Goal: Task Accomplishment & Management: Manage account settings

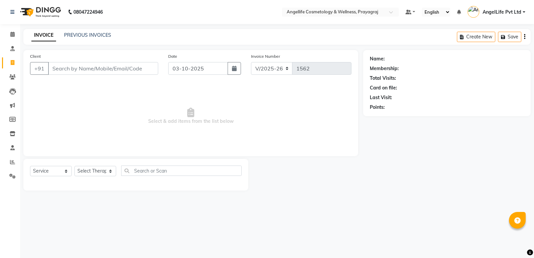
select select "4531"
select select "service"
click at [14, 75] on icon at bounding box center [12, 76] width 6 height 5
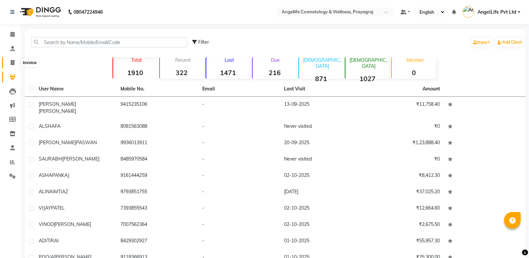
click at [11, 63] on icon at bounding box center [13, 62] width 4 height 5
select select "service"
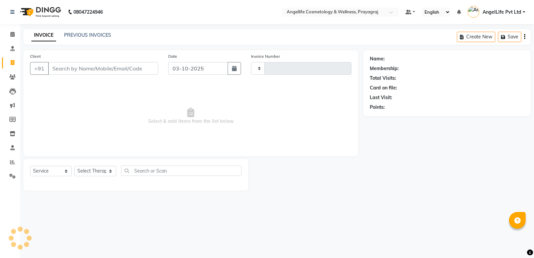
type input "1562"
select select "4531"
click at [58, 70] on input "Client" at bounding box center [103, 68] width 110 height 13
click at [13, 77] on icon at bounding box center [12, 76] width 6 height 5
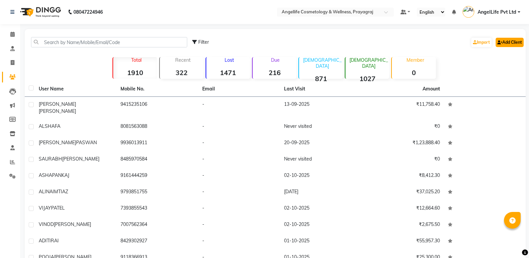
click at [515, 42] on link "Add Client" at bounding box center [510, 42] width 28 height 9
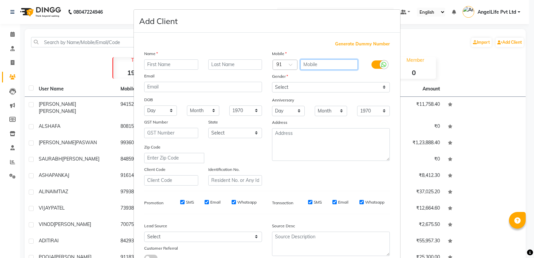
click at [322, 62] on input "text" at bounding box center [329, 64] width 58 height 10
click at [322, 65] on input "text" at bounding box center [329, 64] width 58 height 10
type input "7706926646"
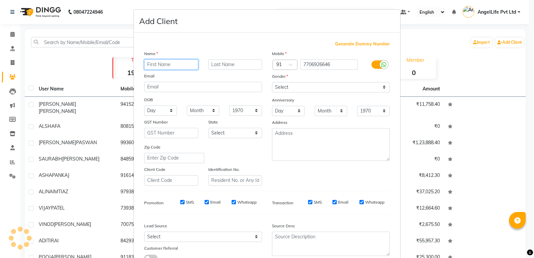
click at [173, 65] on input "text" at bounding box center [171, 64] width 54 height 10
click at [91, 61] on ngb-modal-window "Add Client Generate Dummy Number Name Email DOB Day 01 02 03 04 05 06 07 08 09 …" at bounding box center [267, 129] width 534 height 258
click at [12, 63] on ngb-modal-window "Add Client Generate Dummy Number Name Email DOB Day 01 02 03 04 05 06 07 08 09 …" at bounding box center [267, 129] width 534 height 258
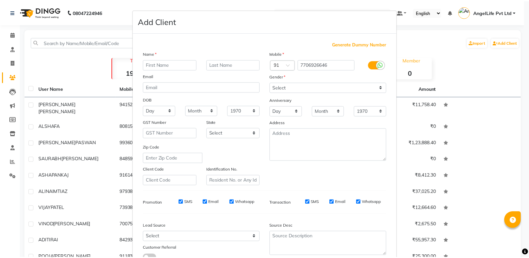
scroll to position [50, 0]
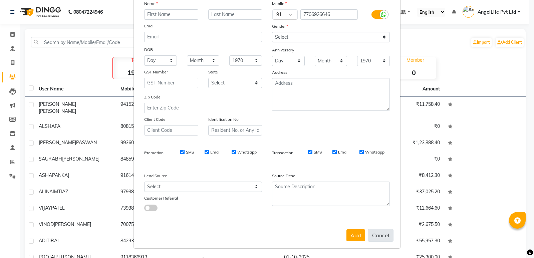
click at [383, 236] on button "Cancel" at bounding box center [381, 235] width 26 height 13
select select
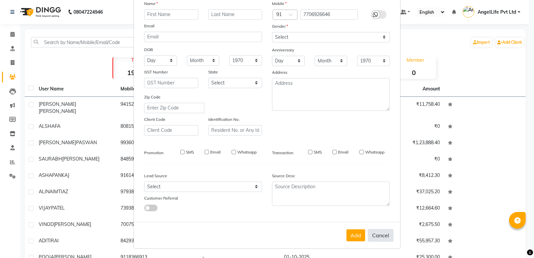
select select
checkbox input "false"
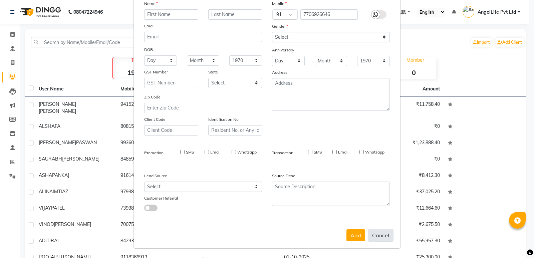
checkbox input "false"
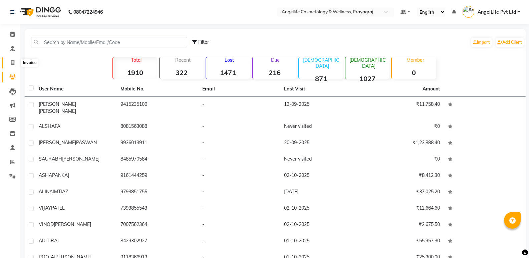
click at [14, 64] on icon at bounding box center [13, 62] width 4 height 5
select select "service"
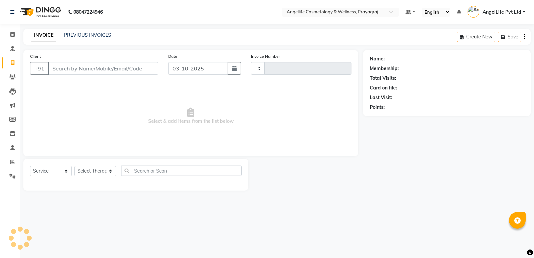
click at [59, 68] on input "Client" at bounding box center [103, 68] width 110 height 13
type input "1562"
click at [59, 68] on input "Client" at bounding box center [103, 68] width 110 height 13
select select "4531"
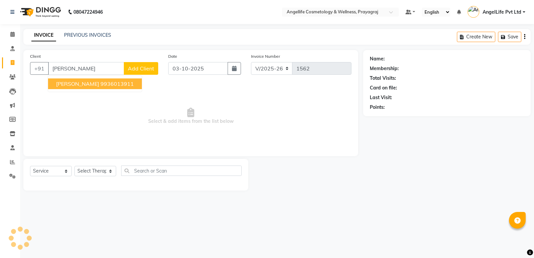
click at [58, 86] on span "SHARDA PASWAN" at bounding box center [77, 83] width 43 height 7
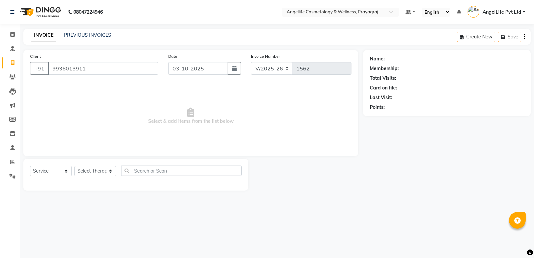
type input "9936013911"
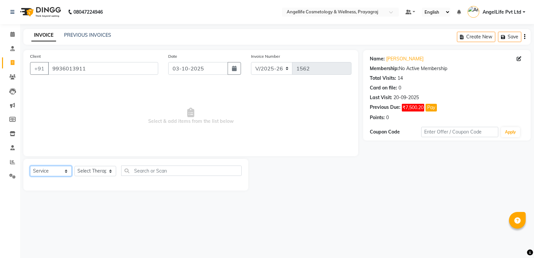
click at [55, 170] on select "Select Service Product Membership Package Voucher Prepaid Gift Card" at bounding box center [51, 171] width 42 height 10
click at [30, 166] on select "Select Service Product Membership Package Voucher Prepaid Gift Card" at bounding box center [51, 171] width 42 height 10
click at [88, 171] on select "Select Therapist AngelLife Lucknow AngelLife Pvt Ltd DR SWATI KAJAL PREETI KESA…" at bounding box center [95, 171] width 42 height 10
select select "26653"
click at [74, 166] on select "Select Therapist AngelLife Lucknow AngelLife Pvt Ltd DR SWATI KAJAL PREETI KESA…" at bounding box center [95, 171] width 42 height 10
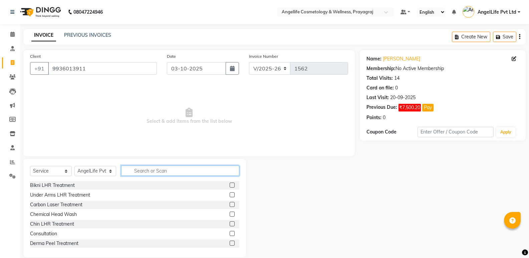
click at [147, 172] on input "text" at bounding box center [180, 171] width 118 height 10
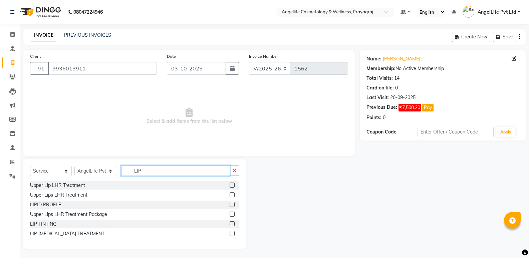
type input "LIP"
click at [230, 233] on label at bounding box center [232, 233] width 5 height 5
click at [230, 233] on input "checkbox" at bounding box center [232, 234] width 4 height 4
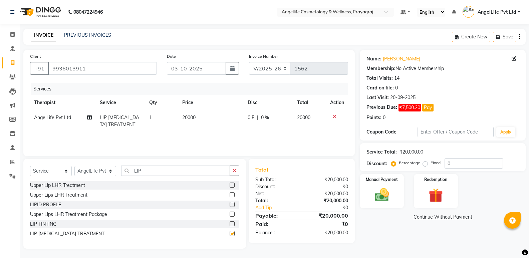
checkbox input "false"
click at [164, 121] on td "1" at bounding box center [161, 121] width 33 height 22
select select "26653"
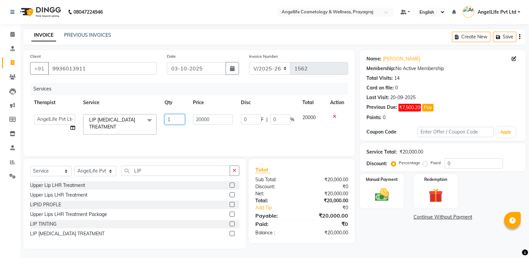
click at [180, 121] on input "1" at bounding box center [175, 119] width 20 height 10
type input "2"
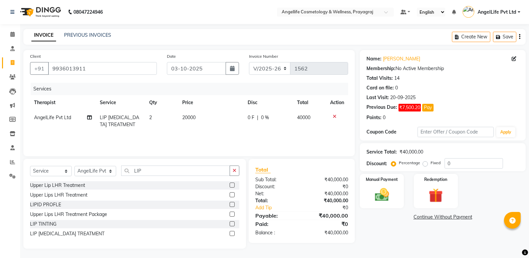
click at [209, 131] on td "20000" at bounding box center [211, 121] width 66 height 22
select select "26653"
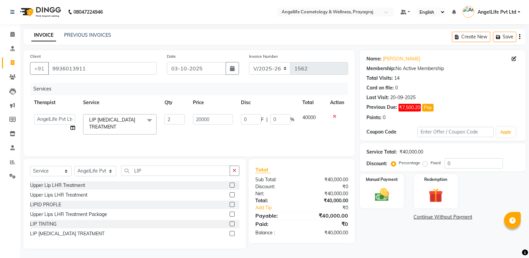
click at [219, 134] on td "20000" at bounding box center [213, 124] width 48 height 28
click at [213, 117] on input "20000" at bounding box center [213, 119] width 40 height 10
type input "2"
type input "40000"
click at [216, 135] on div "Services Therapist Service Qty Price Disc Total Action AngelLife Lucknow AngelL…" at bounding box center [189, 116] width 318 height 67
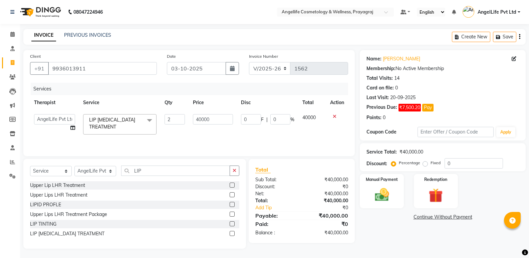
click at [216, 135] on div "Services Therapist Service Qty Price Disc Total Action AngelLife Lucknow AngelL…" at bounding box center [189, 116] width 318 height 67
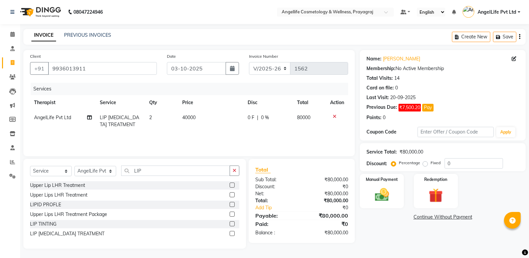
click at [242, 125] on td "40000" at bounding box center [211, 121] width 66 height 22
select select "26653"
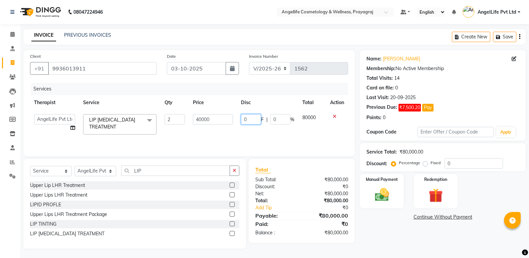
click at [257, 119] on input "0" at bounding box center [251, 119] width 20 height 10
type input "20000"
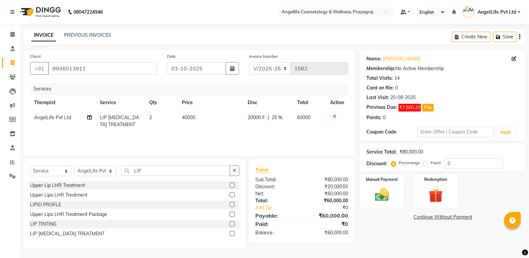
click at [400, 235] on div "Name: Sharda Paswan Membership: No Active Membership Total Visits: 14 Card on f…" at bounding box center [445, 149] width 171 height 199
click at [251, 128] on td "20000 F | 25 %" at bounding box center [269, 121] width 50 height 22
select select "26653"
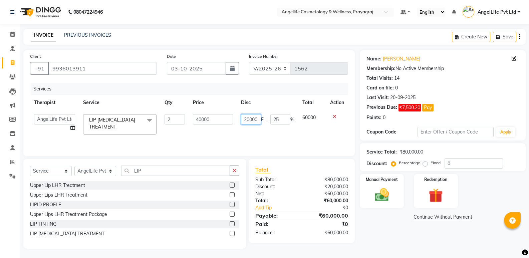
click at [257, 120] on input "20000" at bounding box center [251, 119] width 20 height 10
type input "2"
click at [249, 127] on td "F | 25 %" at bounding box center [267, 124] width 61 height 28
select select "26653"
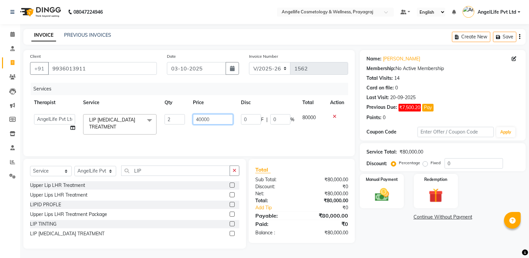
click at [214, 116] on input "40000" at bounding box center [213, 119] width 40 height 10
type input "4"
type input "40000"
click at [246, 134] on div "Services Therapist Service Qty Price Disc Total Action AngelLife Lucknow AngelL…" at bounding box center [189, 116] width 318 height 67
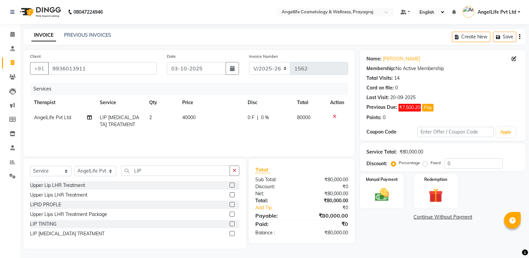
click at [183, 127] on td "40000" at bounding box center [211, 121] width 66 height 22
select select "26653"
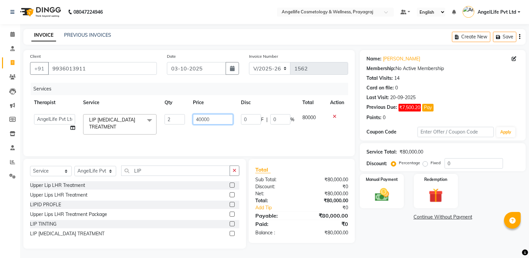
click at [217, 120] on input "40000" at bounding box center [213, 119] width 40 height 10
type input "4"
type input "20000"
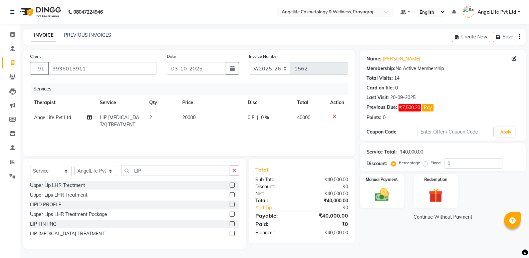
click at [236, 135] on div "Services Therapist Service Qty Price Disc Total Action AngelLife Pvt Ltd LIP DE…" at bounding box center [189, 116] width 318 height 67
click at [244, 124] on td "0 F | 0 %" at bounding box center [268, 121] width 49 height 22
select select "26653"
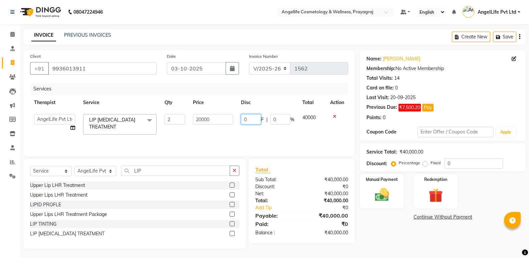
click at [254, 120] on input "0" at bounding box center [251, 119] width 20 height 10
type input "20000"
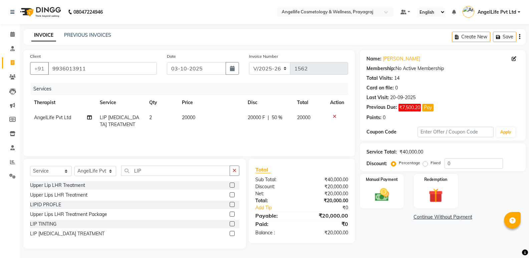
click at [261, 130] on td "20000 F | 50 %" at bounding box center [269, 121] width 50 height 22
select select "26653"
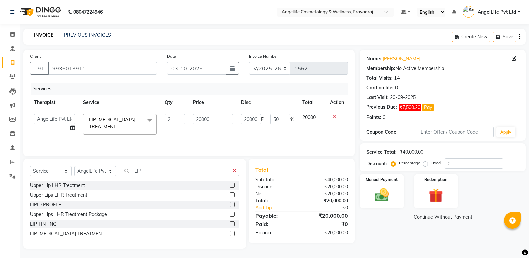
click at [448, 219] on link "Continue Without Payment" at bounding box center [442, 217] width 163 height 7
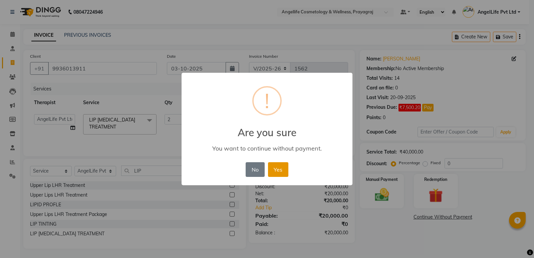
click at [279, 174] on button "Yes" at bounding box center [278, 169] width 20 height 15
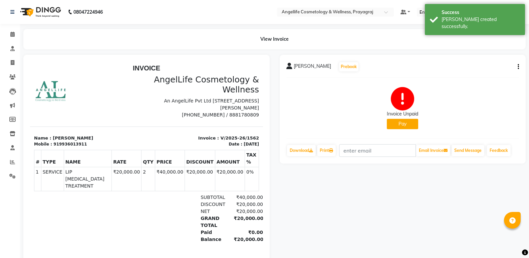
scroll to position [50, 0]
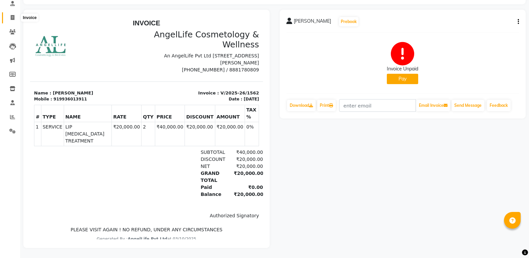
click at [11, 15] on icon at bounding box center [13, 17] width 4 height 5
select select "service"
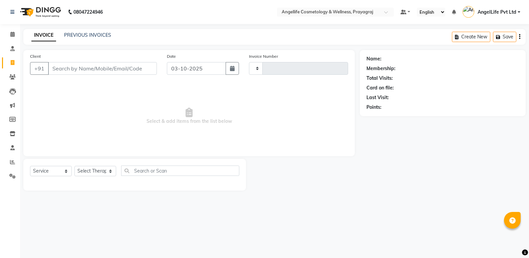
type input "1563"
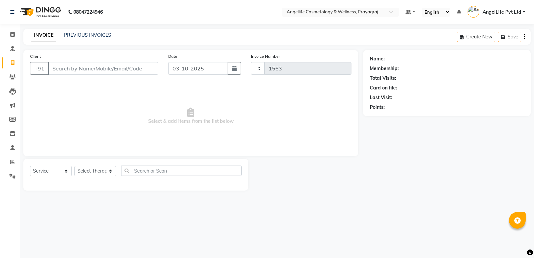
select select "4531"
click at [56, 67] on input "Client" at bounding box center [103, 68] width 110 height 13
click at [56, 68] on input "Client" at bounding box center [103, 68] width 110 height 13
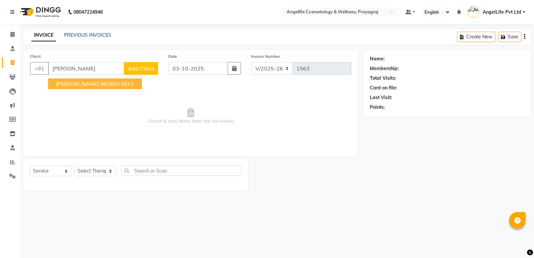
click at [66, 84] on span "[PERSON_NAME]" at bounding box center [77, 83] width 43 height 7
type input "9936013911"
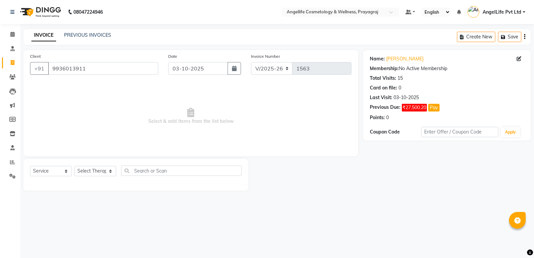
drag, startPoint x: 43, startPoint y: 164, endPoint x: 41, endPoint y: 169, distance: 5.2
click at [42, 164] on div "Select Service Product Membership Package Voucher Prepaid Gift Card Select Ther…" at bounding box center [135, 175] width 225 height 32
click at [43, 171] on select "Select Service Product Membership Package Voucher Prepaid Gift Card" at bounding box center [51, 171] width 42 height 10
click at [30, 166] on select "Select Service Product Membership Package Voucher Prepaid Gift Card" at bounding box center [51, 171] width 42 height 10
click at [104, 172] on select "Select Therapist AngelLife Lucknow AngelLife Pvt Ltd DR [PERSON_NAME] [PERSON_N…" at bounding box center [95, 171] width 42 height 10
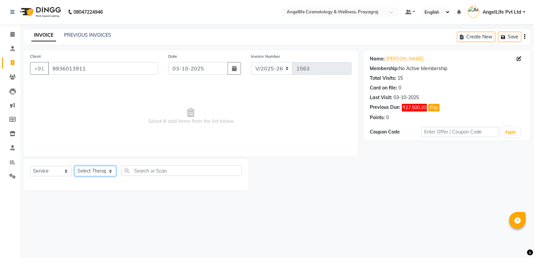
select select "26653"
click at [74, 166] on select "Select Therapist AngelLife Lucknow AngelLife Pvt Ltd DR [PERSON_NAME] [PERSON_N…" at bounding box center [95, 171] width 42 height 10
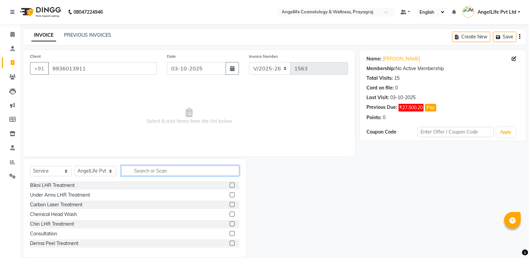
click at [170, 167] on input "text" at bounding box center [180, 171] width 118 height 10
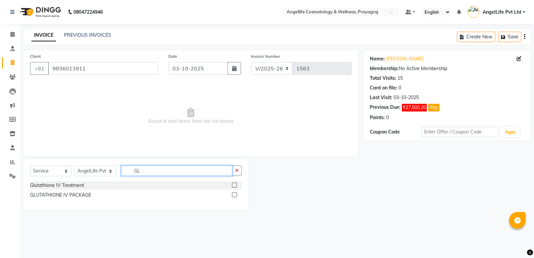
type input "G"
type input "KOREAN"
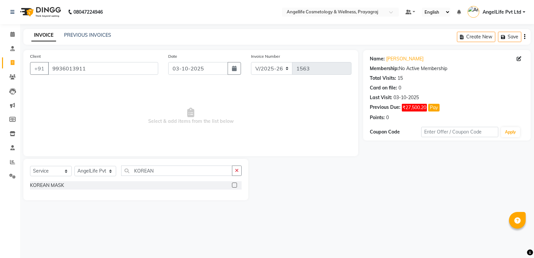
click at [236, 185] on label at bounding box center [234, 185] width 5 height 5
click at [236, 185] on input "checkbox" at bounding box center [234, 185] width 4 height 4
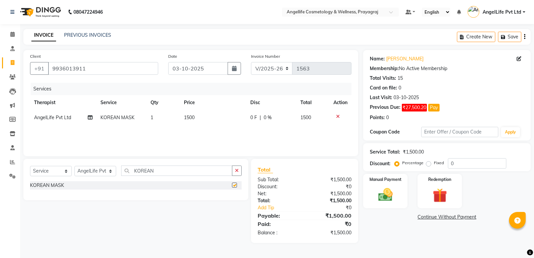
checkbox input "false"
click at [246, 125] on div "Services Therapist Service Qty Price Disc Total Action AngelLife Pvt Ltd KOREAN…" at bounding box center [190, 116] width 321 height 67
click at [245, 122] on td "1500" at bounding box center [213, 117] width 66 height 15
select select "26653"
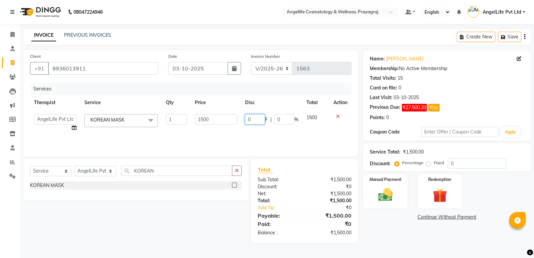
click at [255, 118] on input "0" at bounding box center [255, 119] width 20 height 10
type input "5000"
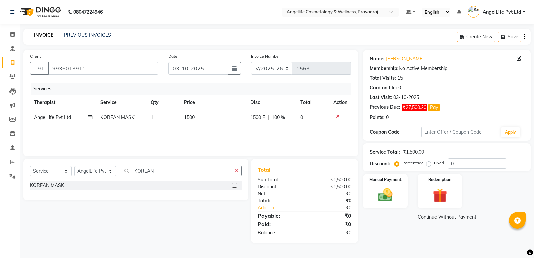
click at [252, 138] on div "Services Therapist Service Qty Price Disc Total Action AngelLife Pvt Ltd KOREAN…" at bounding box center [190, 116] width 321 height 67
click at [240, 168] on button "button" at bounding box center [237, 171] width 10 height 10
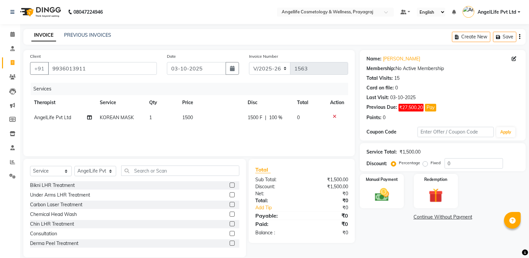
click at [247, 125] on div "Services Therapist Service Qty Price Disc Total Action AngelLife Pvt Ltd KOREAN…" at bounding box center [189, 116] width 318 height 67
click at [258, 127] on div "Services Therapist Service Qty Price Disc Total Action AngelLife Pvt Ltd KOREAN…" at bounding box center [189, 116] width 318 height 67
click at [259, 118] on span "1500 F" at bounding box center [255, 117] width 15 height 7
select select "26653"
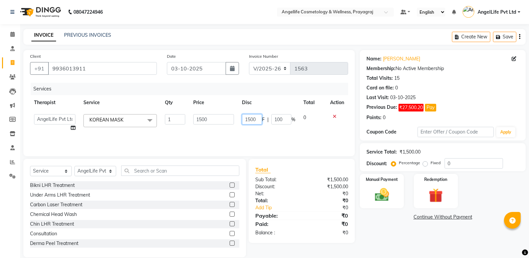
click at [258, 120] on input "1500" at bounding box center [252, 119] width 20 height 10
type input "1"
type input "500"
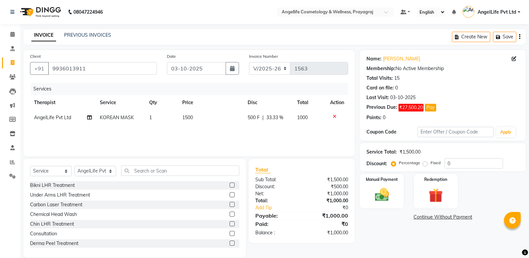
click at [265, 135] on div "Services Therapist Service Qty Price Disc Total Action AngelLife Pvt Ltd KOREAN…" at bounding box center [189, 116] width 318 height 67
click at [219, 172] on input "text" at bounding box center [180, 171] width 118 height 10
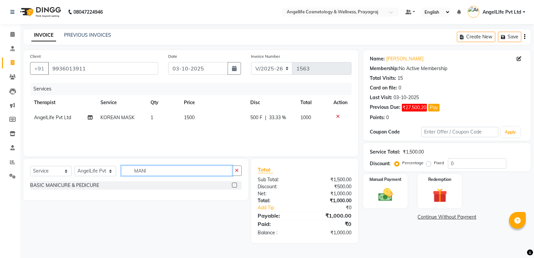
type input "MANI"
click at [235, 187] on label at bounding box center [234, 185] width 5 height 5
click at [235, 187] on input "checkbox" at bounding box center [234, 185] width 4 height 4
click at [235, 181] on div "Select Service Product Membership Package Voucher Prepaid Gift Card Select Ther…" at bounding box center [136, 174] width 212 height 16
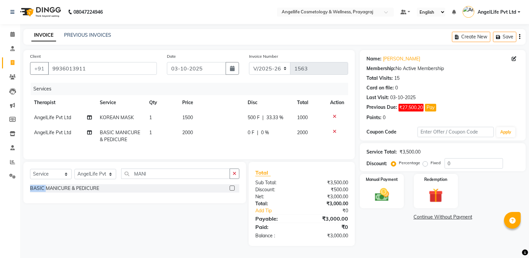
checkbox input "false"
click at [241, 140] on td "2000" at bounding box center [210, 136] width 65 height 22
select select "26653"
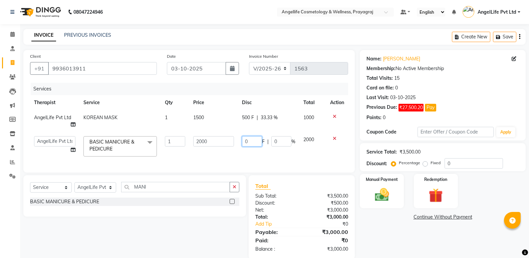
click at [249, 142] on input "0" at bounding box center [252, 141] width 20 height 10
type input "1000"
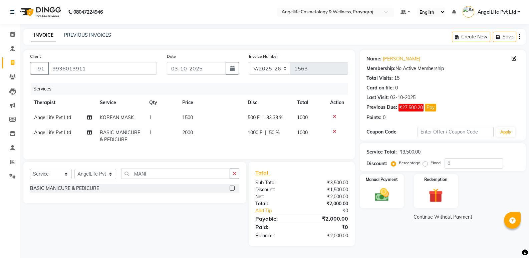
click at [381, 234] on div "Name: Sharda Paswan Membership: No Active Membership Total Visits: 15 Card on f…" at bounding box center [445, 148] width 171 height 196
click at [235, 176] on icon "button" at bounding box center [235, 173] width 4 height 5
click at [230, 179] on input "text" at bounding box center [175, 174] width 109 height 10
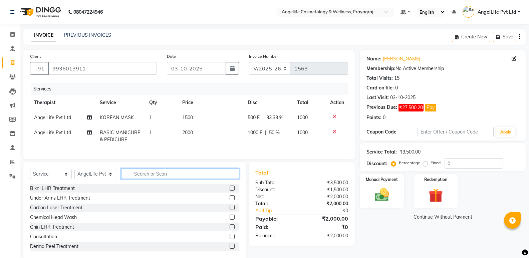
click at [220, 179] on input "text" at bounding box center [180, 174] width 118 height 10
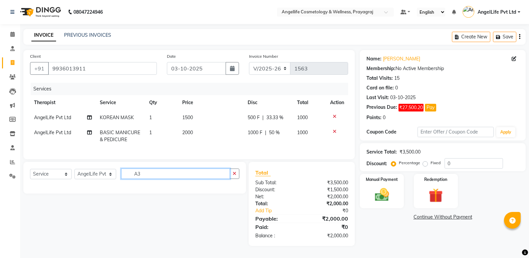
type input "A"
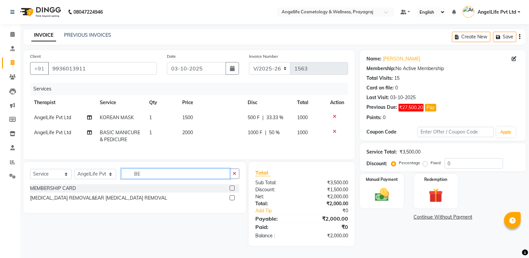
type input "B"
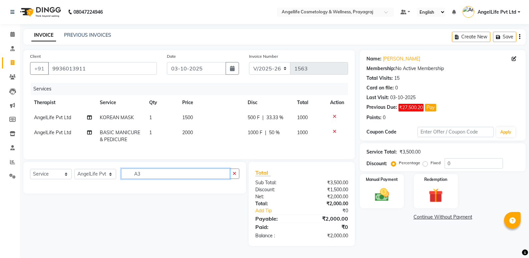
type input "A"
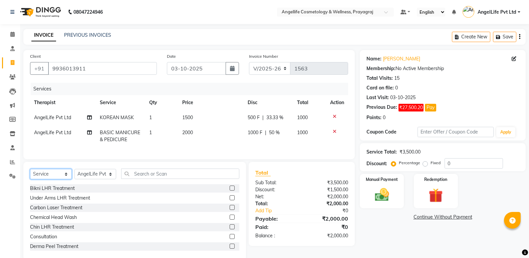
click at [54, 179] on select "Select Service Product Membership Package Voucher Prepaid Gift Card" at bounding box center [51, 174] width 42 height 10
select select "product"
click at [30, 174] on select "Select Service Product Membership Package Voucher Prepaid Gift Card" at bounding box center [51, 174] width 42 height 10
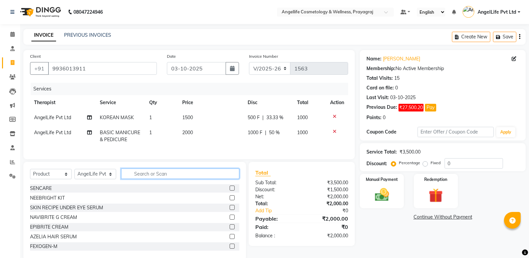
click at [132, 179] on input "text" at bounding box center [180, 174] width 118 height 10
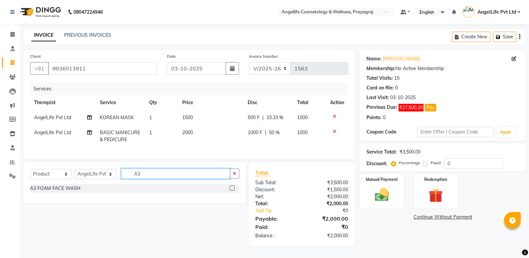
type input "A3"
click at [234, 191] on label at bounding box center [232, 188] width 5 height 5
click at [234, 191] on input "checkbox" at bounding box center [232, 188] width 4 height 4
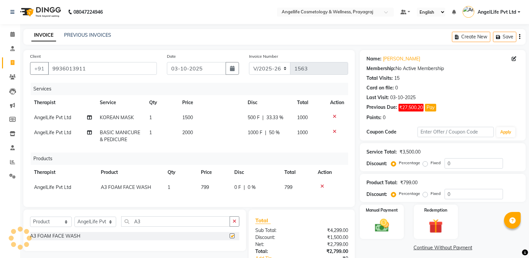
checkbox input "false"
click at [236, 224] on icon "button" at bounding box center [235, 221] width 4 height 5
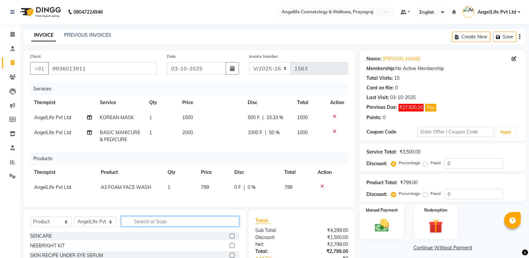
click at [215, 225] on input "text" at bounding box center [180, 221] width 118 height 10
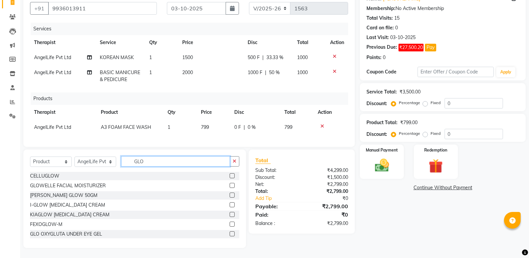
type input "GLO"
click at [230, 184] on label at bounding box center [232, 185] width 5 height 5
click at [230, 184] on input "checkbox" at bounding box center [232, 186] width 4 height 4
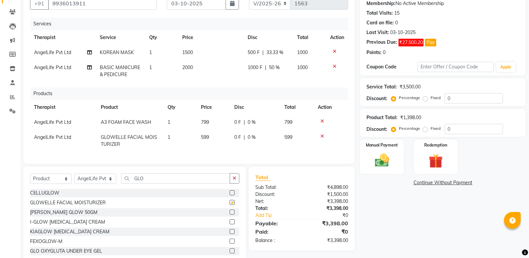
checkbox input "false"
click at [236, 181] on icon "button" at bounding box center [235, 178] width 4 height 5
click at [230, 181] on input "text" at bounding box center [175, 178] width 109 height 10
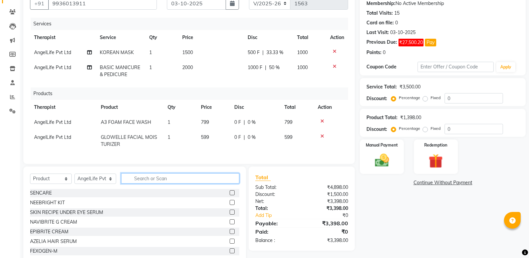
click at [227, 184] on input "text" at bounding box center [180, 178] width 118 height 10
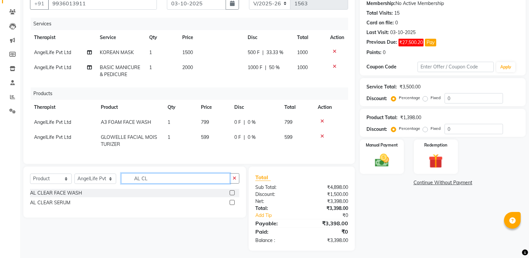
type input "AL CL"
click at [233, 205] on label at bounding box center [232, 202] width 5 height 5
click at [233, 205] on input "checkbox" at bounding box center [232, 203] width 4 height 4
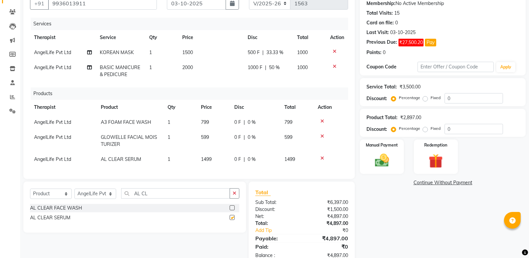
checkbox input "false"
click at [274, 152] on td "0 F | 0 %" at bounding box center [255, 159] width 50 height 15
select select "26653"
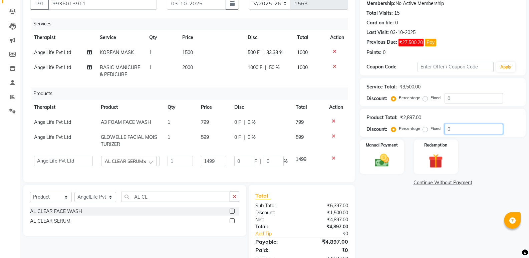
click at [477, 129] on input "0" at bounding box center [474, 129] width 58 height 10
type input "2"
type input "29.98"
type input "2"
type input "20"
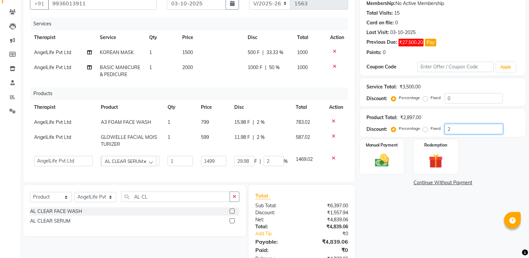
type input "299.8"
type input "20"
click at [402, 226] on div "Name: Sharda Paswan Membership: No Active Membership Total Visits: 15 Card on f…" at bounding box center [445, 127] width 171 height 284
click at [395, 208] on div "Name: Sharda Paswan Membership: No Active Membership Total Visits: 15 Card on f…" at bounding box center [445, 127] width 171 height 284
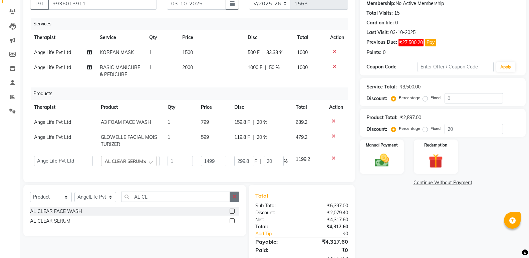
click at [235, 199] on icon "button" at bounding box center [235, 196] width 4 height 5
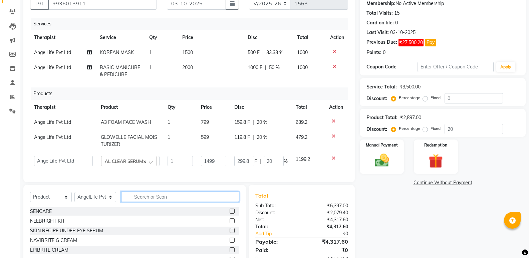
click at [224, 200] on input "text" at bounding box center [180, 197] width 118 height 10
click at [222, 201] on input "text" at bounding box center [180, 197] width 118 height 10
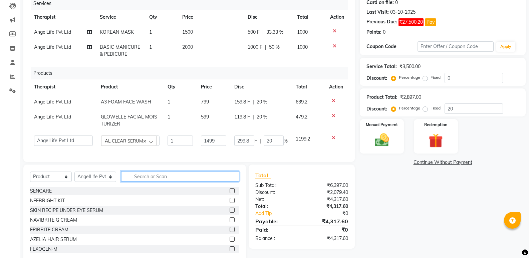
scroll to position [105, 0]
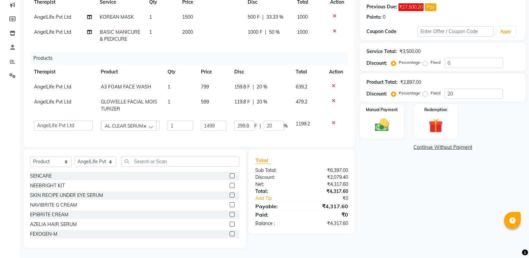
click at [335, 29] on icon at bounding box center [335, 31] width 4 height 5
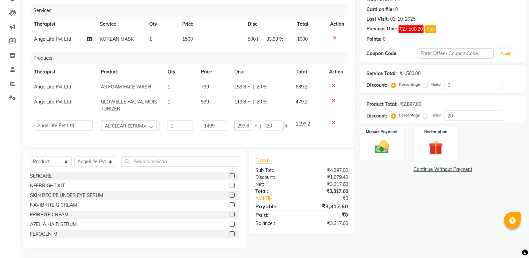
click at [334, 36] on icon at bounding box center [335, 38] width 4 height 5
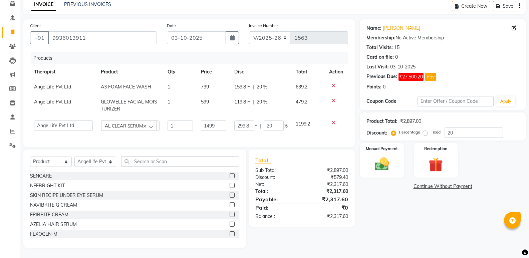
scroll to position [36, 0]
click at [396, 224] on div "Name: Sharda Paswan Membership: No Active Membership Total Visits: 15 Card on f…" at bounding box center [445, 133] width 171 height 229
click at [416, 222] on div "Name: Sharda Paswan Membership: No Active Membership Total Visits: 15 Card on f…" at bounding box center [445, 133] width 171 height 229
click at [424, 183] on link "Continue Without Payment" at bounding box center [442, 186] width 163 height 7
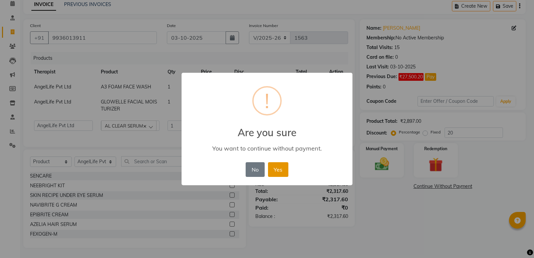
click at [279, 167] on button "Yes" at bounding box center [278, 169] width 20 height 15
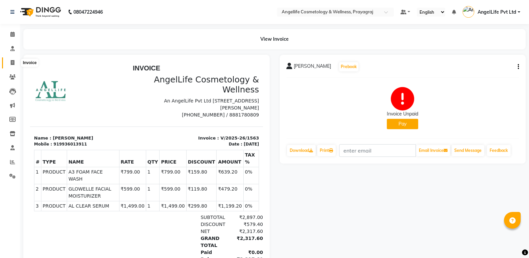
click at [12, 62] on icon at bounding box center [13, 62] width 4 height 5
select select "service"
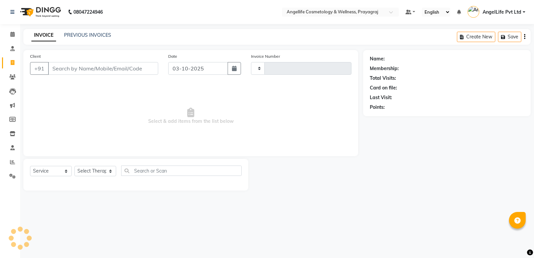
type input "1564"
select select "4531"
click at [68, 36] on link "PREVIOUS INVOICES" at bounding box center [87, 35] width 47 height 6
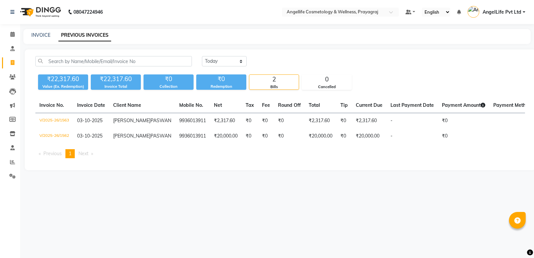
click at [71, 163] on div "Invoice No. Invoice Date Client Name Mobile No. Net Tax Fee Round Off Total Tip…" at bounding box center [280, 131] width 498 height 66
click at [45, 36] on link "INVOICE" at bounding box center [40, 35] width 19 height 6
select select "service"
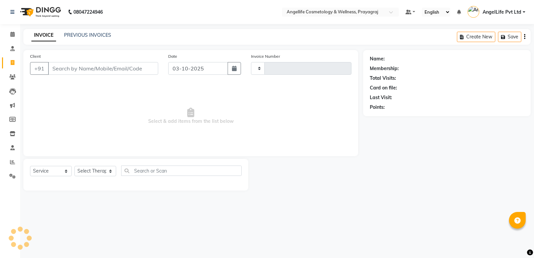
click at [75, 63] on input "Client" at bounding box center [103, 68] width 110 height 13
select select "4531"
type input "1564"
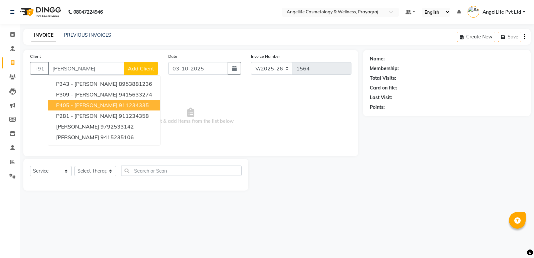
click at [107, 104] on span "P405 - Dr Ranjana Bajpai" at bounding box center [86, 105] width 61 height 7
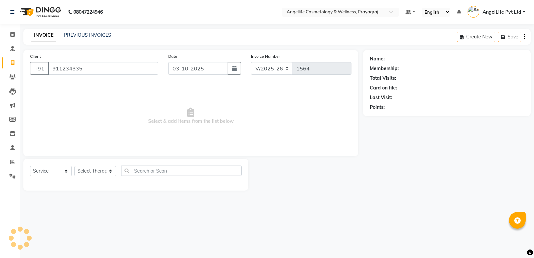
type input "911234335"
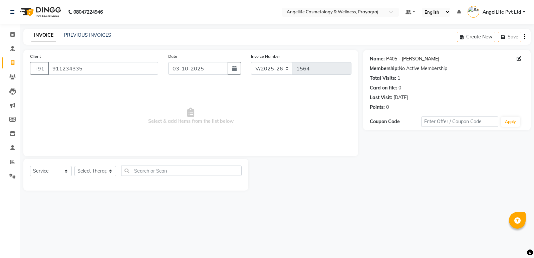
click at [414, 60] on link "P405 - Dr Ranjana Bajpai" at bounding box center [412, 58] width 53 height 7
click at [14, 35] on icon at bounding box center [12, 34] width 4 height 5
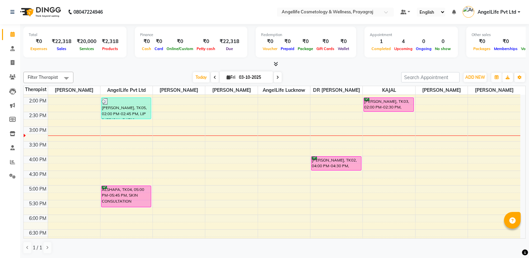
scroll to position [86, 0]
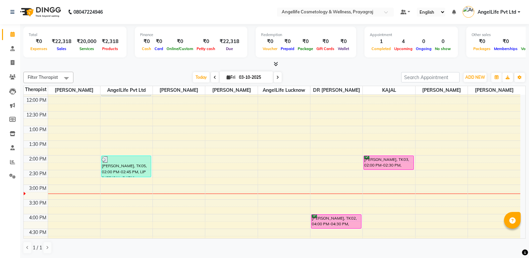
click at [257, 80] on input "03-10-2025" at bounding box center [253, 77] width 33 height 10
select select "10"
select select "2025"
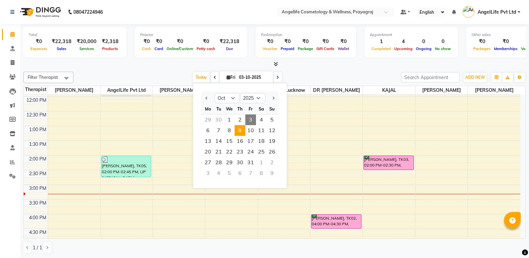
click at [241, 134] on span "9" at bounding box center [240, 130] width 11 height 11
type input "09-10-2025"
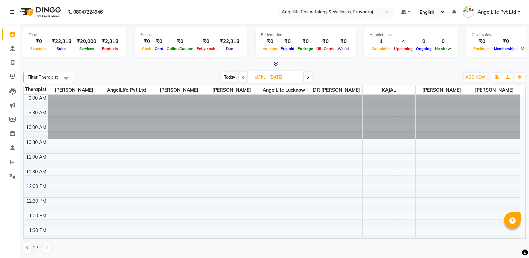
scroll to position [33, 0]
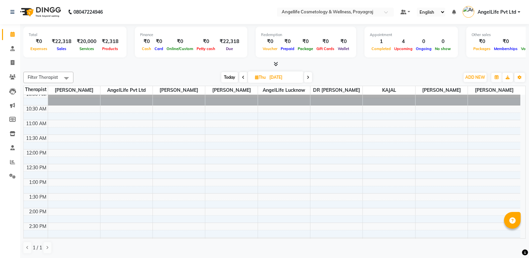
click at [114, 160] on div "9:00 AM 9:30 AM 10:00 AM 10:30 AM 11:00 AM 11:30 AM 12:00 PM 12:30 PM 1:00 PM 1…" at bounding box center [272, 222] width 497 height 323
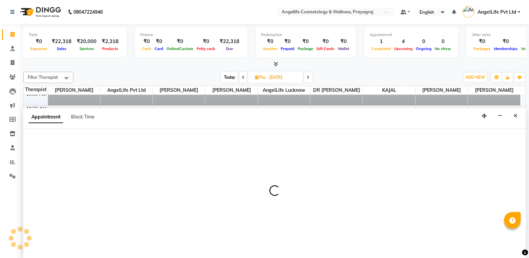
scroll to position [0, 0]
select select "26653"
select select "720"
select select "tentative"
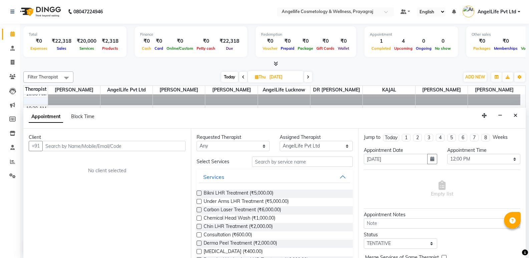
click at [53, 144] on input "text" at bounding box center [113, 146] width 143 height 10
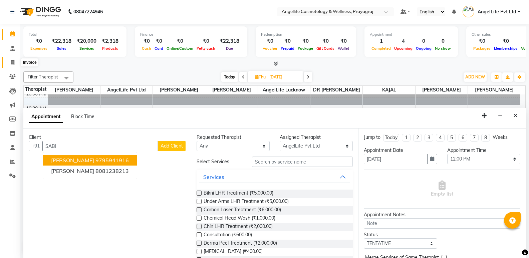
type input "SABI"
click at [9, 59] on span at bounding box center [13, 63] width 12 height 8
click at [9, 59] on link "Invoice" at bounding box center [10, 62] width 16 height 11
select select "service"
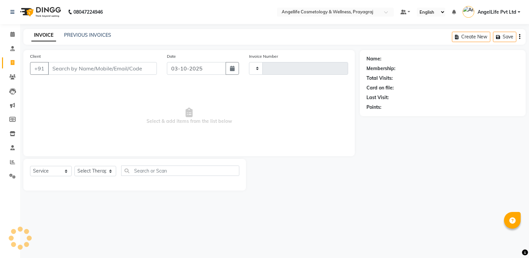
type input "1564"
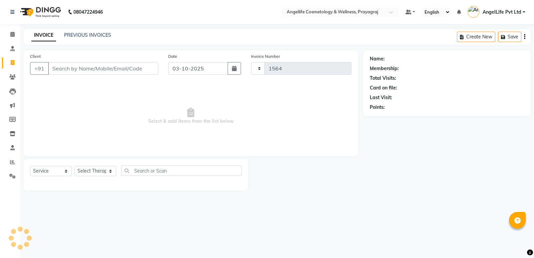
select select "4531"
click at [89, 69] on input "Client" at bounding box center [103, 68] width 110 height 13
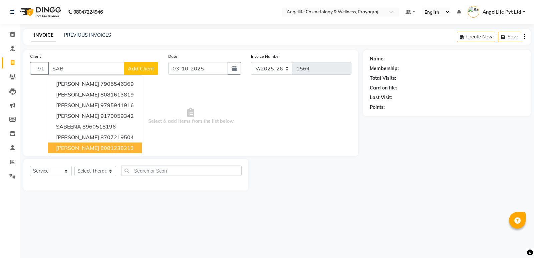
click at [102, 147] on ngb-highlight "8081238213" at bounding box center [116, 148] width 33 height 7
type input "8081238213"
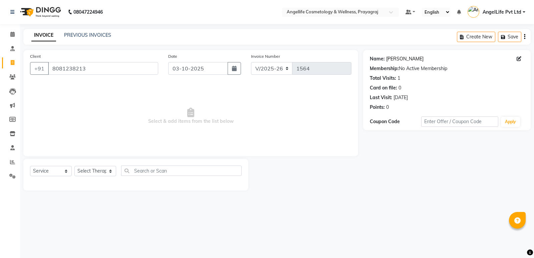
click at [391, 57] on link "Sabiha Khan" at bounding box center [404, 58] width 37 height 7
click at [390, 59] on link "Sabiha Khan" at bounding box center [404, 58] width 37 height 7
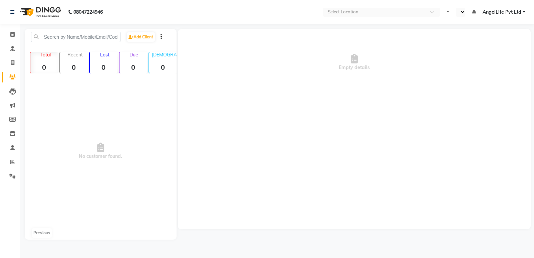
select select "en"
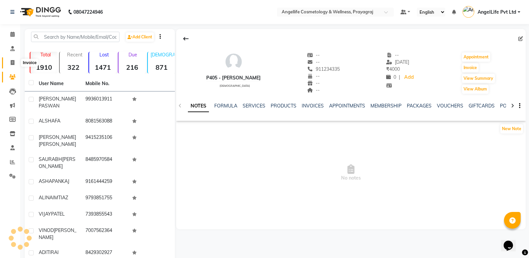
click at [8, 60] on span at bounding box center [13, 63] width 12 height 8
select select "service"
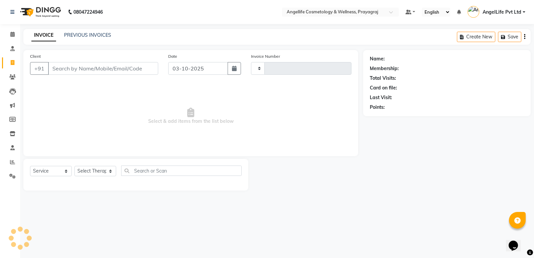
type input "1564"
select select "4531"
click at [55, 70] on input "Client" at bounding box center [103, 68] width 110 height 13
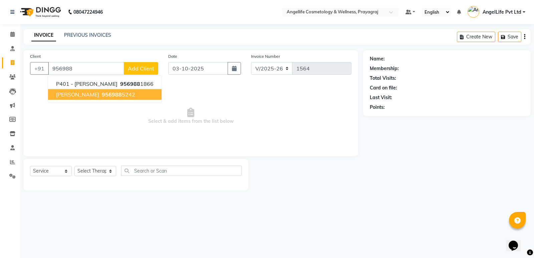
click at [93, 96] on button "SHBINA KHAN 956988 5242" at bounding box center [104, 94] width 113 height 11
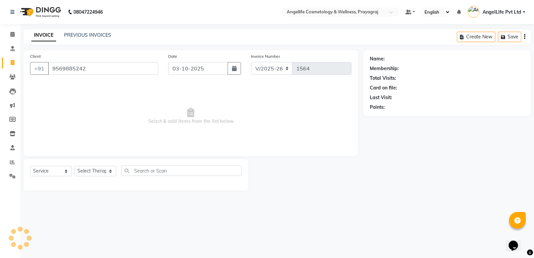
type input "9569885242"
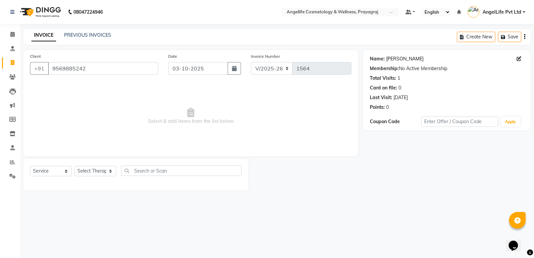
click at [397, 59] on link "Shbina Khan" at bounding box center [404, 58] width 37 height 7
drag, startPoint x: 85, startPoint y: 71, endPoint x: 53, endPoint y: 71, distance: 32.4
click at [53, 71] on input "9569885242" at bounding box center [103, 68] width 110 height 13
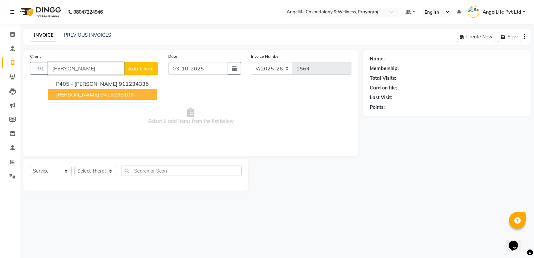
click at [99, 98] on button "RANJANA BAJPAI 9415235106" at bounding box center [102, 94] width 109 height 11
type input "9415235106"
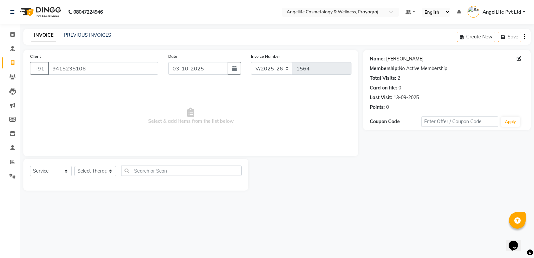
click at [410, 57] on link "Ranjana Bajpai" at bounding box center [404, 58] width 37 height 7
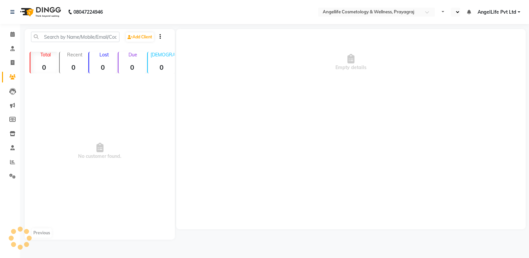
select select "en"
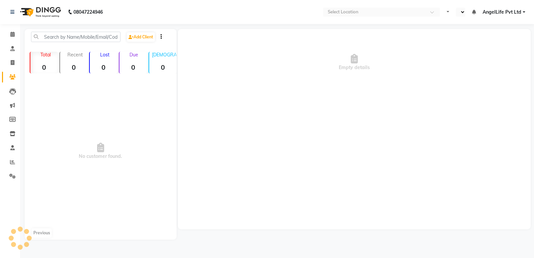
select select "en"
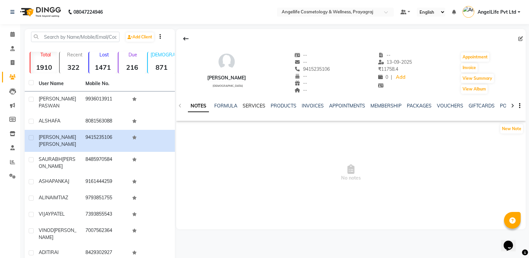
click at [247, 104] on link "SERVICES" at bounding box center [254, 106] width 23 height 6
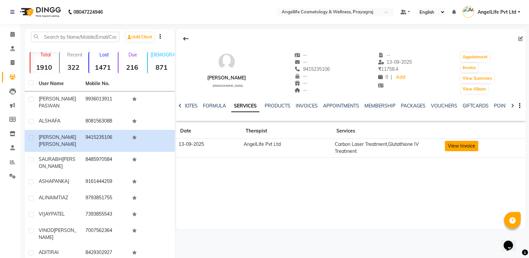
click at [451, 146] on button "View Invoice" at bounding box center [461, 146] width 33 height 10
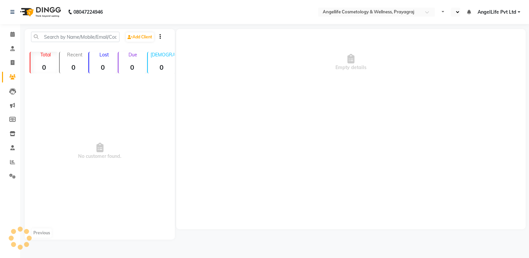
select select "en"
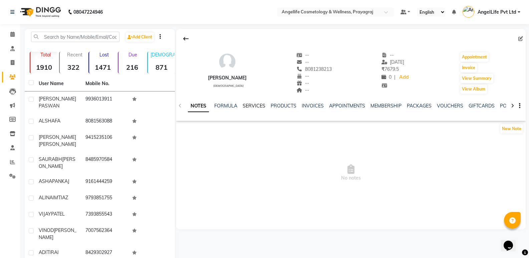
click at [249, 105] on link "SERVICES" at bounding box center [254, 106] width 23 height 6
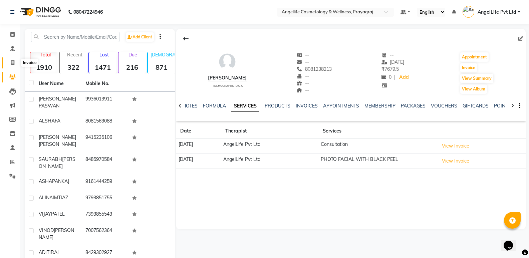
click at [12, 63] on icon at bounding box center [13, 62] width 4 height 5
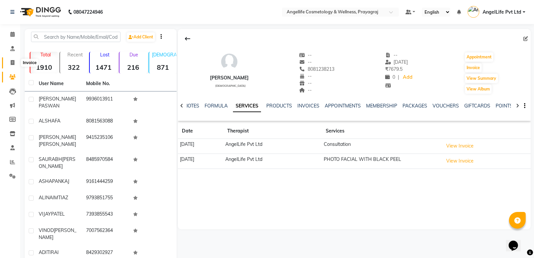
select select "service"
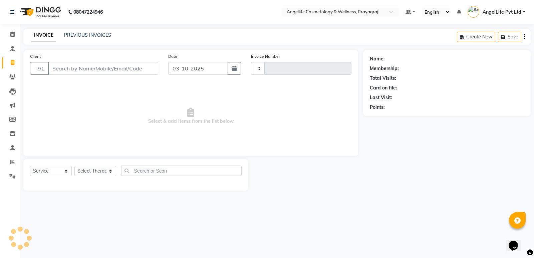
type input "1564"
select select "4531"
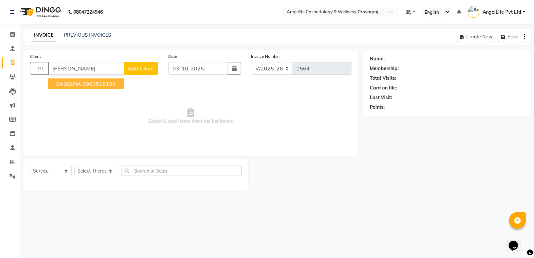
click at [76, 87] on button "SABEENA 8960518196" at bounding box center [86, 83] width 76 height 11
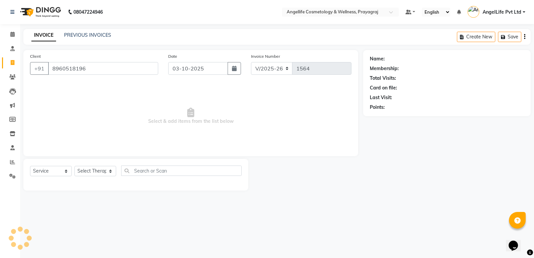
type input "8960518196"
click at [390, 59] on link "Sabeena" at bounding box center [395, 58] width 19 height 7
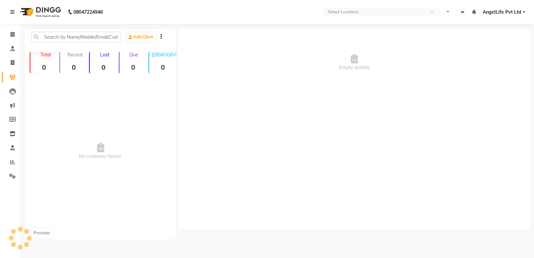
select select "en"
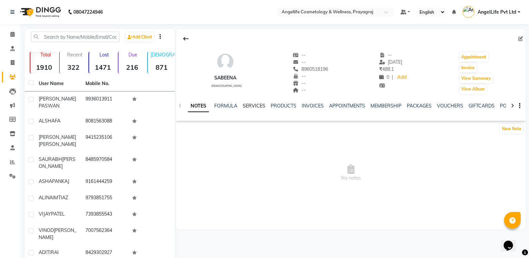
click at [256, 105] on link "SERVICES" at bounding box center [254, 106] width 23 height 6
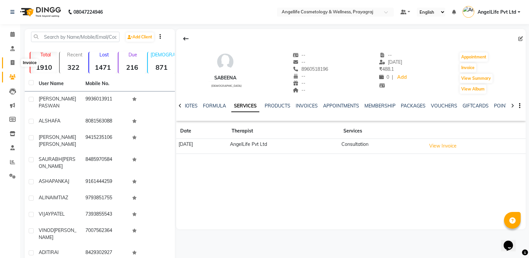
click at [8, 65] on span at bounding box center [13, 63] width 12 height 8
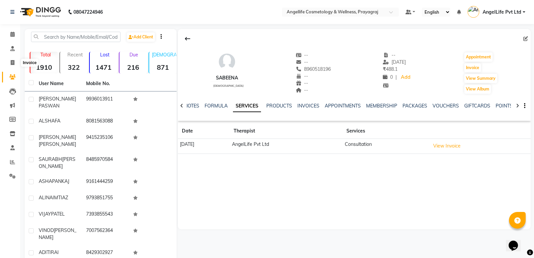
select select "service"
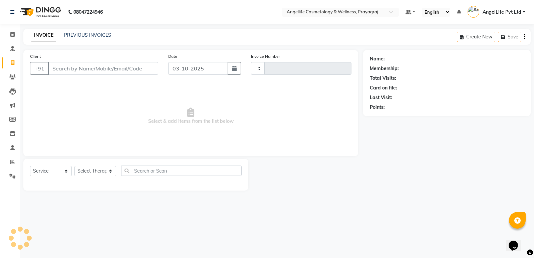
click at [65, 66] on input "Client" at bounding box center [103, 68] width 110 height 13
type input "1564"
select select "4531"
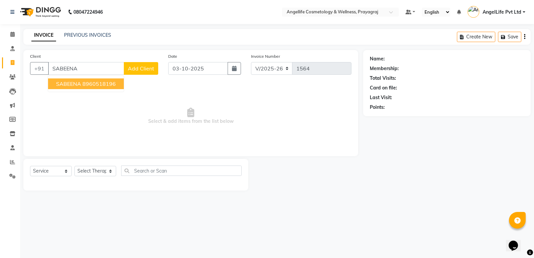
drag, startPoint x: 88, startPoint y: 65, endPoint x: 61, endPoint y: 69, distance: 27.2
click at [61, 69] on input "SABEENA" at bounding box center [86, 68] width 76 height 13
drag, startPoint x: 87, startPoint y: 69, endPoint x: 60, endPoint y: 69, distance: 27.7
click at [60, 69] on input "SABEENA" at bounding box center [86, 68] width 76 height 13
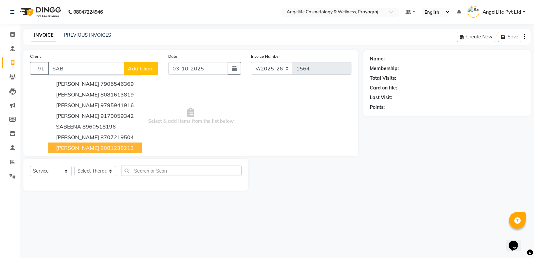
click at [83, 150] on span "[PERSON_NAME]" at bounding box center [77, 148] width 43 height 7
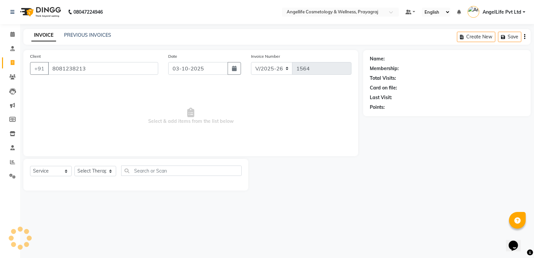
type input "8081238213"
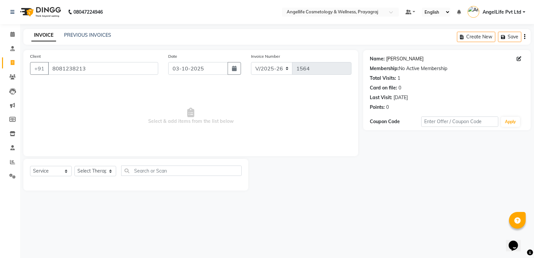
click at [394, 58] on link "Sabiha Khan" at bounding box center [404, 58] width 37 height 7
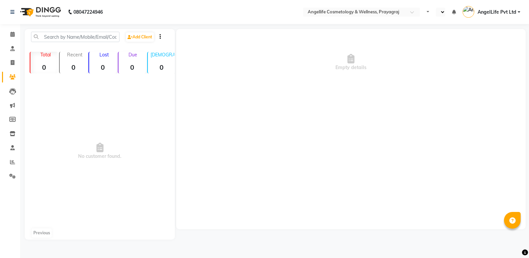
select select "en"
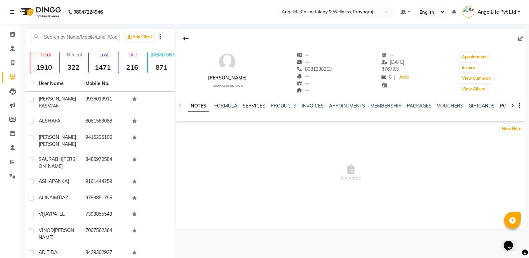
click at [256, 107] on link "SERVICES" at bounding box center [254, 106] width 23 height 6
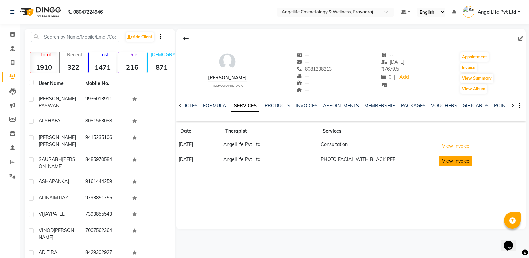
click at [467, 161] on button "View Invoice" at bounding box center [455, 161] width 33 height 10
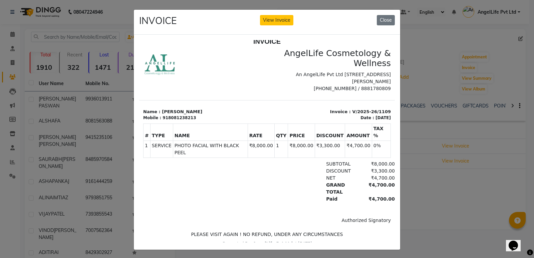
scroll to position [6, 0]
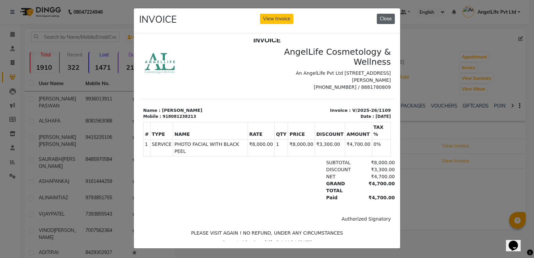
drag, startPoint x: 380, startPoint y: 11, endPoint x: 221, endPoint y: 2, distance: 158.8
click at [380, 14] on button "Close" at bounding box center [386, 19] width 18 height 10
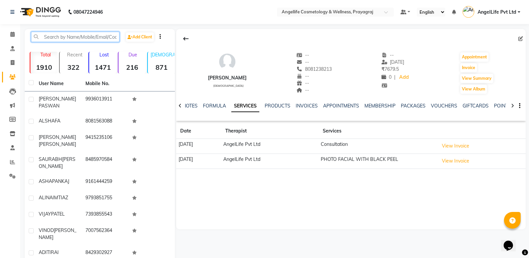
click at [67, 34] on input "text" at bounding box center [75, 37] width 88 height 10
type input "A"
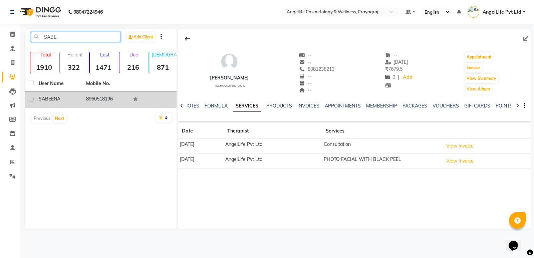
type input "SABE"
click at [108, 101] on td "8960518196" at bounding box center [105, 99] width 47 height 16
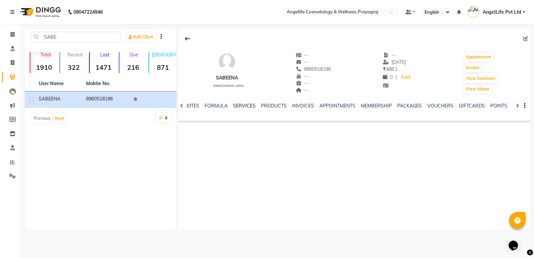
click at [246, 105] on link "SERVICES" at bounding box center [244, 106] width 23 height 6
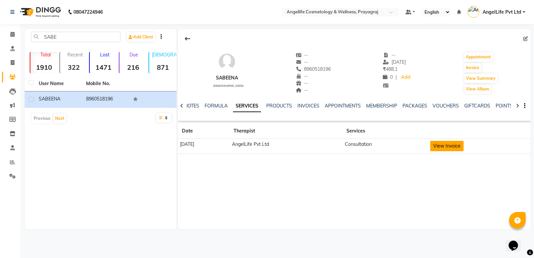
click at [446, 146] on button "View Invoice" at bounding box center [446, 146] width 33 height 10
click at [446, 145] on button "View Invoice" at bounding box center [446, 146] width 33 height 10
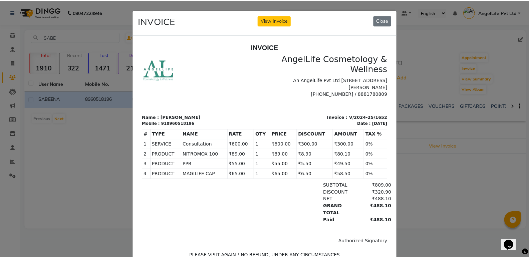
scroll to position [5, 0]
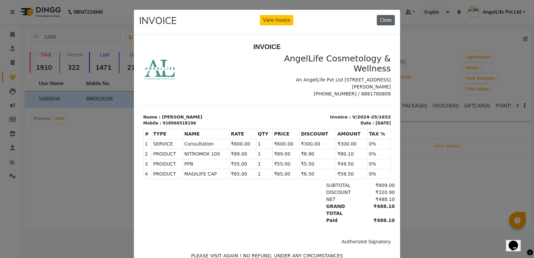
drag, startPoint x: 376, startPoint y: 20, endPoint x: 215, endPoint y: 0, distance: 162.1
click at [377, 20] on button "Close" at bounding box center [386, 20] width 18 height 10
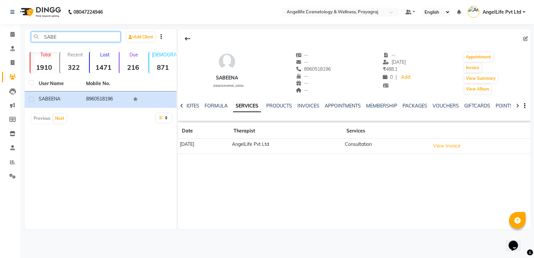
drag, startPoint x: 63, startPoint y: 38, endPoint x: 37, endPoint y: 41, distance: 26.2
click at [37, 41] on input "SABE" at bounding box center [75, 37] width 89 height 10
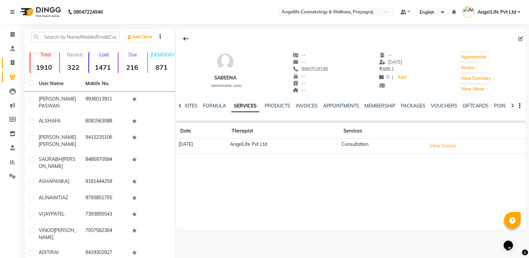
click at [6, 63] on link "Invoice" at bounding box center [10, 62] width 16 height 11
select select "service"
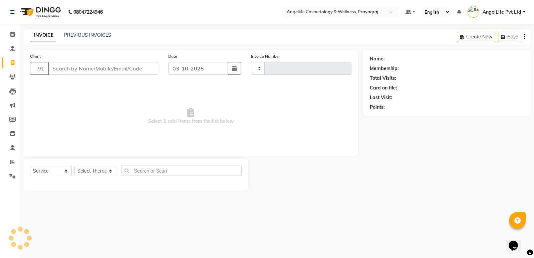
type input "1564"
select select "4531"
drag, startPoint x: 4, startPoint y: 57, endPoint x: 81, endPoint y: 33, distance: 80.4
click at [81, 33] on link "PREVIOUS INVOICES" at bounding box center [87, 35] width 47 height 6
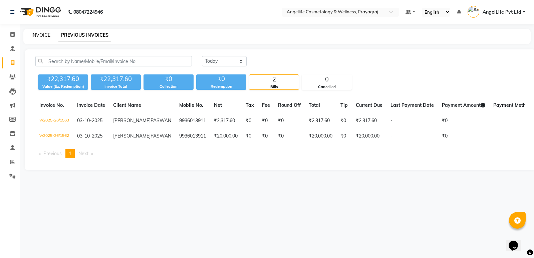
click at [37, 36] on link "INVOICE" at bounding box center [40, 35] width 19 height 6
select select "service"
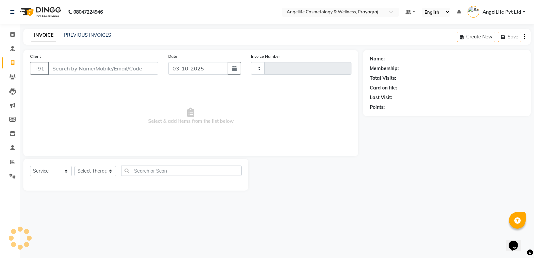
type input "1564"
select select "4531"
click at [76, 35] on link "PREVIOUS INVOICES" at bounding box center [87, 35] width 47 height 6
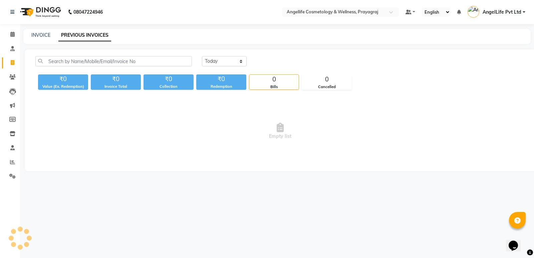
click at [76, 35] on link "PREVIOUS INVOICES" at bounding box center [84, 35] width 53 height 12
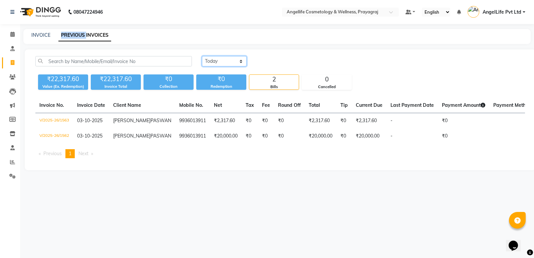
click at [234, 60] on select "Today Yesterday Custom Range" at bounding box center [224, 61] width 45 height 10
select select "range"
click at [202, 56] on select "Today Yesterday Custom Range" at bounding box center [224, 61] width 45 height 10
click at [242, 60] on select "Today Yesterday Custom Range" at bounding box center [227, 61] width 50 height 10
click at [202, 56] on select "Today Yesterday Custom Range" at bounding box center [227, 61] width 50 height 10
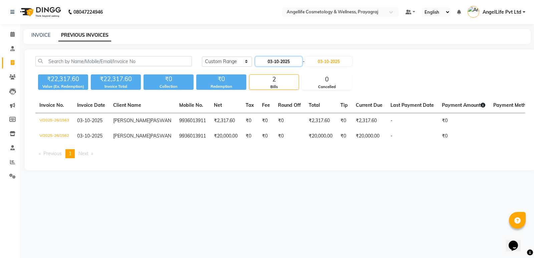
click at [293, 62] on input "03-10-2025" at bounding box center [278, 61] width 47 height 9
select select "10"
select select "2025"
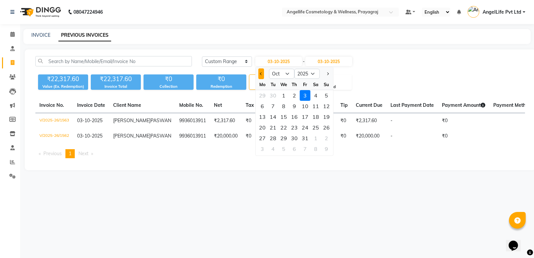
click at [262, 75] on button "Previous month" at bounding box center [261, 73] width 6 height 11
select select "9"
click at [276, 127] on div "23" at bounding box center [273, 127] width 11 height 11
type input "[DATE]"
click at [276, 127] on td "₹0" at bounding box center [289, 121] width 31 height 16
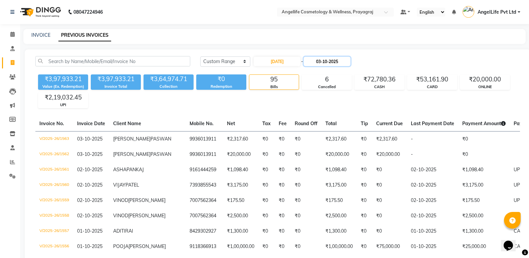
click at [330, 61] on input "03-10-2025" at bounding box center [327, 61] width 47 height 9
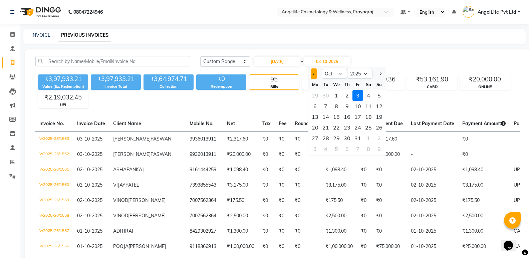
click at [314, 71] on button "Previous month" at bounding box center [314, 73] width 6 height 11
select select "9"
drag, startPoint x: 328, startPoint y: 128, endPoint x: 319, endPoint y: 128, distance: 9.7
click at [325, 128] on div "23" at bounding box center [325, 127] width 11 height 11
type input "[DATE]"
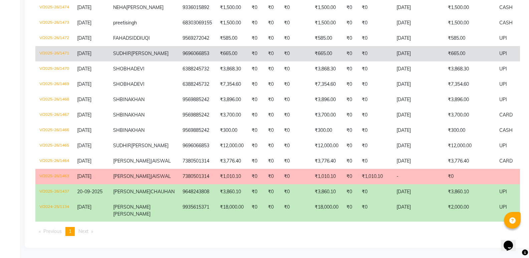
scroll to position [200, 0]
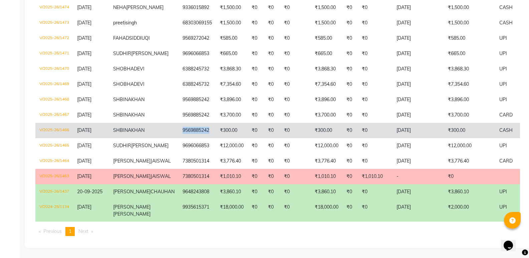
drag, startPoint x: 150, startPoint y: 177, endPoint x: 180, endPoint y: 176, distance: 29.7
click at [180, 138] on td "9569885242" at bounding box center [197, 130] width 37 height 15
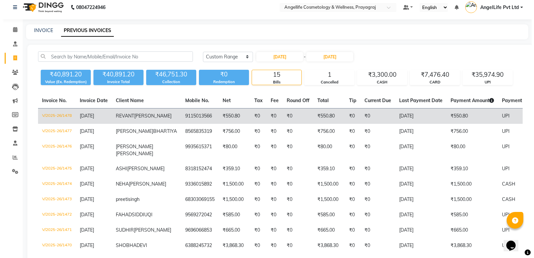
scroll to position [0, 0]
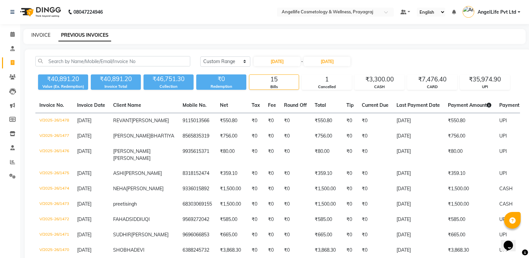
click at [31, 36] on link "INVOICE" at bounding box center [40, 35] width 19 height 6
select select "service"
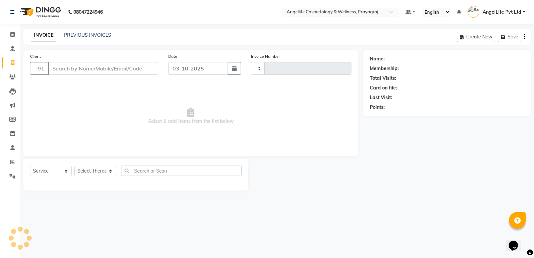
type input "1564"
select select "4531"
click at [71, 33] on link "PREVIOUS INVOICES" at bounding box center [87, 35] width 47 height 6
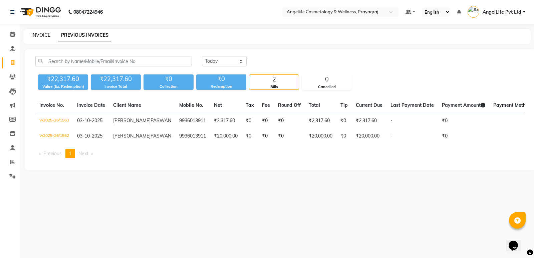
click at [46, 36] on link "INVOICE" at bounding box center [40, 35] width 19 height 6
select select "service"
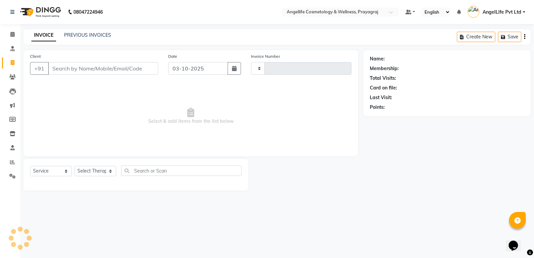
type input "1564"
select select "4531"
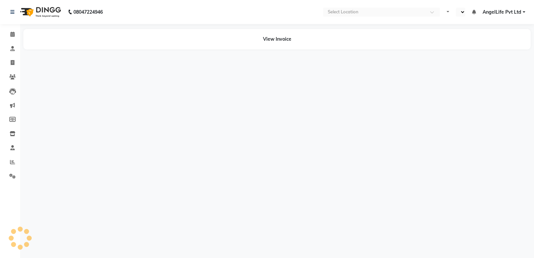
select select "en"
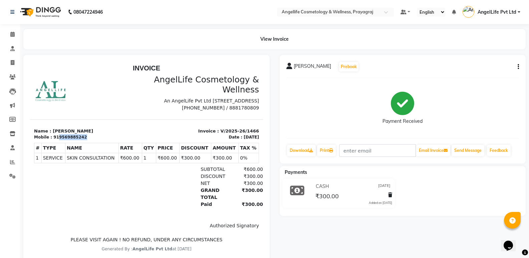
drag, startPoint x: 79, startPoint y: 151, endPoint x: 55, endPoint y: 152, distance: 23.4
click at [55, 140] on div "Mobile : 919569885242" at bounding box center [88, 137] width 108 height 6
copy div "9569885242"
click at [33, 242] on div "INVOICE AngelLife Cosmetology & Wellness An AngelLife Pvt Ltd [STREET_ADDRESS] …" at bounding box center [146, 158] width 233 height 188
click at [12, 63] on icon at bounding box center [13, 62] width 4 height 5
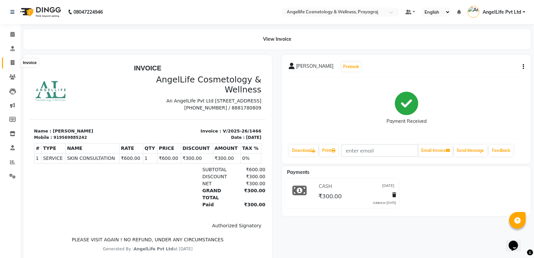
select select "service"
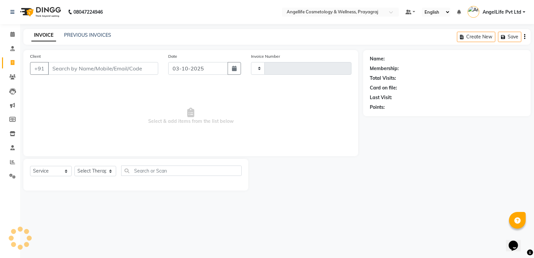
type input "1564"
select select "4531"
click at [108, 37] on link "PREVIOUS INVOICES" at bounding box center [87, 35] width 47 height 6
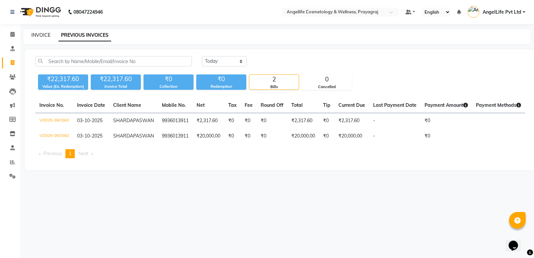
click at [42, 36] on link "INVOICE" at bounding box center [40, 35] width 19 height 6
select select "service"
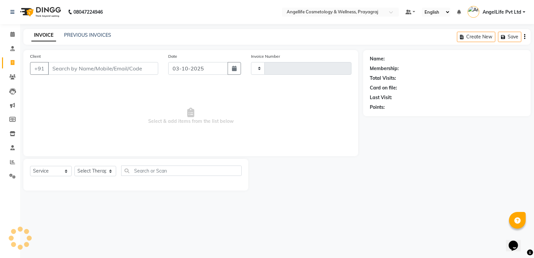
type input "1564"
select select "4531"
click at [11, 36] on icon at bounding box center [12, 34] width 4 height 5
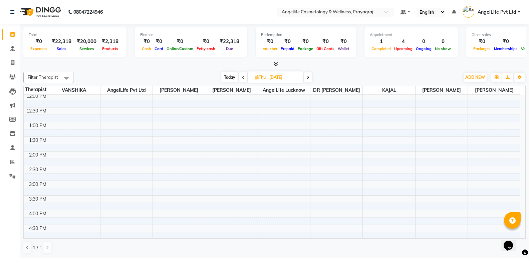
scroll to position [73, 0]
click at [118, 118] on div "9:00 AM 9:30 AM 10:00 AM 10:30 AM 11:00 AM 11:30 AM 12:00 PM 12:30 PM 1:00 PM 1…" at bounding box center [272, 182] width 497 height 323
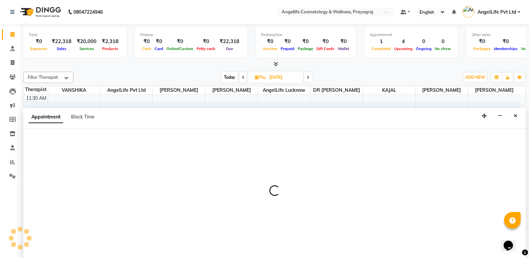
scroll to position [0, 0]
select select "26653"
select select "tentative"
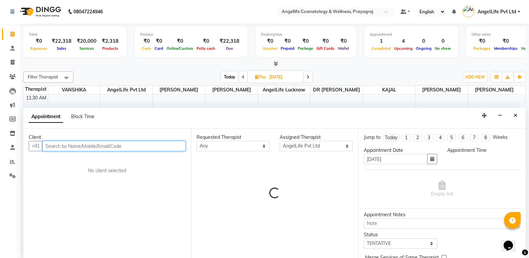
select select "720"
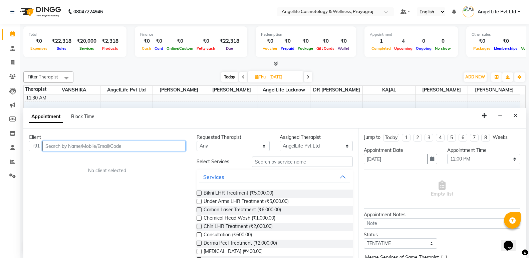
click at [52, 144] on input "text" at bounding box center [113, 146] width 143 height 10
paste input "9569885242"
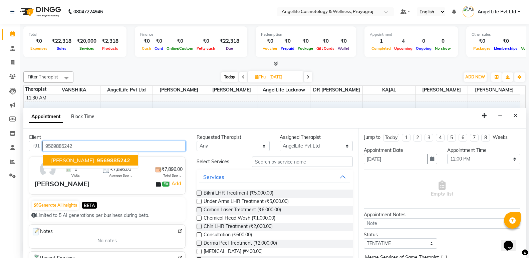
type input "9569885242"
click at [148, 205] on div "Generate AI Insights BETA" at bounding box center [107, 205] width 152 height 11
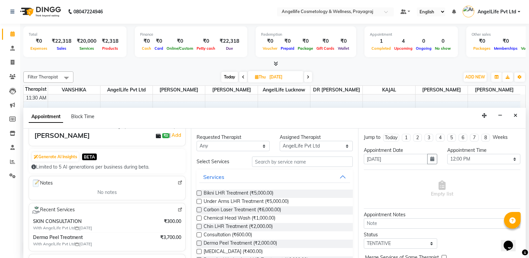
scroll to position [11, 0]
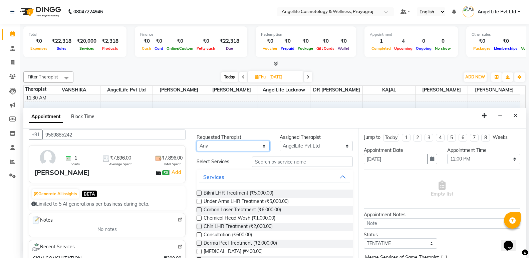
click at [215, 142] on select "Any AngelLife Lucknow AngelLife Pvt Ltd DR [PERSON_NAME] [PERSON_NAME] [PERSON_…" at bounding box center [233, 146] width 73 height 10
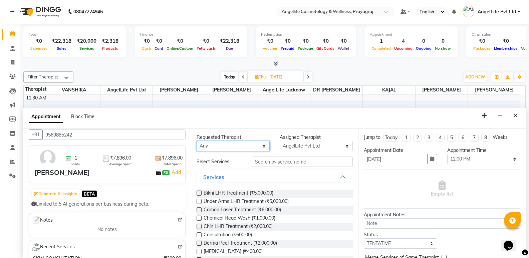
click at [215, 142] on select "Any AngelLife Lucknow AngelLife Pvt Ltd DR [PERSON_NAME] [PERSON_NAME] [PERSON_…" at bounding box center [233, 146] width 73 height 10
select select "26653"
click at [197, 141] on select "Any AngelLife Lucknow AngelLife Pvt Ltd DR [PERSON_NAME] [PERSON_NAME] [PERSON_…" at bounding box center [233, 146] width 73 height 10
click at [225, 170] on div "Requested Therapist Any AngelLife Lucknow AngelLife Pvt Ltd DR [PERSON_NAME] [P…" at bounding box center [275, 192] width 168 height 129
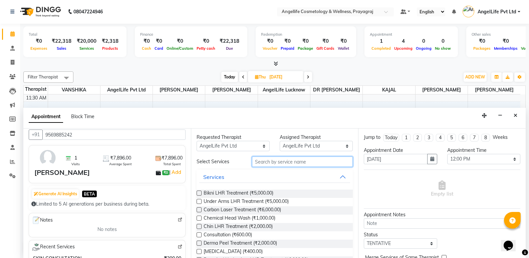
click at [274, 165] on input "text" at bounding box center [302, 162] width 101 height 10
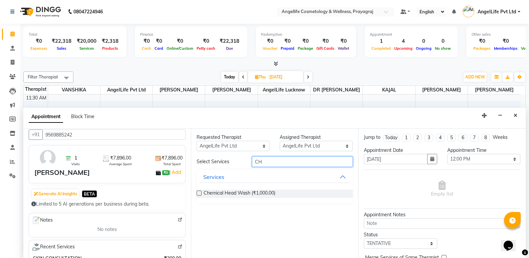
type input "C"
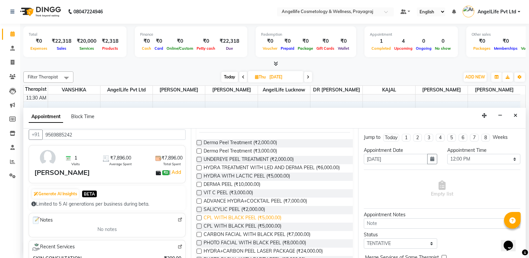
scroll to position [34, 0]
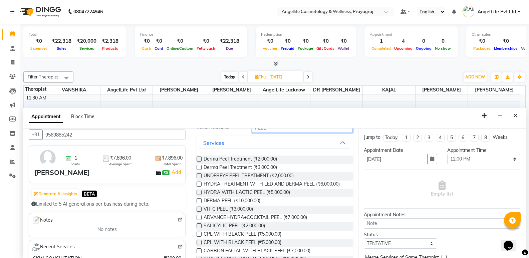
type input "PEEL"
click at [198, 159] on label at bounding box center [199, 159] width 5 height 5
click at [198, 159] on input "checkbox" at bounding box center [199, 160] width 4 height 4
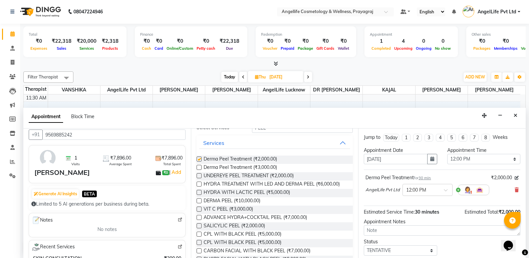
checkbox input "false"
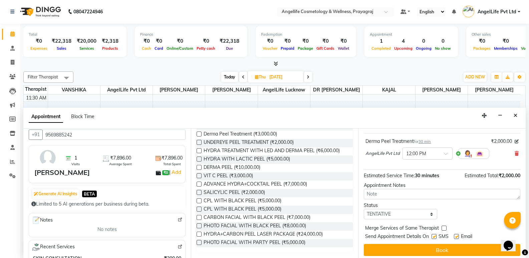
scroll to position [40, 0]
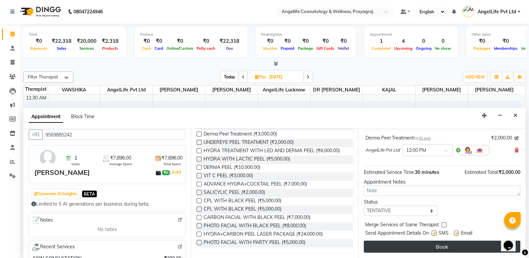
click at [403, 243] on button "Book" at bounding box center [442, 247] width 157 height 12
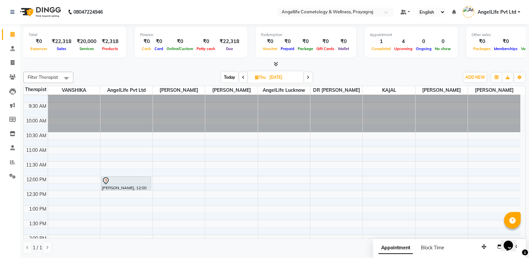
scroll to position [0, 0]
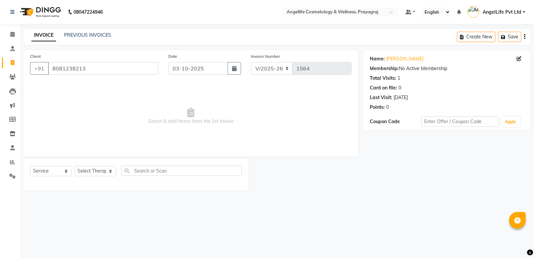
select select "4531"
select select "service"
click at [75, 33] on link "PREVIOUS INVOICES" at bounding box center [87, 35] width 47 height 6
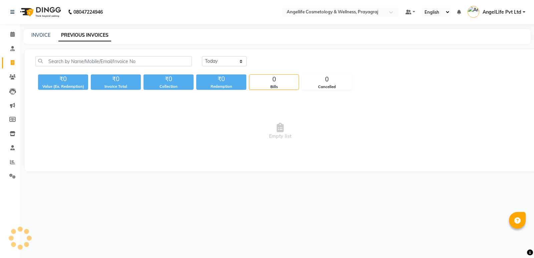
click at [293, 53] on div "[DATE] [DATE] Custom Range ₹0 Value (Ex. Redemption) ₹0 Invoice Total ₹0 Collec…" at bounding box center [280, 110] width 511 height 122
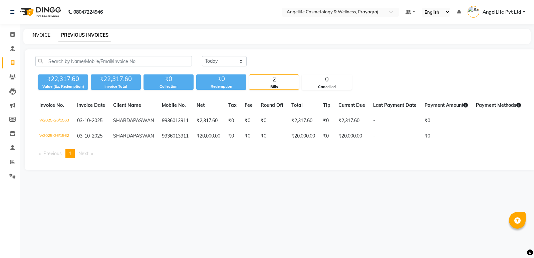
click at [41, 35] on link "INVOICE" at bounding box center [40, 35] width 19 height 6
select select "4531"
select select "service"
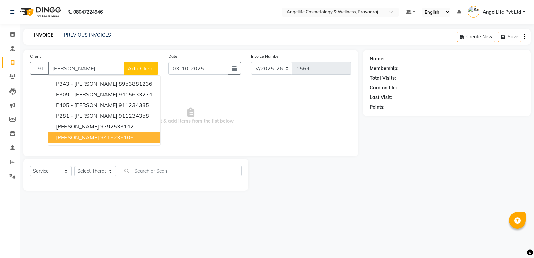
click at [142, 135] on button "[PERSON_NAME] 9415235106" at bounding box center [104, 137] width 112 height 11
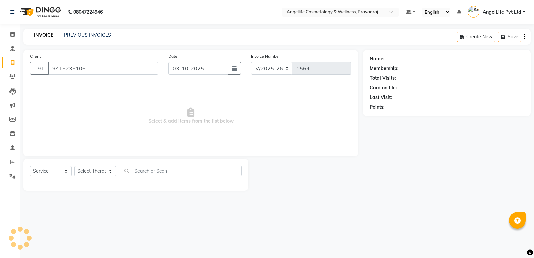
type input "9415235106"
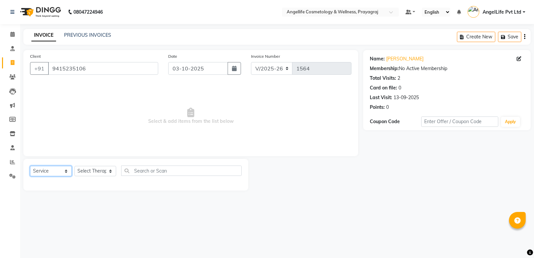
click at [58, 166] on select "Select Service Product Membership Package Voucher Prepaid Gift Card" at bounding box center [51, 171] width 42 height 10
click at [30, 166] on select "Select Service Product Membership Package Voucher Prepaid Gift Card" at bounding box center [51, 171] width 42 height 10
drag, startPoint x: 55, startPoint y: 175, endPoint x: 54, endPoint y: 193, distance: 17.7
click at [54, 193] on main "INVOICE PREVIOUS INVOICES Create New Save Client [PHONE_NUMBER] Date [DATE] Inv…" at bounding box center [277, 115] width 514 height 172
click at [98, 172] on select "Select Therapist AngelLife Lucknow AngelLife Pvt Ltd DR [PERSON_NAME] [PERSON_N…" at bounding box center [95, 171] width 42 height 10
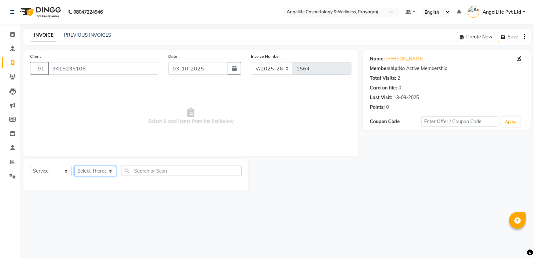
click at [98, 172] on select "Select Therapist AngelLife Lucknow AngelLife Pvt Ltd DR [PERSON_NAME] [PERSON_N…" at bounding box center [95, 171] width 42 height 10
click at [104, 170] on select "Select Therapist AngelLife Lucknow AngelLife Pvt Ltd DR [PERSON_NAME] [PERSON_N…" at bounding box center [95, 171] width 42 height 10
click at [104, 172] on select "Select Therapist AngelLife Lucknow AngelLife Pvt Ltd DR [PERSON_NAME] [PERSON_N…" at bounding box center [95, 171] width 42 height 10
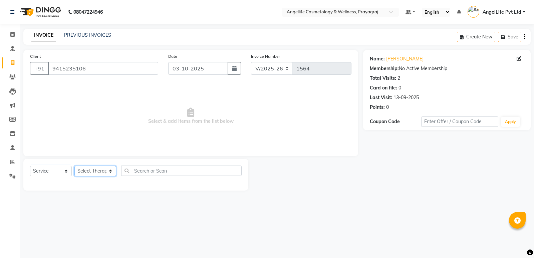
click at [106, 167] on select "Select Therapist AngelLife Lucknow AngelLife Pvt Ltd DR [PERSON_NAME] [PERSON_N…" at bounding box center [95, 171] width 42 height 10
click at [94, 169] on select "Select Therapist AngelLife Lucknow AngelLife Pvt Ltd DR [PERSON_NAME] [PERSON_N…" at bounding box center [95, 171] width 42 height 10
click at [89, 171] on select "Select Therapist AngelLife Lucknow AngelLife Pvt Ltd DR [PERSON_NAME] [PERSON_N…" at bounding box center [95, 171] width 42 height 10
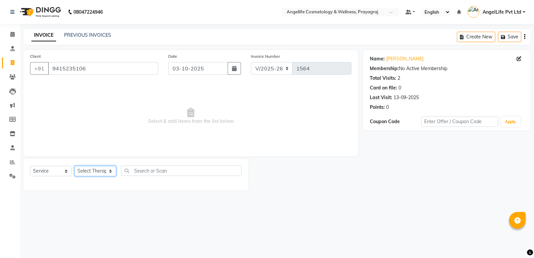
click at [89, 171] on select "Select Therapist AngelLife Lucknow AngelLife Pvt Ltd DR [PERSON_NAME] [PERSON_N…" at bounding box center [95, 171] width 42 height 10
click at [89, 170] on select "Select Therapist AngelLife Lucknow AngelLife Pvt Ltd DR [PERSON_NAME] [PERSON_N…" at bounding box center [95, 171] width 42 height 10
click at [111, 172] on select "Select Therapist AngelLife Lucknow AngelLife Pvt Ltd DR [PERSON_NAME] [PERSON_N…" at bounding box center [95, 171] width 42 height 10
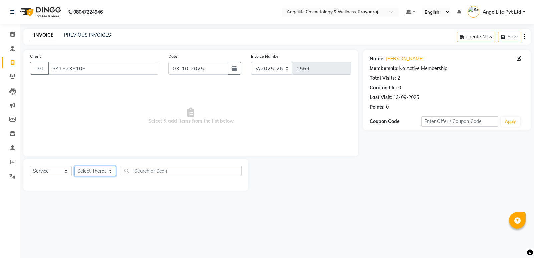
click at [89, 171] on select "Select Therapist AngelLife Lucknow AngelLife Pvt Ltd DR [PERSON_NAME] [PERSON_N…" at bounding box center [95, 171] width 42 height 10
select select "26653"
click at [74, 166] on select "Select Therapist AngelLife Lucknow AngelLife Pvt Ltd DR [PERSON_NAME] [PERSON_N…" at bounding box center [95, 171] width 42 height 10
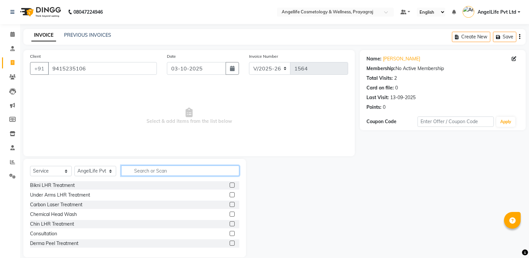
click at [161, 168] on input "text" at bounding box center [180, 171] width 118 height 10
click at [159, 169] on input "text" at bounding box center [180, 171] width 118 height 10
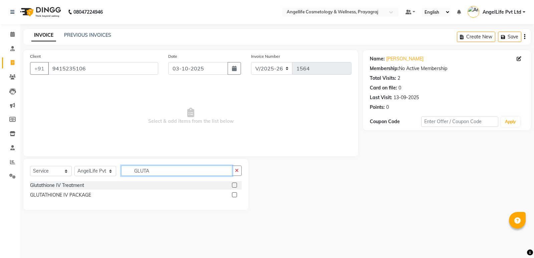
type input "GLUTA"
click at [234, 183] on label at bounding box center [234, 185] width 5 height 5
click at [234, 183] on input "checkbox" at bounding box center [234, 185] width 4 height 4
click at [234, 183] on label at bounding box center [234, 185] width 5 height 5
click at [234, 183] on input "checkbox" at bounding box center [234, 185] width 4 height 4
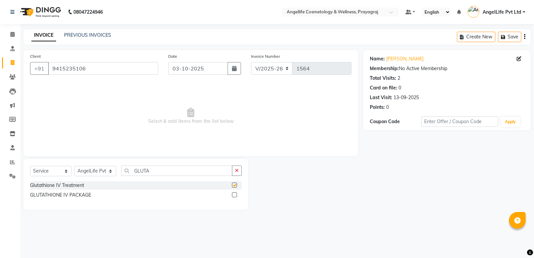
checkbox input "false"
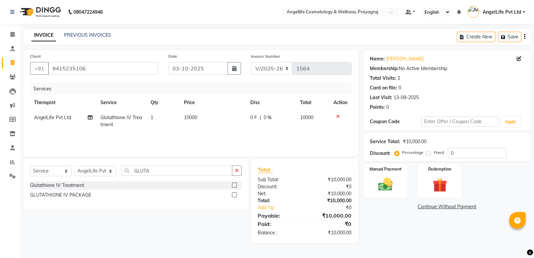
click at [254, 118] on span "0 F" at bounding box center [253, 117] width 7 height 7
select select "26653"
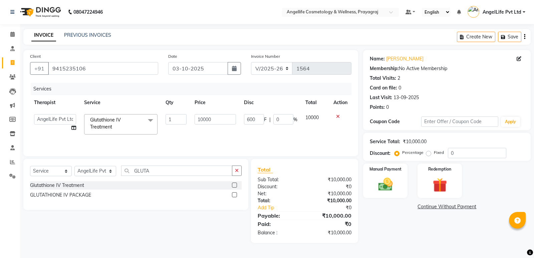
type input "6000"
click at [198, 136] on div "Services Therapist Service Qty Price Disc Total Action AngelLife Lucknow AngelL…" at bounding box center [190, 116] width 321 height 67
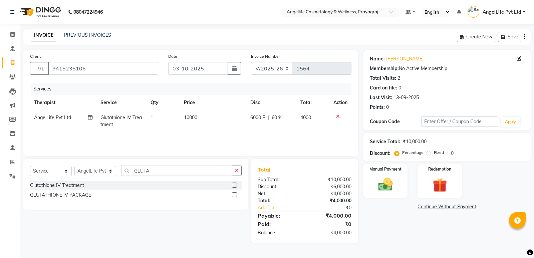
click at [423, 207] on link "Continue Without Payment" at bounding box center [446, 206] width 165 height 7
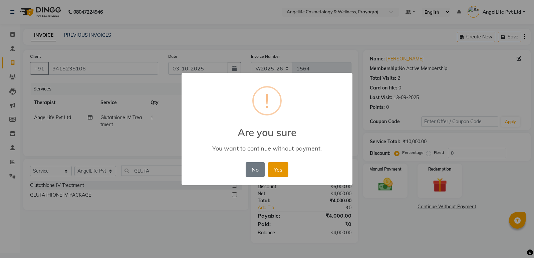
click at [277, 167] on button "Yes" at bounding box center [278, 169] width 20 height 15
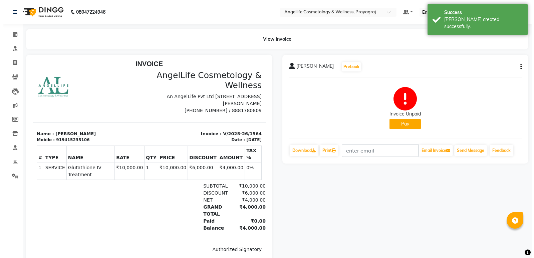
scroll to position [5, 0]
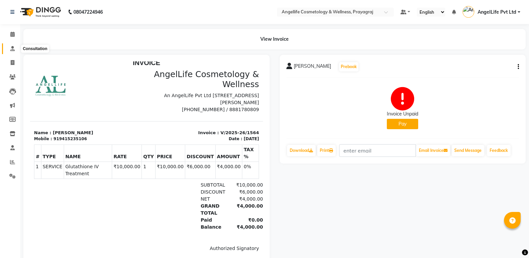
click at [9, 52] on span at bounding box center [13, 49] width 12 height 8
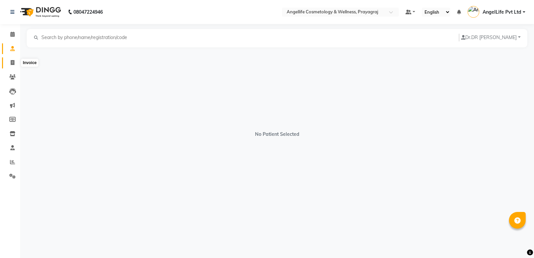
click at [15, 65] on span at bounding box center [13, 63] width 12 height 8
select select "service"
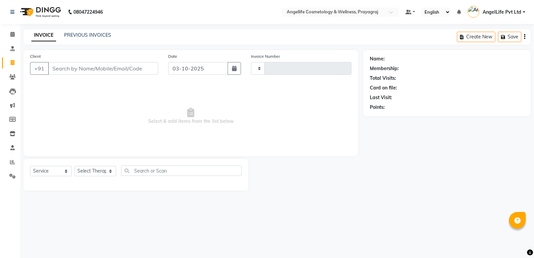
type input "1565"
select select "4531"
click at [94, 39] on div "INVOICE PREVIOUS INVOICES Create New Save" at bounding box center [276, 37] width 507 height 16
click at [83, 36] on link "PREVIOUS INVOICES" at bounding box center [87, 35] width 47 height 6
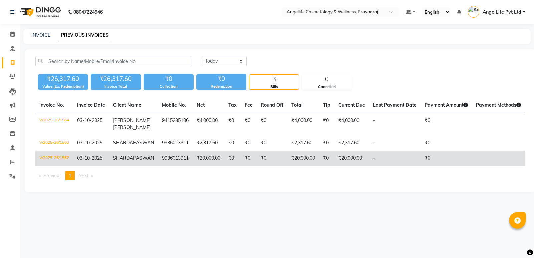
click at [158, 166] on td "9936013911" at bounding box center [175, 158] width 35 height 15
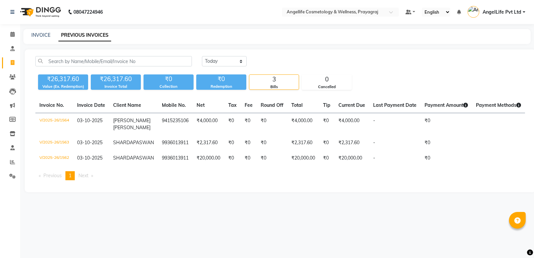
click at [354, 241] on div "08047224946 Select Location × Angellife Cosmetology & Wellness, Prayagraj Defau…" at bounding box center [267, 129] width 534 height 258
click at [11, 35] on icon at bounding box center [12, 34] width 4 height 5
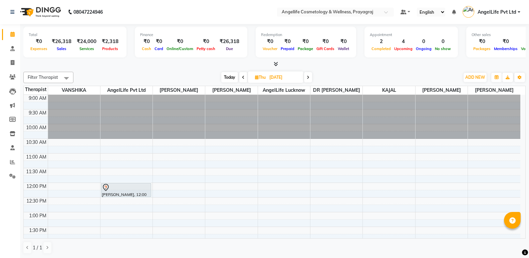
click at [277, 75] on input "[DATE]" at bounding box center [283, 77] width 33 height 10
select select "10"
select select "2025"
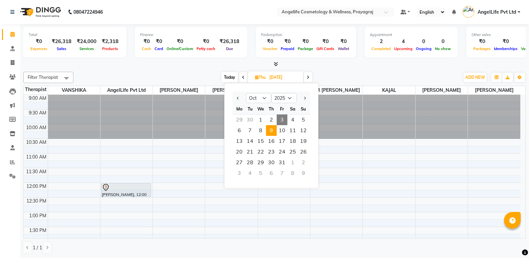
click at [282, 117] on span "3" at bounding box center [282, 119] width 11 height 11
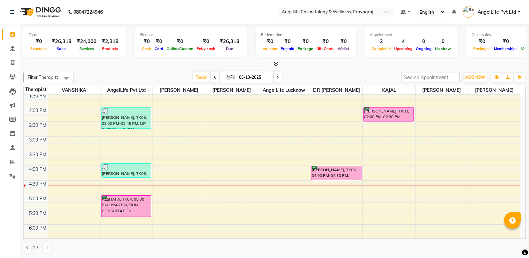
scroll to position [119, 0]
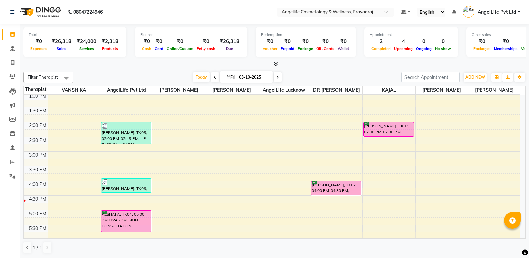
click at [211, 78] on span at bounding box center [215, 77] width 8 height 10
click at [211, 78] on div "[DATE] [DATE]" at bounding box center [237, 77] width 321 height 10
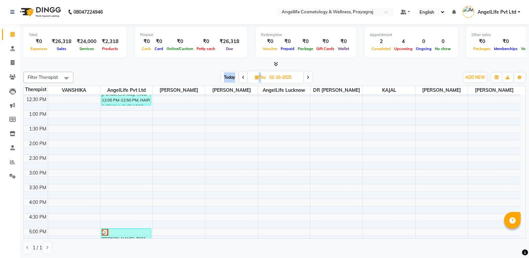
scroll to position [100, 0]
click at [243, 79] on span at bounding box center [243, 77] width 8 height 10
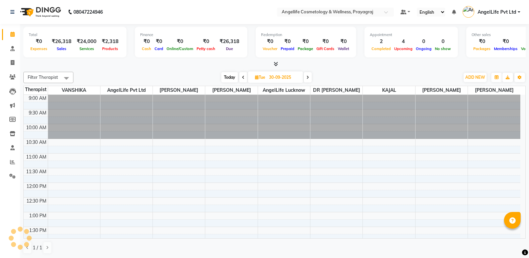
scroll to position [186, 0]
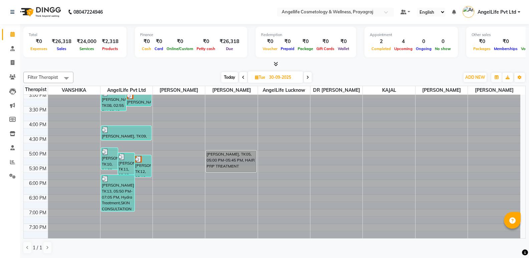
click at [308, 78] on icon at bounding box center [307, 77] width 3 height 4
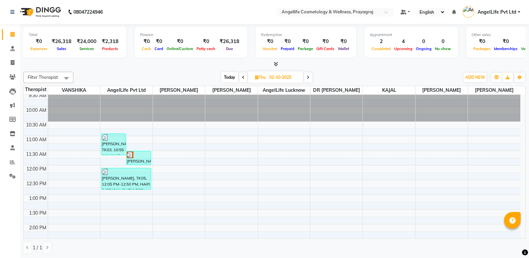
scroll to position [0, 0]
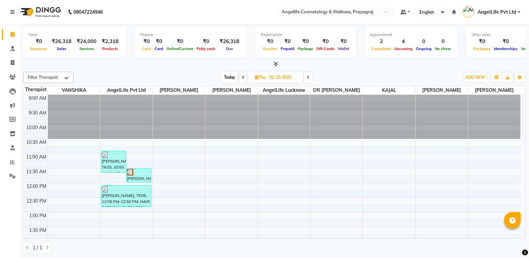
click at [244, 77] on span at bounding box center [243, 77] width 8 height 10
type input "01-10-2025"
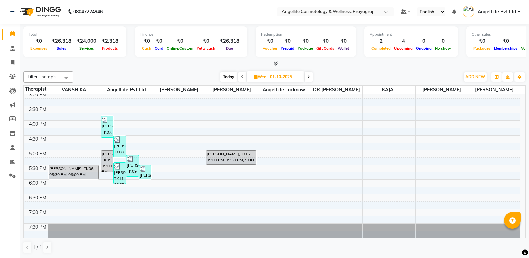
scroll to position [153, 0]
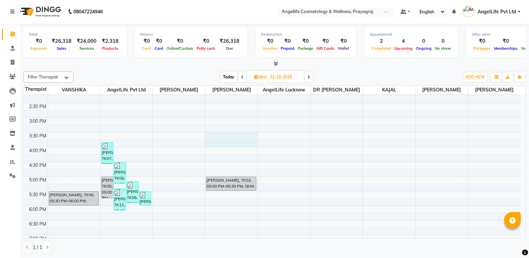
click at [223, 161] on div "9:00 AM 9:30 AM 10:00 AM 10:30 AM 11:00 AM 11:30 AM 12:00 PM 12:30 PM 1:00 PM 1…" at bounding box center [272, 103] width 497 height 323
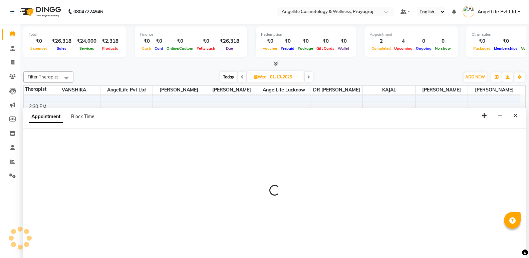
select select "26853"
select select "930"
select select "tentative"
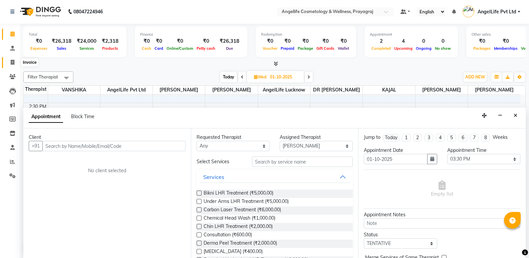
click at [11, 62] on icon at bounding box center [13, 62] width 4 height 5
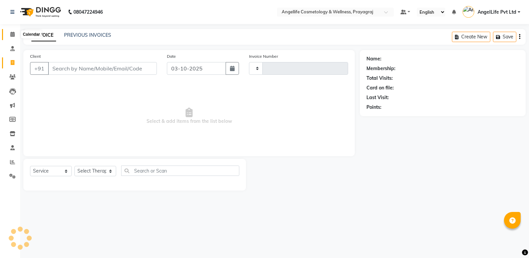
click at [13, 37] on span at bounding box center [13, 35] width 12 height 8
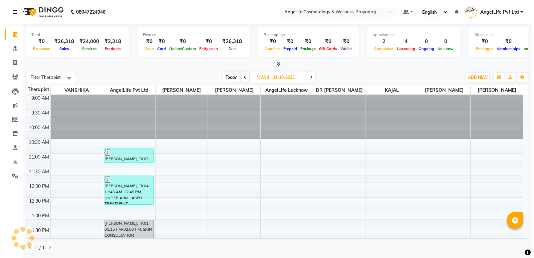
scroll to position [174, 0]
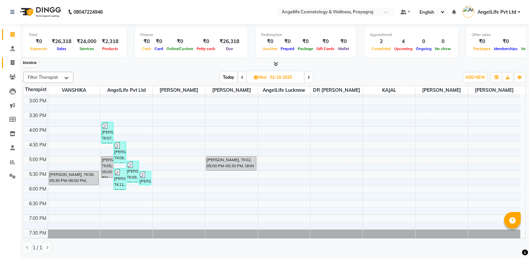
click at [14, 61] on icon at bounding box center [13, 62] width 4 height 5
select select "service"
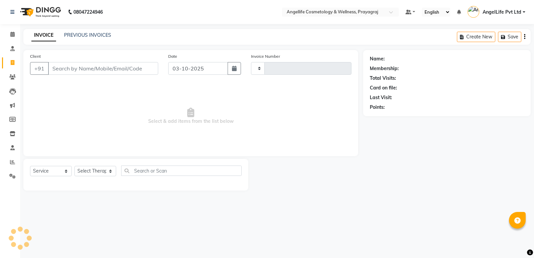
type input "1565"
select select "4531"
click at [60, 66] on input "Client" at bounding box center [103, 68] width 110 height 13
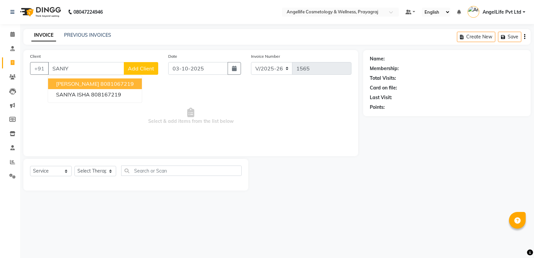
type input "SANIY"
click at [112, 119] on span "Select & add items from the list below" at bounding box center [190, 116] width 321 height 67
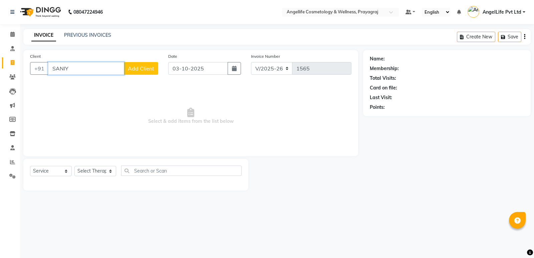
drag, startPoint x: 70, startPoint y: 71, endPoint x: 53, endPoint y: 72, distance: 17.7
click at [53, 72] on input "SANIY" at bounding box center [86, 68] width 76 height 13
click at [84, 35] on link "PREVIOUS INVOICES" at bounding box center [87, 35] width 47 height 6
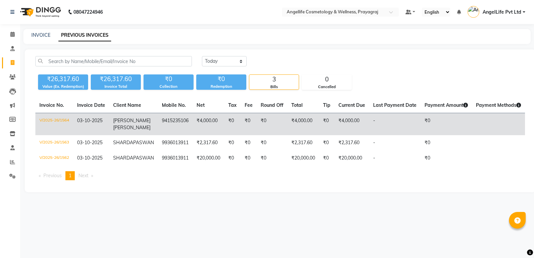
click at [144, 130] on td "[PERSON_NAME]" at bounding box center [133, 124] width 49 height 22
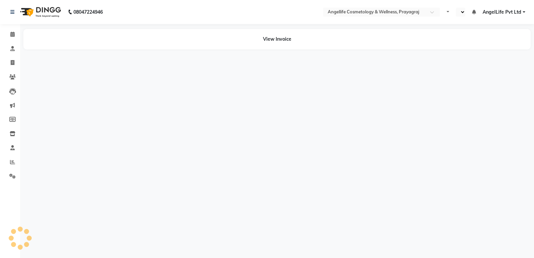
select select "en"
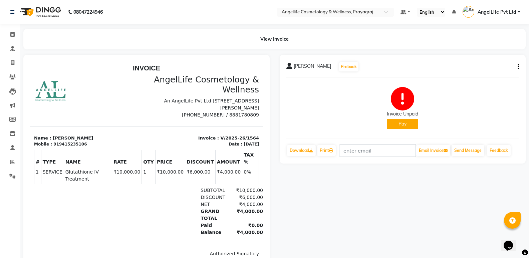
click at [401, 126] on button "Pay" at bounding box center [402, 124] width 31 height 10
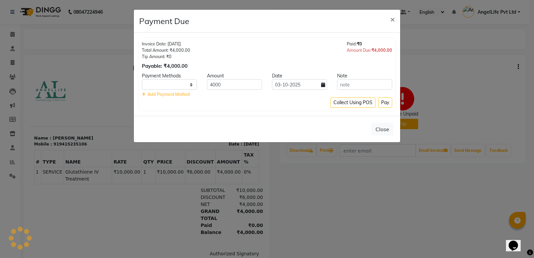
select select "1"
click at [378, 103] on button "Pay" at bounding box center [385, 102] width 14 height 10
click at [378, 103] on div "Collect Using POS Pay" at bounding box center [267, 102] width 250 height 10
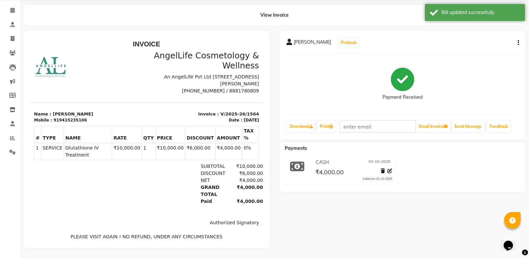
click at [519, 37] on div "RANJANA BAJPAI Prebook Payment Received Download Print Email Invoice Send Messa…" at bounding box center [403, 85] width 246 height 109
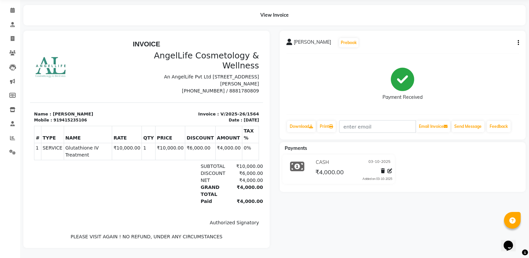
click at [517, 39] on button "button" at bounding box center [517, 42] width 4 height 7
click at [518, 43] on icon "button" at bounding box center [518, 43] width 1 height 0
click at [464, 80] on div "Payment Received" at bounding box center [402, 84] width 233 height 50
click at [333, 124] on icon at bounding box center [331, 126] width 4 height 4
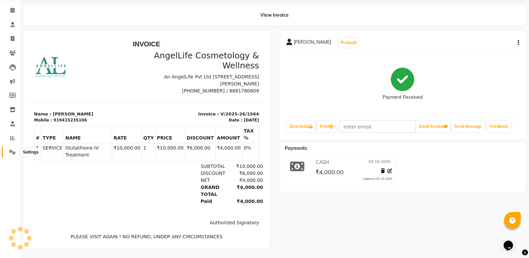
click at [10, 150] on icon at bounding box center [12, 152] width 6 height 5
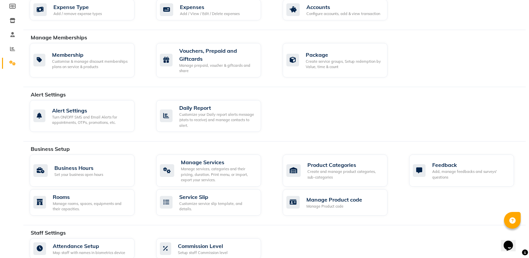
scroll to position [163, 0]
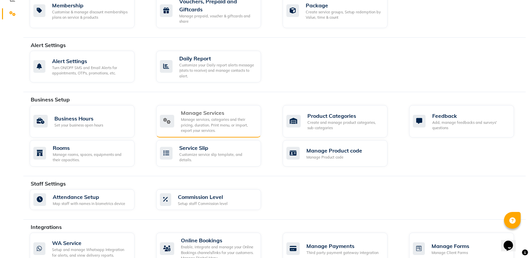
click at [200, 110] on div "Manage Services" at bounding box center [218, 113] width 75 height 8
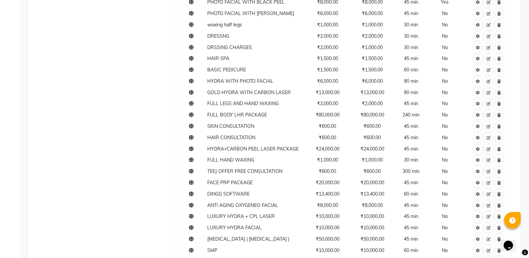
scroll to position [2067, 0]
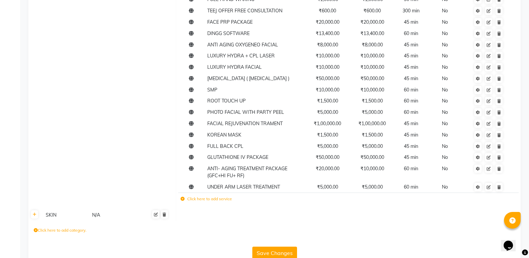
click at [215, 196] on label "Click here to add service" at bounding box center [206, 199] width 51 height 6
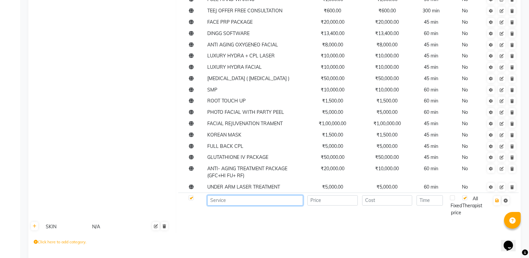
click at [223, 195] on input at bounding box center [255, 200] width 96 height 10
type input "GLUTA FACIAL"
click at [295, 220] on td at bounding box center [348, 226] width 345 height 13
type input "5000"
click at [350, 220] on td at bounding box center [348, 226] width 345 height 13
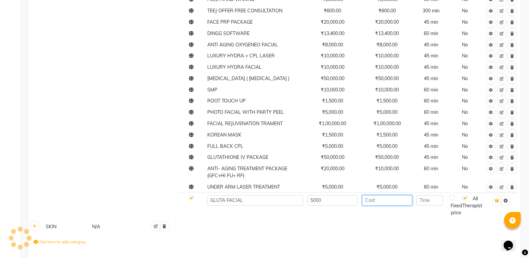
click at [371, 195] on input "number" at bounding box center [387, 200] width 50 height 10
type input "5000"
click at [419, 195] on input "number" at bounding box center [429, 200] width 26 height 10
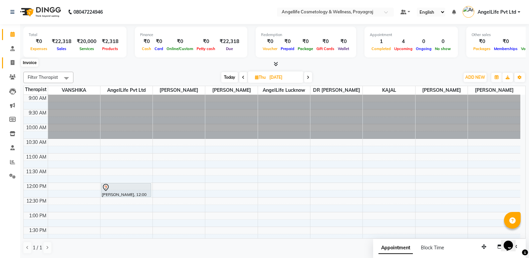
click at [12, 62] on icon at bounding box center [13, 62] width 4 height 5
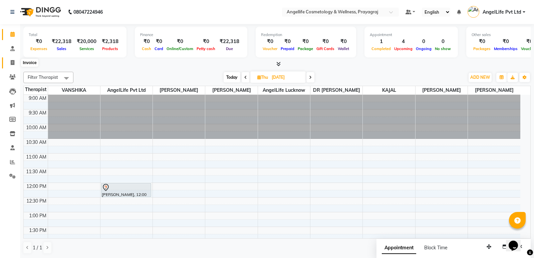
select select "service"
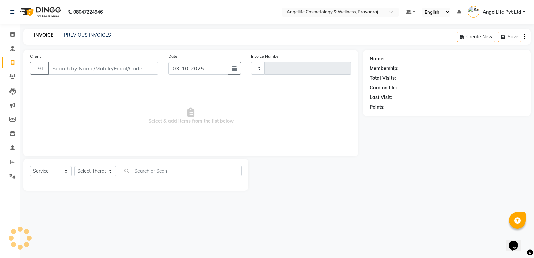
type input "1565"
select select "4531"
click at [79, 31] on div "INVOICE PREVIOUS INVOICES Create New Save" at bounding box center [276, 37] width 507 height 16
click at [90, 33] on link "PREVIOUS INVOICES" at bounding box center [87, 35] width 47 height 6
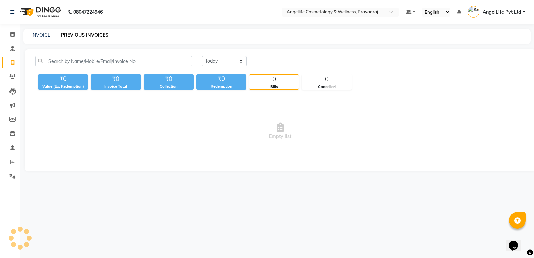
click at [90, 33] on link "PREVIOUS INVOICES" at bounding box center [84, 35] width 53 height 12
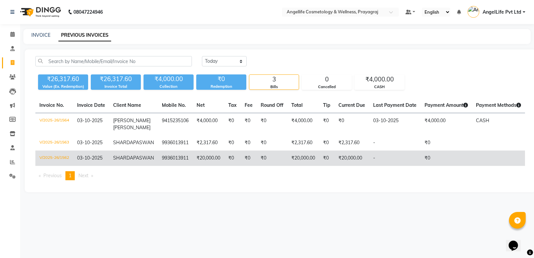
click at [266, 165] on td "₹0" at bounding box center [272, 158] width 31 height 15
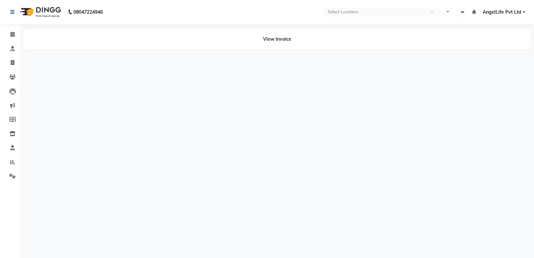
select select "en"
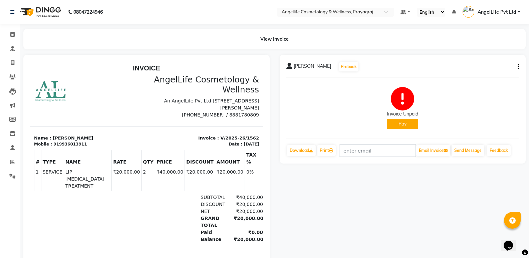
click at [404, 125] on button "Pay" at bounding box center [402, 124] width 31 height 10
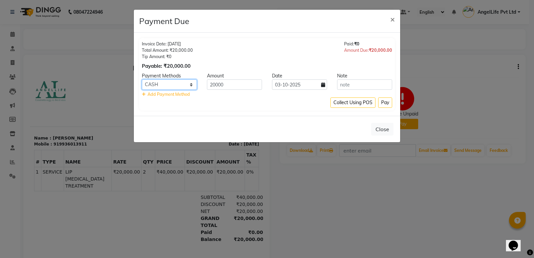
click at [177, 84] on select "CASH CARD ONLINE CUSTOM GPay PayTM PhonePe UPI NearBuy Loan BharatPay Cheque Mo…" at bounding box center [169, 84] width 55 height 10
select select "8"
click at [142, 79] on select "CASH CARD ONLINE CUSTOM GPay PayTM PhonePe UPI NearBuy Loan BharatPay Cheque Mo…" at bounding box center [169, 84] width 55 height 10
click at [213, 84] on input "20000" at bounding box center [234, 84] width 55 height 10
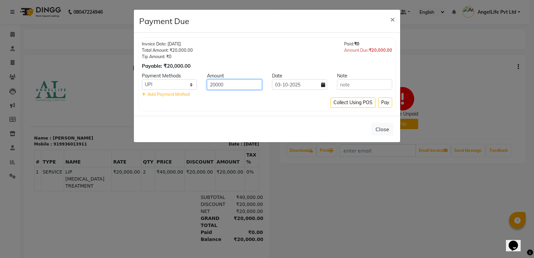
click at [213, 84] on input "20000" at bounding box center [234, 84] width 55 height 10
click at [235, 83] on input "20000" at bounding box center [234, 84] width 55 height 10
click at [211, 85] on input "20000" at bounding box center [234, 84] width 55 height 10
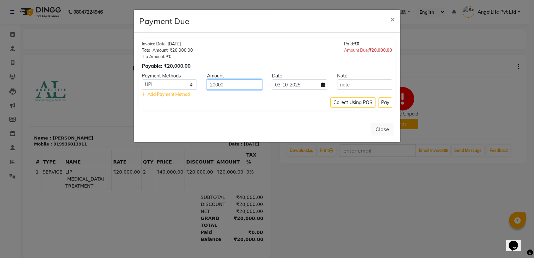
click at [212, 85] on input "20000" at bounding box center [234, 84] width 55 height 10
type input "10000"
click at [213, 96] on div "Add Payment Method" at bounding box center [267, 94] width 250 height 6
click at [383, 100] on button "Pay" at bounding box center [385, 102] width 14 height 10
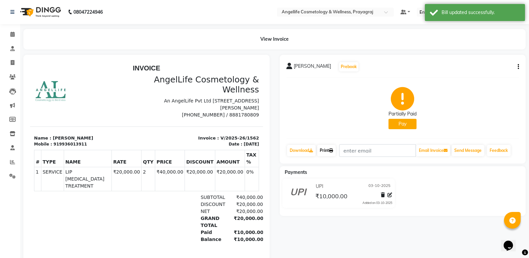
click at [330, 153] on link "Print" at bounding box center [326, 150] width 19 height 11
click at [14, 61] on icon at bounding box center [13, 62] width 4 height 5
select select "service"
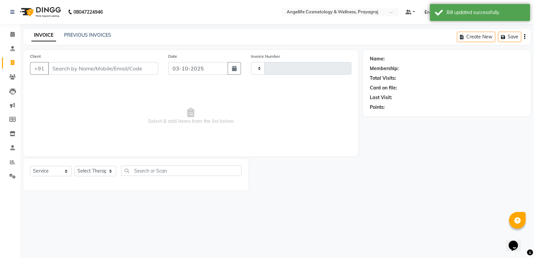
type input "1565"
select select "4531"
click at [87, 34] on link "PREVIOUS INVOICES" at bounding box center [87, 35] width 47 height 6
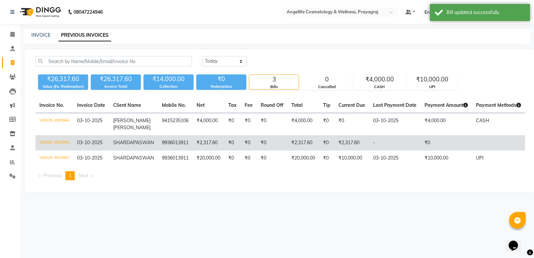
click at [257, 139] on td "₹0" at bounding box center [272, 142] width 31 height 15
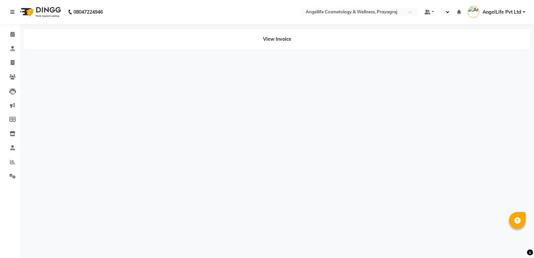
select select "en"
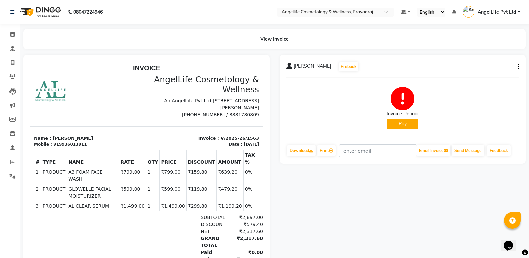
click at [520, 65] on div "[PERSON_NAME] Prebook Invoice Unpaid Pay Download Print Email Invoice Send Mess…" at bounding box center [403, 109] width 246 height 109
click at [518, 67] on icon "button" at bounding box center [518, 67] width 1 height 0
click at [499, 69] on div "Edit Invoice" at bounding box center [491, 67] width 33 height 8
select select "service"
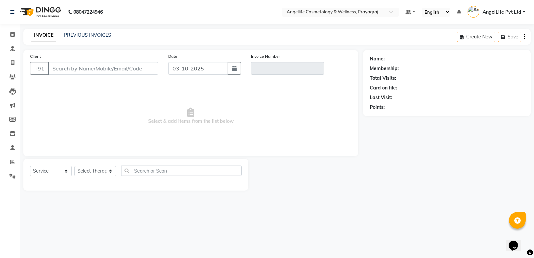
type input "9936013911"
type input "V/2025-26/1563"
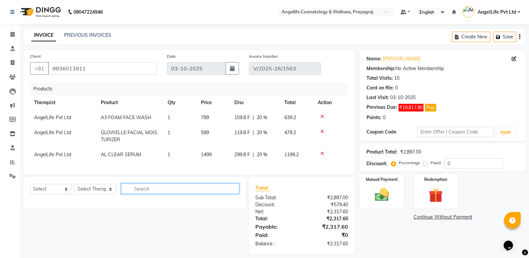
click at [142, 194] on input "text" at bounding box center [180, 189] width 118 height 10
click at [52, 194] on select "Select Service Product Membership Package Voucher Prepaid Gift Card" at bounding box center [51, 189] width 42 height 10
select select "service"
click at [30, 189] on select "Select Service Product Membership Package Voucher Prepaid Gift Card" at bounding box center [51, 189] width 42 height 10
click at [101, 194] on select "Select Therapist AngelLife Lucknow AngelLife Pvt Ltd DR [PERSON_NAME] [PERSON_N…" at bounding box center [95, 189] width 42 height 10
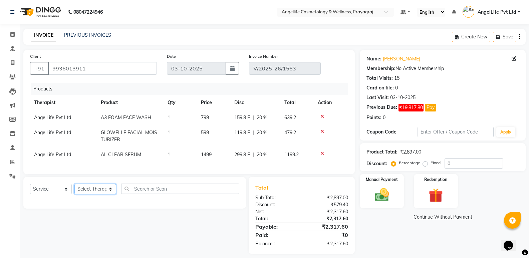
select select "26653"
click at [74, 189] on select "Select Therapist AngelLife Lucknow AngelLife Pvt Ltd DR [PERSON_NAME] [PERSON_N…" at bounding box center [95, 189] width 42 height 10
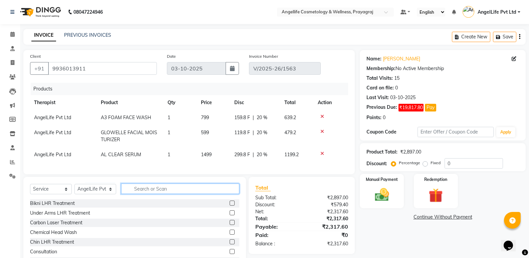
click at [163, 192] on input "text" at bounding box center [180, 189] width 118 height 10
type input "H"
type input "GLU"
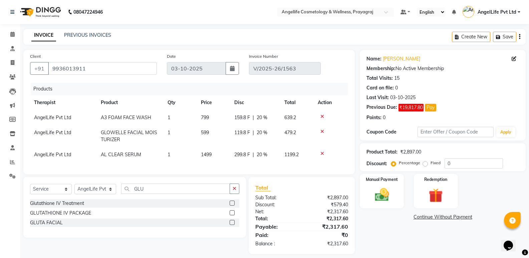
click at [233, 225] on label at bounding box center [232, 222] width 5 height 5
click at [233, 225] on input "checkbox" at bounding box center [232, 223] width 4 height 4
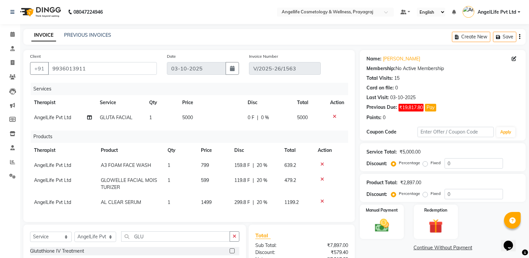
checkbox input "false"
click at [233, 239] on icon "button" at bounding box center [235, 236] width 4 height 5
click at [225, 241] on input "text" at bounding box center [180, 236] width 118 height 10
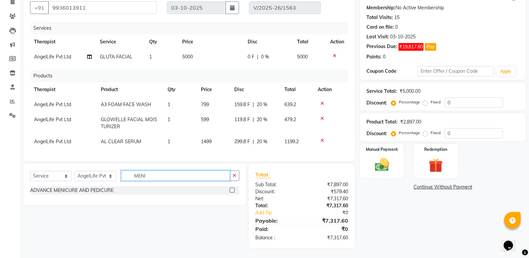
scroll to position [66, 0]
type input "MENI"
click at [234, 173] on icon "button" at bounding box center [235, 175] width 4 height 5
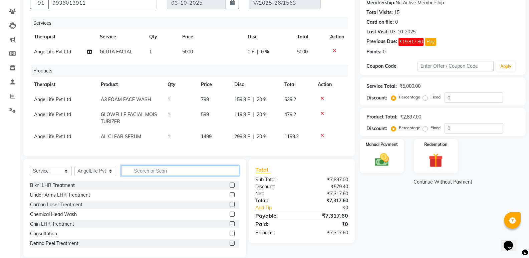
click at [233, 173] on input "text" at bounding box center [180, 171] width 118 height 10
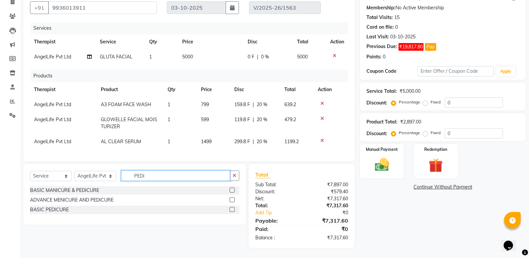
type input "PEDI"
click at [232, 190] on label at bounding box center [232, 190] width 5 height 5
click at [232, 190] on input "checkbox" at bounding box center [232, 190] width 4 height 4
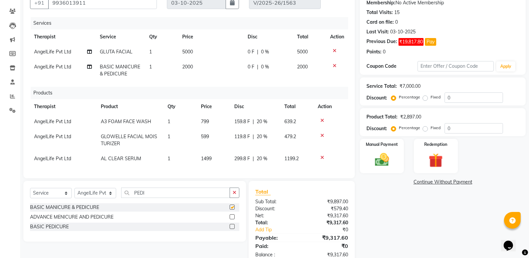
checkbox input "false"
click at [237, 197] on button "button" at bounding box center [235, 193] width 10 height 10
click at [230, 197] on input "text" at bounding box center [175, 193] width 109 height 10
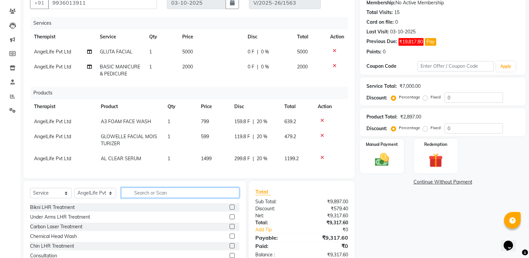
click at [225, 198] on input "text" at bounding box center [180, 193] width 118 height 10
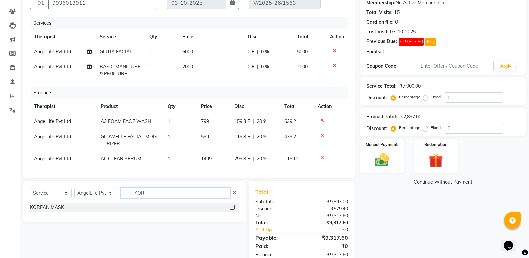
type input "KOR"
click at [233, 210] on label at bounding box center [232, 207] width 5 height 5
click at [233, 210] on input "checkbox" at bounding box center [232, 207] width 4 height 4
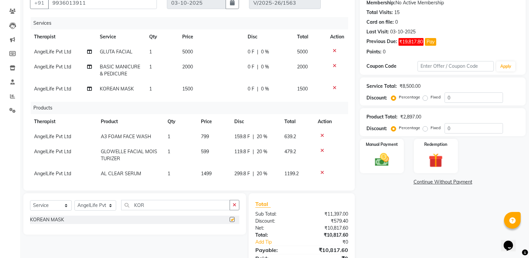
checkbox input "false"
click at [212, 90] on td "1500" at bounding box center [210, 88] width 65 height 15
select select "26653"
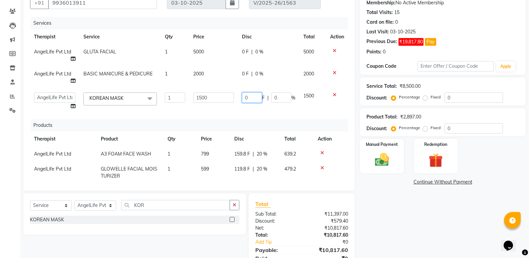
click at [250, 99] on input "0" at bounding box center [252, 97] width 20 height 10
type input "500"
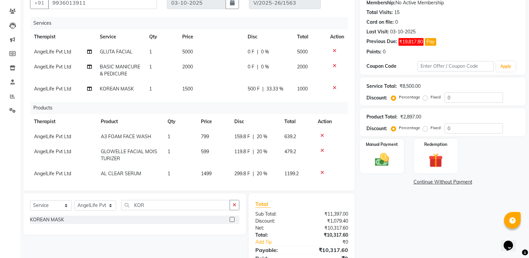
click at [253, 114] on div "Services Therapist Service Qty Price Disc Total Action AngelLife Pvt Ltd GLUTA …" at bounding box center [189, 100] width 318 height 167
click at [245, 76] on td "0 F | 0 %" at bounding box center [269, 70] width 50 height 22
select select "26653"
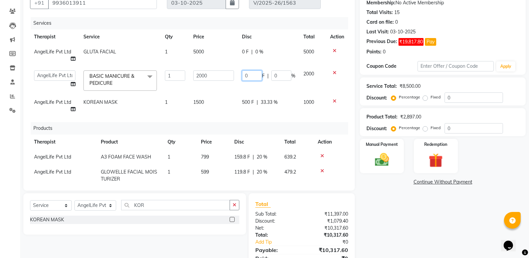
click at [254, 72] on input "0" at bounding box center [252, 75] width 20 height 10
type input "1000"
click at [228, 95] on td "1500" at bounding box center [213, 106] width 49 height 22
select select "26653"
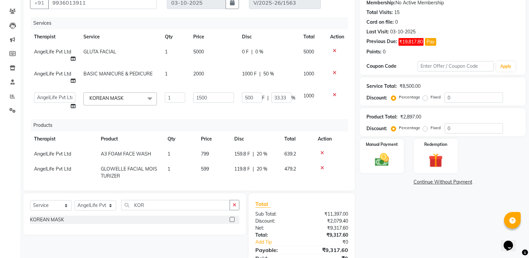
click at [249, 54] on div "0 F | 0 %" at bounding box center [268, 51] width 53 height 7
select select "26653"
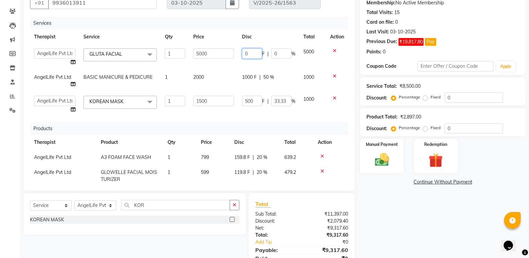
click at [249, 54] on input "0" at bounding box center [252, 53] width 20 height 10
type input "2000"
click at [377, 219] on div "Name: [PERSON_NAME] Paswan Membership: No Active Membership Total Visits: 15 Ca…" at bounding box center [445, 130] width 171 height 293
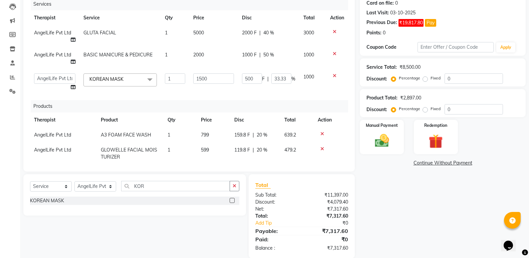
scroll to position [95, 0]
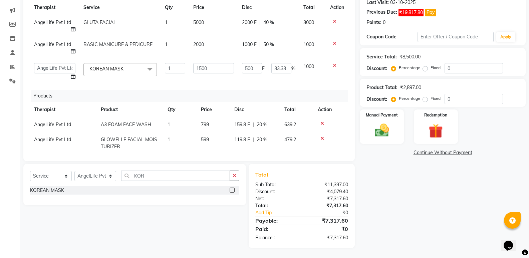
click at [441, 152] on link "Continue Without Payment" at bounding box center [442, 152] width 163 height 7
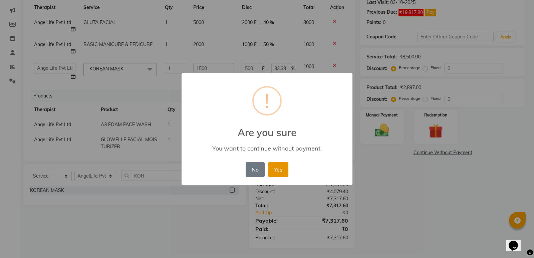
click at [284, 168] on button "Yes" at bounding box center [278, 169] width 20 height 15
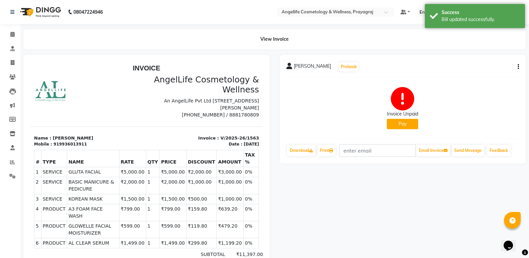
click at [399, 123] on button "Pay" at bounding box center [402, 124] width 31 height 10
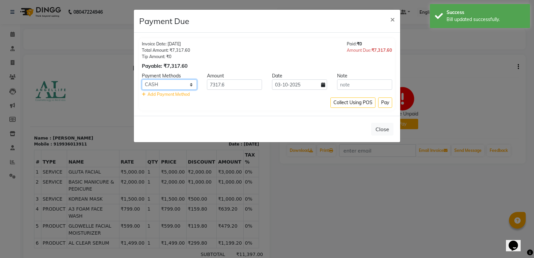
click at [167, 84] on select "CASH CARD ONLINE CUSTOM GPay PayTM PhonePe UPI NearBuy Loan BharatPay Cheque Mo…" at bounding box center [169, 84] width 55 height 10
select select "8"
click at [142, 79] on select "CASH CARD ONLINE CUSTOM GPay PayTM PhonePe UPI NearBuy Loan BharatPay Cheque Mo…" at bounding box center [169, 84] width 55 height 10
click at [388, 102] on button "Pay" at bounding box center [385, 102] width 14 height 10
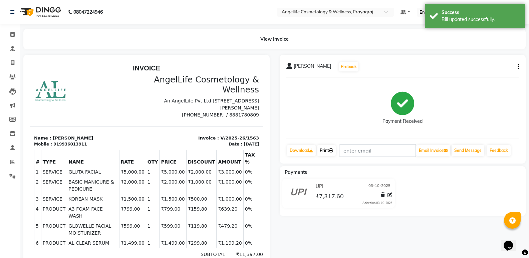
click at [326, 150] on link "Print" at bounding box center [326, 150] width 19 height 11
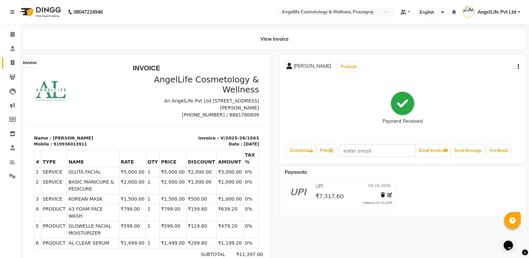
click at [12, 64] on icon at bounding box center [13, 62] width 4 height 5
select select "service"
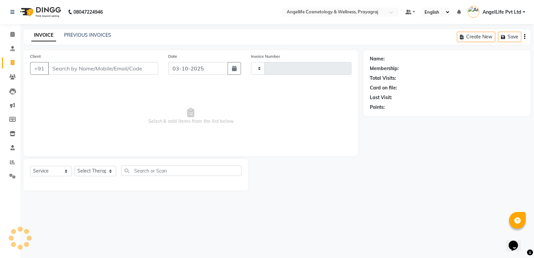
type input "1565"
select select "4531"
click at [78, 34] on link "PREVIOUS INVOICES" at bounding box center [87, 35] width 47 height 6
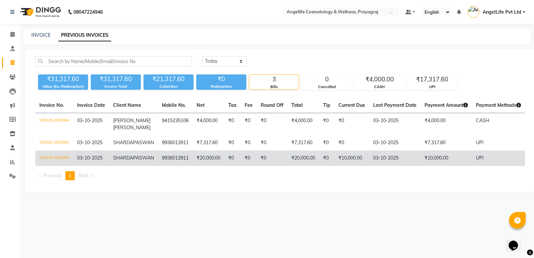
click at [266, 162] on td "₹0" at bounding box center [272, 158] width 31 height 15
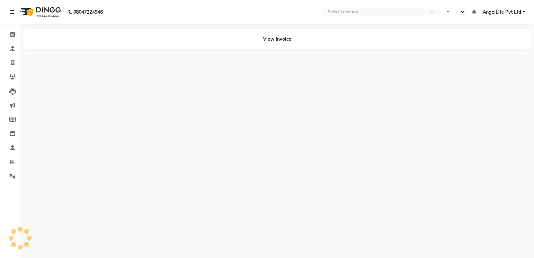
select select "en"
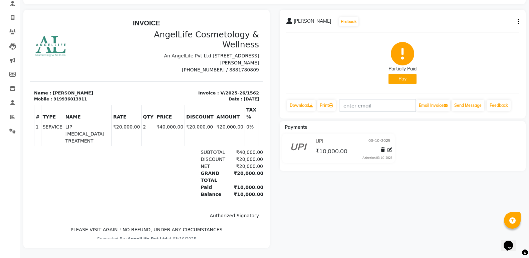
scroll to position [50, 0]
click at [318, 210] on div "[PERSON_NAME] Prebook Partially Paid Pay Download Print Email Invoice Send Mess…" at bounding box center [403, 129] width 256 height 238
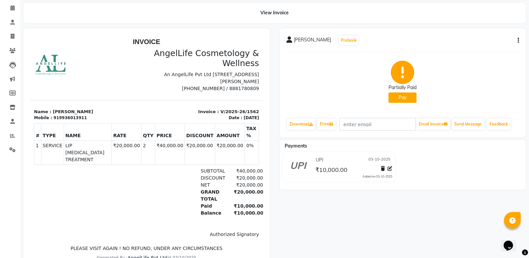
scroll to position [0, 0]
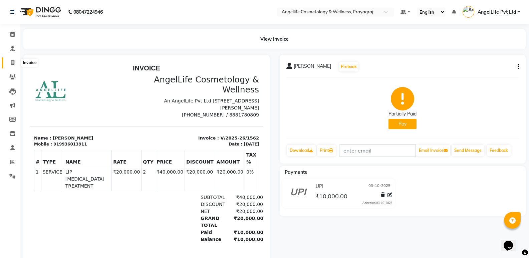
click at [12, 63] on icon at bounding box center [13, 62] width 4 height 5
select select "service"
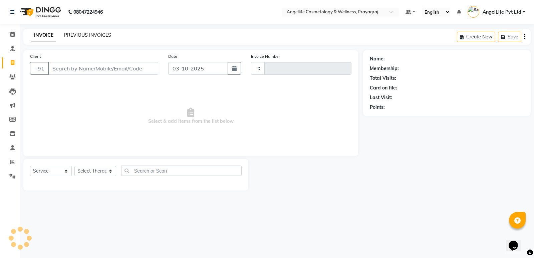
click at [84, 36] on link "PREVIOUS INVOICES" at bounding box center [87, 35] width 47 height 6
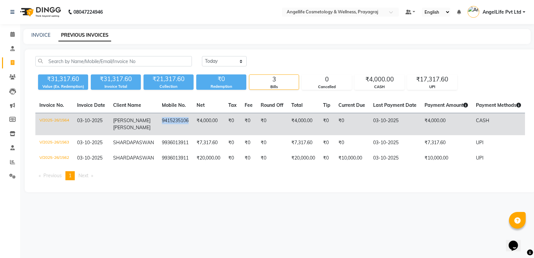
drag, startPoint x: 149, startPoint y: 118, endPoint x: 179, endPoint y: 118, distance: 30.0
click at [179, 118] on td "9415235106" at bounding box center [175, 124] width 35 height 22
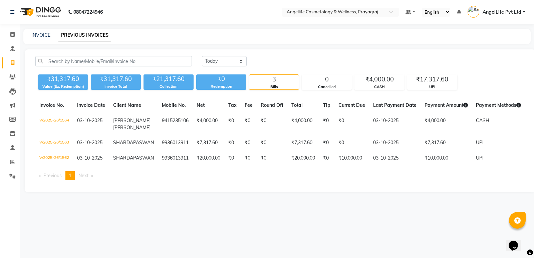
click at [31, 35] on div "INVOICE PREVIOUS INVOICES" at bounding box center [272, 35] width 499 height 7
click at [39, 36] on link "INVOICE" at bounding box center [40, 35] width 19 height 6
select select "service"
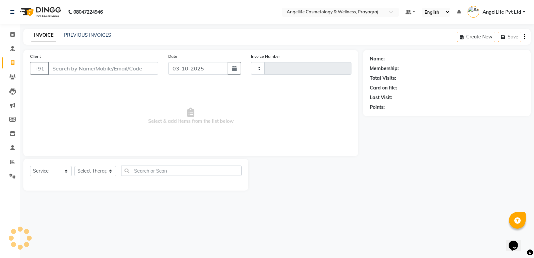
type input "1565"
select select "4531"
click at [59, 71] on input "Client" at bounding box center [103, 68] width 110 height 13
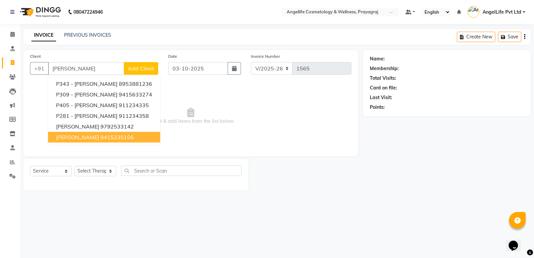
click at [101, 136] on button "[PERSON_NAME] 9415235106" at bounding box center [104, 137] width 112 height 11
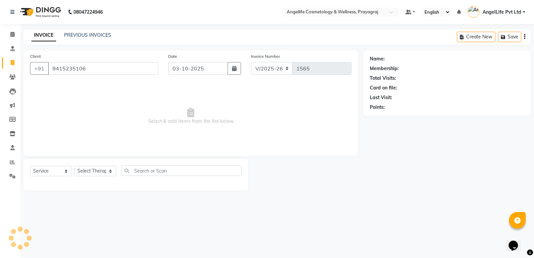
type input "9415235106"
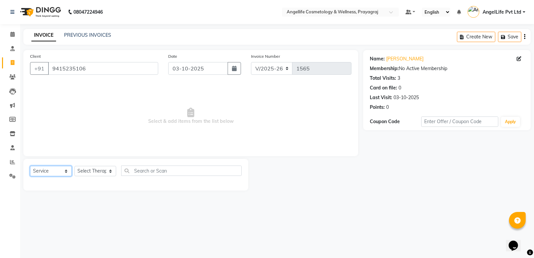
click at [43, 173] on select "Select Service Product Membership Package Voucher Prepaid Gift Card" at bounding box center [51, 171] width 42 height 10
select select "product"
click at [30, 166] on select "Select Service Product Membership Package Voucher Prepaid Gift Card" at bounding box center [51, 171] width 42 height 10
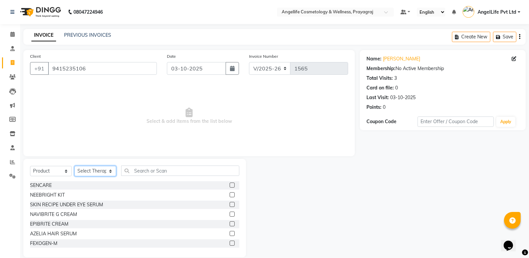
click at [88, 169] on select "Select Therapist AngelLife Lucknow AngelLife Pvt Ltd DR [PERSON_NAME] [PERSON_N…" at bounding box center [95, 171] width 42 height 10
select select "26653"
click at [74, 166] on select "Select Therapist AngelLife Lucknow AngelLife Pvt Ltd DR [PERSON_NAME] [PERSON_N…" at bounding box center [95, 171] width 42 height 10
click at [147, 166] on input "text" at bounding box center [180, 171] width 118 height 10
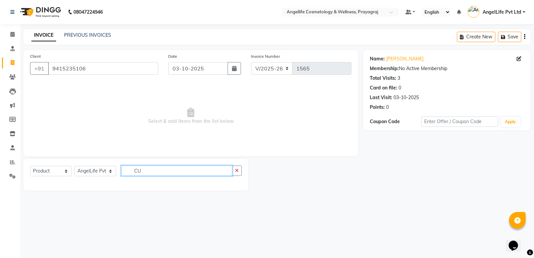
type input "C"
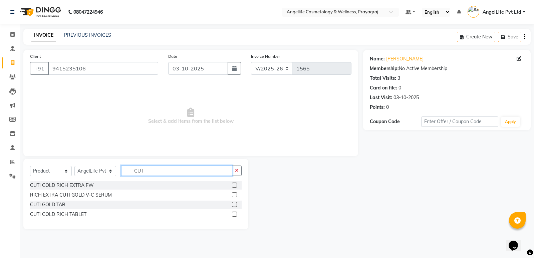
type input "CUT"
click at [236, 213] on label at bounding box center [234, 214] width 5 height 5
click at [236, 213] on input "checkbox" at bounding box center [234, 214] width 4 height 4
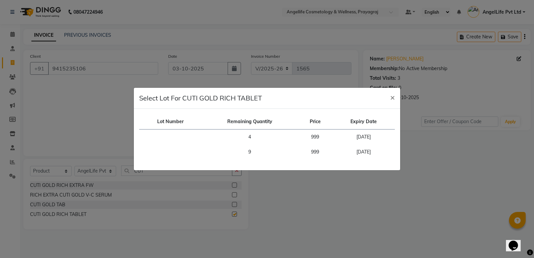
checkbox input "false"
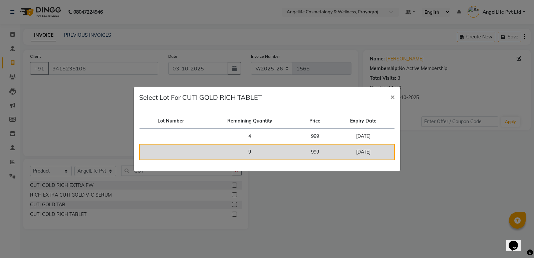
click at [250, 155] on td "9" at bounding box center [250, 152] width 96 height 16
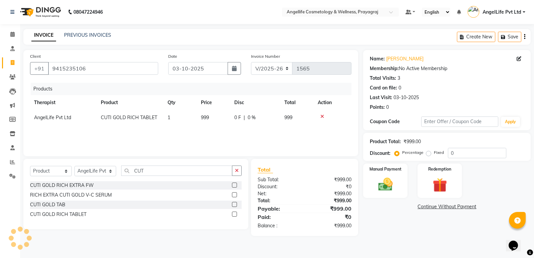
click at [170, 118] on span "1" at bounding box center [169, 117] width 3 height 6
select select "26653"
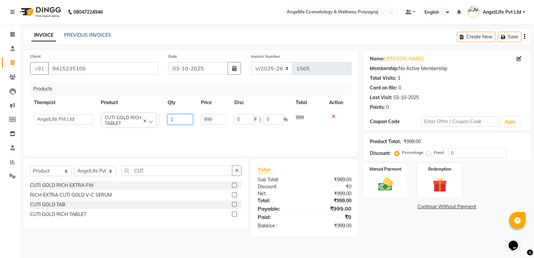
click at [176, 118] on input "1" at bounding box center [180, 119] width 25 height 10
click at [175, 119] on input "13" at bounding box center [180, 119] width 25 height 10
click at [174, 119] on input "13" at bounding box center [180, 119] width 25 height 10
type input "3"
click at [178, 126] on div "Products Therapist Product Qty Price Disc Total Action AngelLife Lucknow AngelL…" at bounding box center [190, 116] width 321 height 67
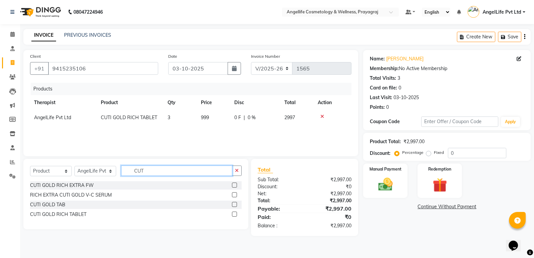
drag, startPoint x: 151, startPoint y: 172, endPoint x: 132, endPoint y: 172, distance: 19.0
click at [132, 172] on input "CUT" at bounding box center [176, 171] width 111 height 10
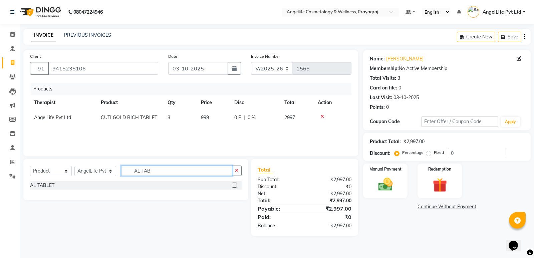
type input "AL TAB"
click at [234, 184] on label at bounding box center [234, 185] width 5 height 5
click at [234, 184] on input "checkbox" at bounding box center [234, 185] width 4 height 4
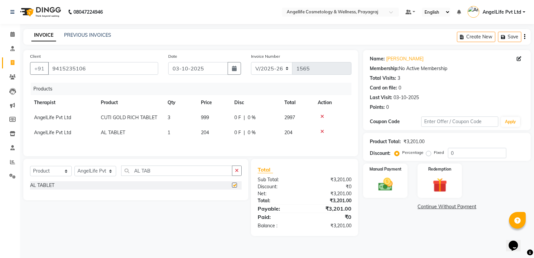
checkbox input "false"
click at [178, 130] on td "1" at bounding box center [180, 132] width 33 height 15
select select "26653"
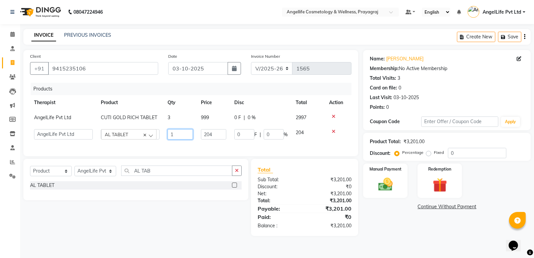
click at [179, 131] on input "1" at bounding box center [180, 134] width 25 height 10
type input "3"
click at [196, 234] on div "Select Service Product Membership Package Voucher Prepaid Gift Card Select Ther…" at bounding box center [133, 197] width 230 height 77
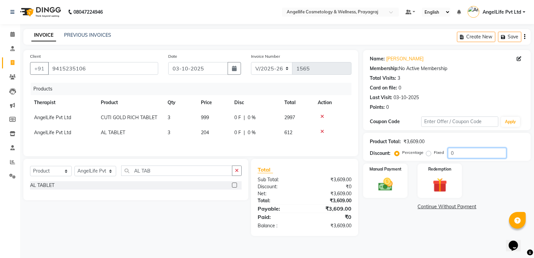
click at [462, 154] on input "0" at bounding box center [477, 153] width 58 height 10
type input "20"
click at [401, 224] on div "Name: [PERSON_NAME] Membership: No Active Membership Total Visits: 3 Card on fi…" at bounding box center [449, 143] width 173 height 186
click at [431, 206] on link "Continue Without Payment" at bounding box center [446, 206] width 165 height 7
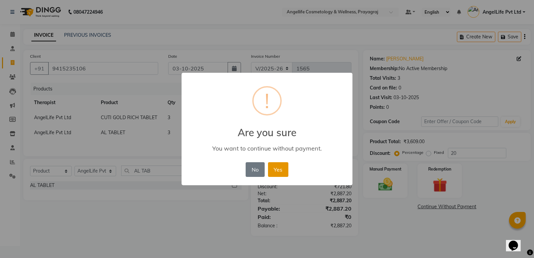
click at [269, 168] on button "Yes" at bounding box center [278, 169] width 20 height 15
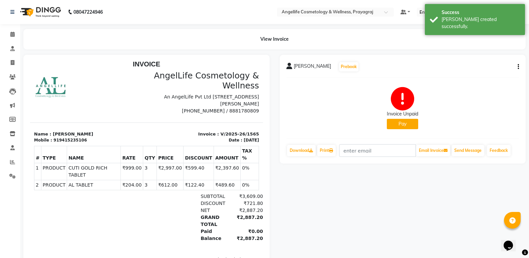
scroll to position [5, 0]
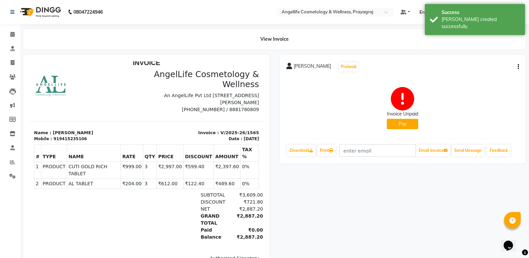
click at [406, 122] on button "Pay" at bounding box center [402, 124] width 31 height 10
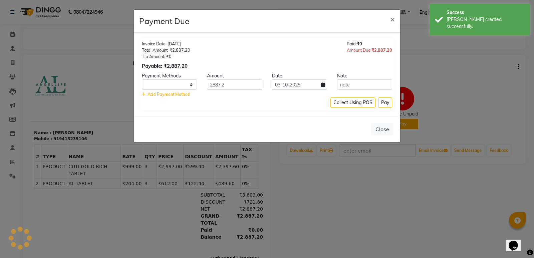
select select "1"
click at [390, 129] on button "Close" at bounding box center [382, 129] width 22 height 13
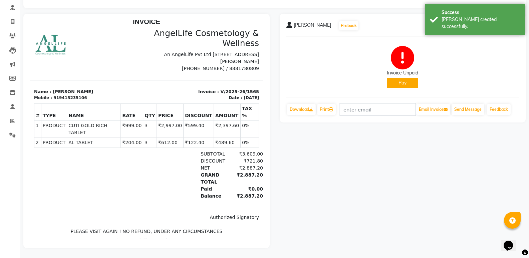
scroll to position [46, 0]
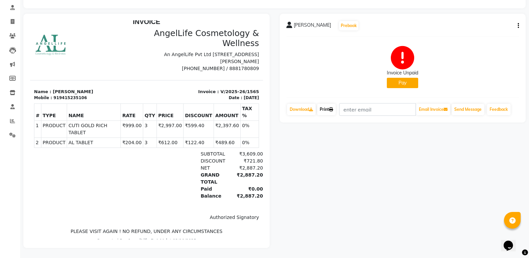
click at [324, 106] on link "Print" at bounding box center [326, 109] width 19 height 11
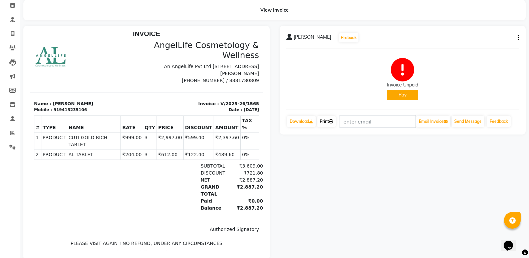
scroll to position [13, 0]
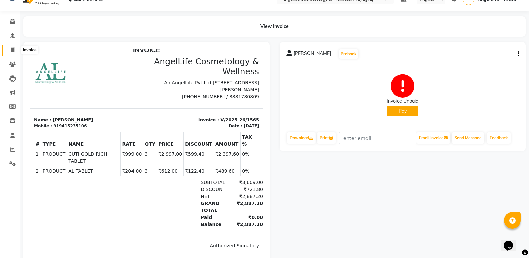
click at [13, 49] on icon at bounding box center [13, 49] width 4 height 5
click at [13, 38] on icon at bounding box center [12, 35] width 4 height 5
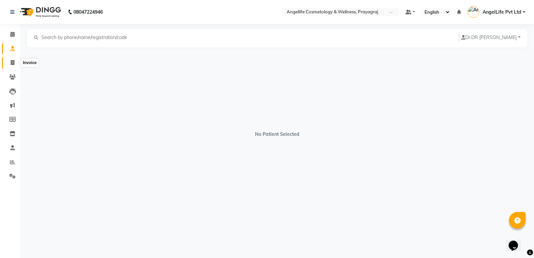
click at [13, 63] on icon at bounding box center [13, 62] width 4 height 5
select select "service"
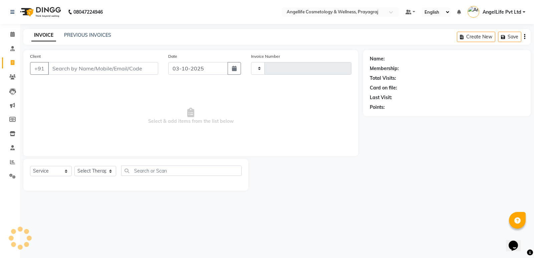
type input "1566"
select select "4531"
click at [81, 33] on link "PREVIOUS INVOICES" at bounding box center [87, 35] width 47 height 6
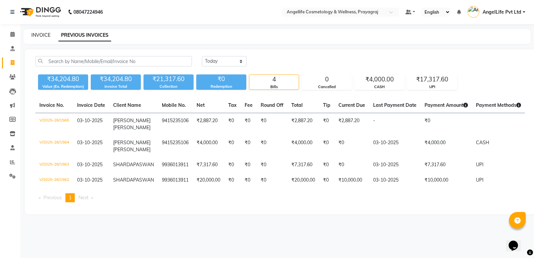
click at [42, 33] on link "INVOICE" at bounding box center [40, 35] width 19 height 6
select select "service"
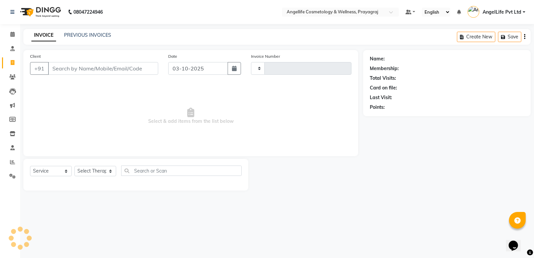
type input "1566"
select select "4531"
click at [90, 33] on link "PREVIOUS INVOICES" at bounding box center [87, 35] width 47 height 6
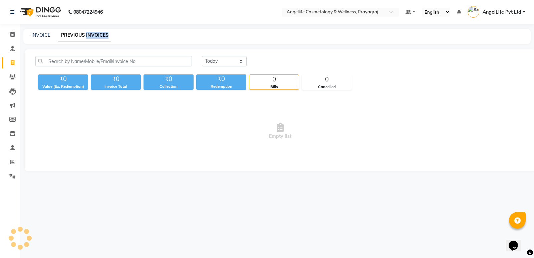
click at [90, 33] on link "PREVIOUS INVOICES" at bounding box center [84, 35] width 53 height 12
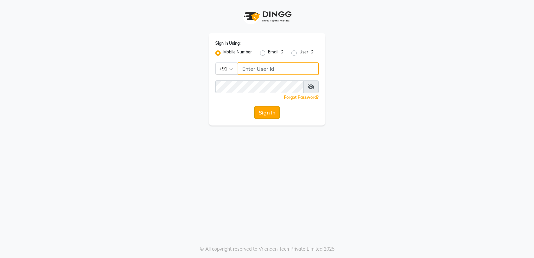
type input "9506660055"
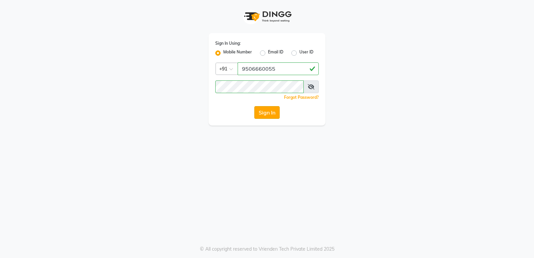
click at [266, 114] on button "Sign In" at bounding box center [266, 112] width 25 height 13
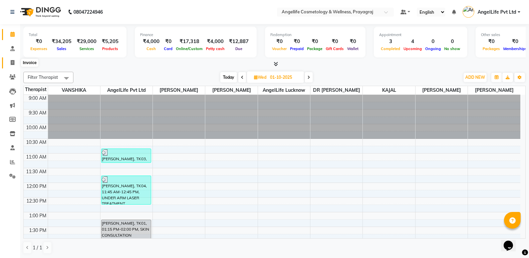
click at [14, 63] on icon at bounding box center [13, 62] width 4 height 5
select select "service"
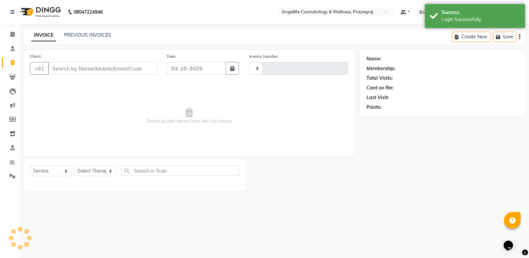
type input "1566"
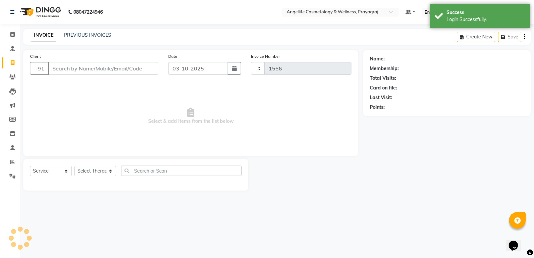
select select "4531"
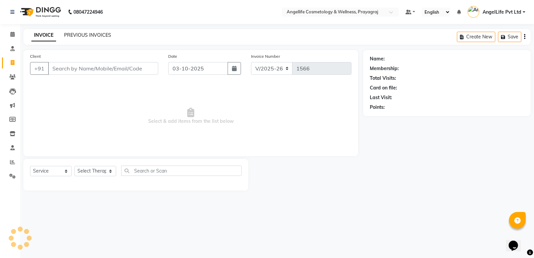
click at [79, 35] on link "PREVIOUS INVOICES" at bounding box center [87, 35] width 47 height 6
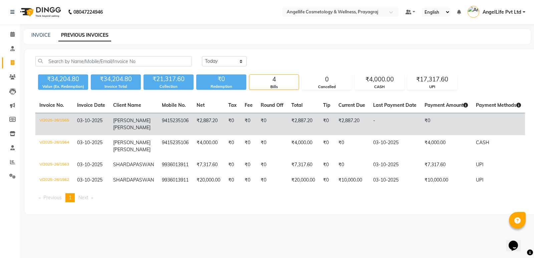
click at [263, 119] on td "₹0" at bounding box center [272, 124] width 31 height 22
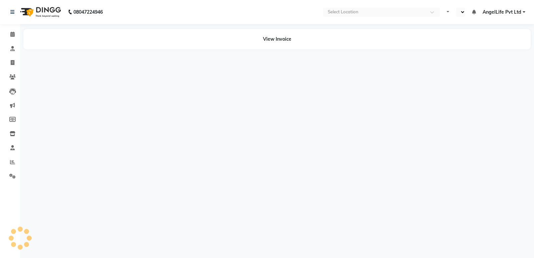
select select "en"
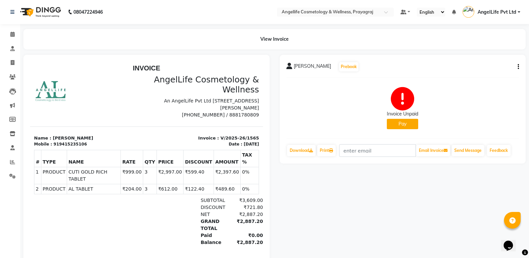
click at [518, 67] on icon "button" at bounding box center [518, 67] width 1 height 0
click at [489, 65] on div "Edit Invoice" at bounding box center [491, 67] width 33 height 8
select select "service"
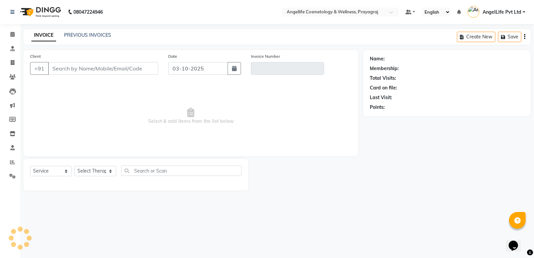
type input "9415235106"
type input "V/2025-26/1565"
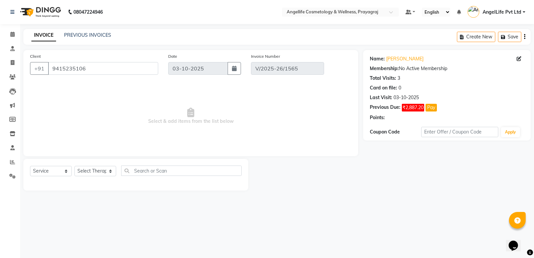
select select "select"
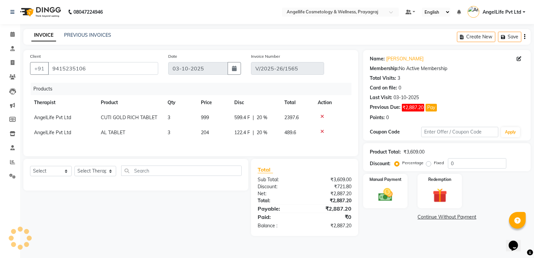
click at [434, 164] on label "Fixed" at bounding box center [439, 163] width 10 height 6
click at [431, 164] on input "Fixed" at bounding box center [429, 163] width 5 height 5
radio input "true"
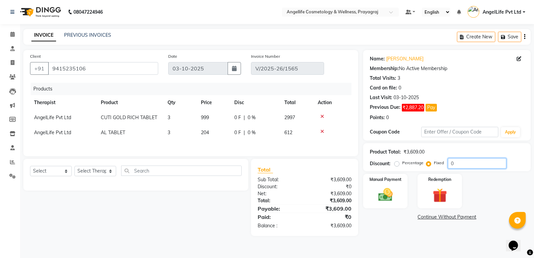
click at [459, 162] on input "0" at bounding box center [477, 163] width 58 height 10
click at [468, 163] on input "8089" at bounding box center [477, 163] width 58 height 10
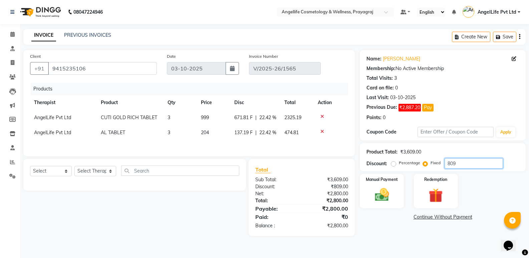
type input "809"
click at [421, 219] on link "Continue Without Payment" at bounding box center [442, 217] width 163 height 7
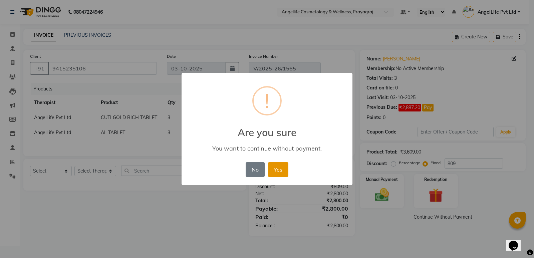
click at [277, 172] on button "Yes" at bounding box center [278, 169] width 20 height 15
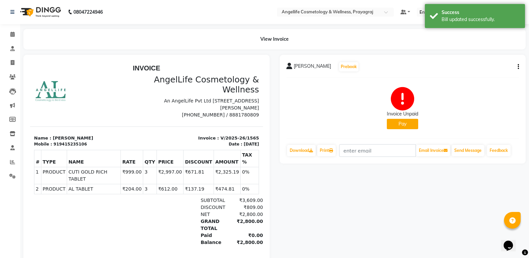
click at [403, 123] on button "Pay" at bounding box center [402, 124] width 31 height 10
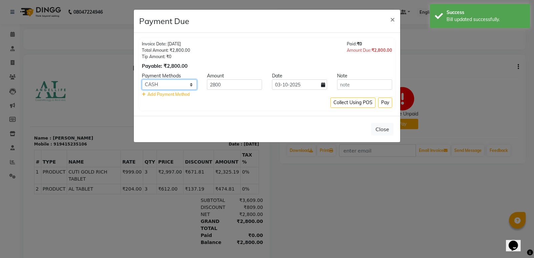
click at [177, 85] on select "CASH CARD ONLINE CUSTOM GPay PayTM PhonePe UPI NearBuy Loan BharatPay Cheque Mo…" at bounding box center [169, 84] width 55 height 10
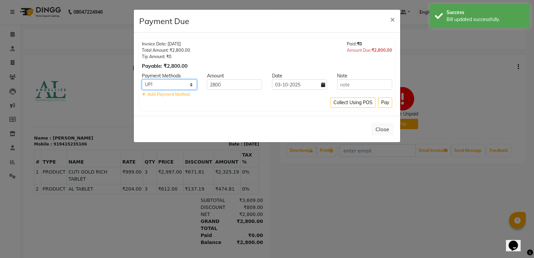
click at [142, 79] on select "CASH CARD ONLINE CUSTOM GPay PayTM PhonePe UPI NearBuy Loan BharatPay Cheque Mo…" at bounding box center [169, 84] width 55 height 10
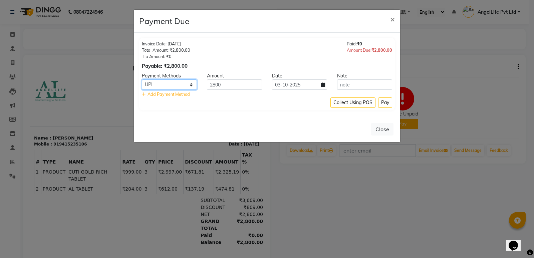
click at [174, 86] on select "CASH CARD ONLINE CUSTOM GPay PayTM PhonePe UPI NearBuy Loan BharatPay Cheque Mo…" at bounding box center [169, 84] width 55 height 10
select select "1"
click at [142, 79] on select "CASH CARD ONLINE CUSTOM GPay PayTM PhonePe UPI NearBuy Loan BharatPay Cheque Mo…" at bounding box center [169, 84] width 55 height 10
click at [384, 104] on button "Pay" at bounding box center [385, 102] width 14 height 10
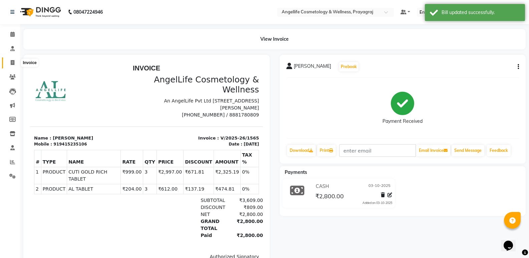
click at [11, 63] on icon at bounding box center [13, 62] width 4 height 5
select select "service"
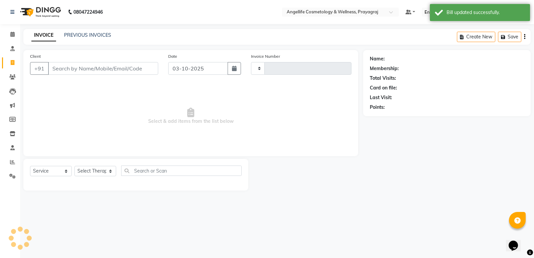
type input "1566"
select select "4531"
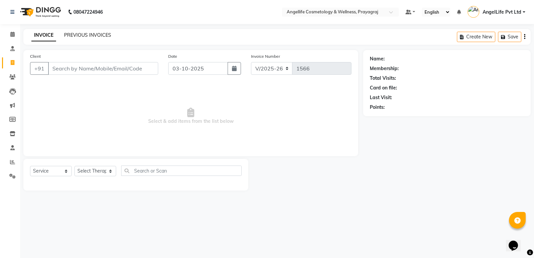
click at [79, 33] on link "PREVIOUS INVOICES" at bounding box center [87, 35] width 47 height 6
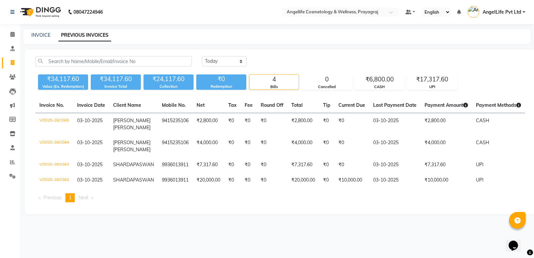
click at [149, 208] on div "Invoice No. Invoice Date Client Name Mobile No. Net Tax Fee Round Off Total Tip…" at bounding box center [280, 153] width 498 height 110
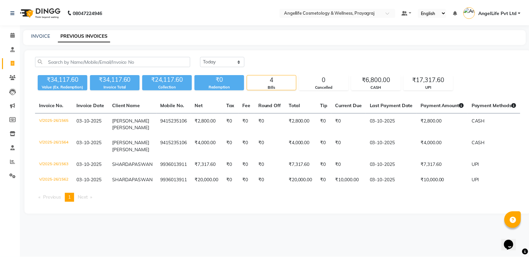
scroll to position [0, 67]
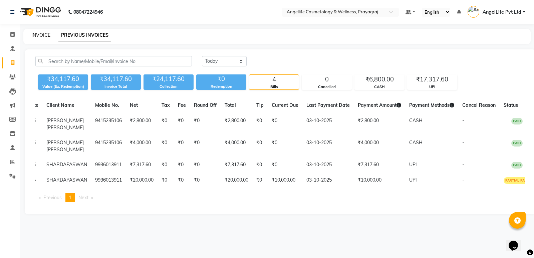
click at [37, 37] on link "INVOICE" at bounding box center [40, 35] width 19 height 6
select select "4531"
select select "service"
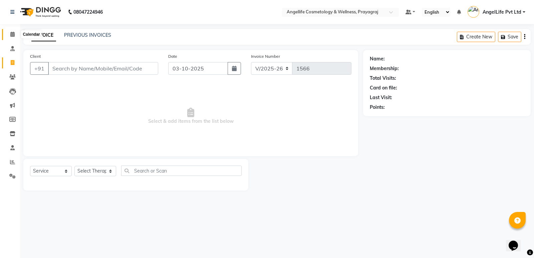
click at [9, 33] on span at bounding box center [13, 35] width 12 height 8
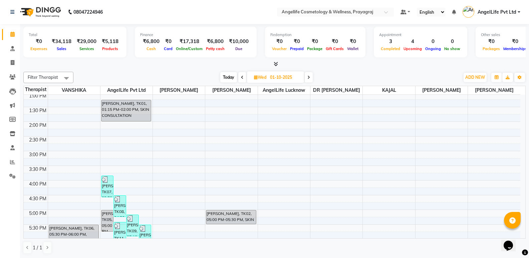
scroll to position [119, 0]
click at [306, 79] on span at bounding box center [309, 77] width 8 height 10
type input "02-10-2025"
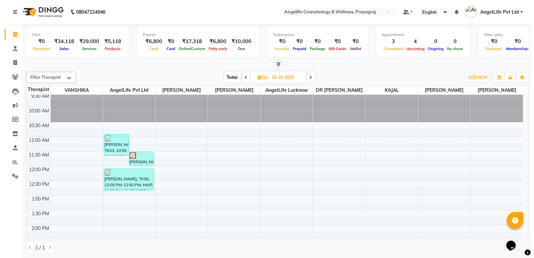
scroll to position [33, 0]
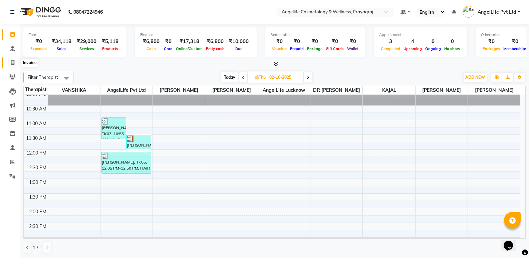
click at [7, 62] on span at bounding box center [13, 63] width 12 height 8
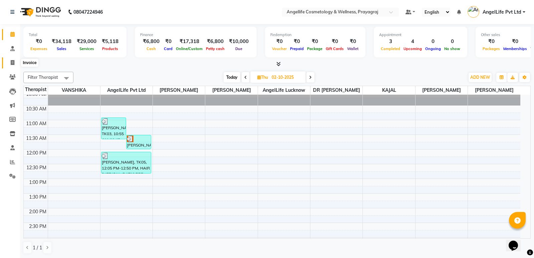
select select "4531"
select select "service"
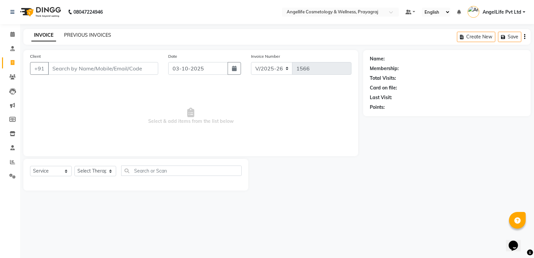
click at [84, 32] on link "PREVIOUS INVOICES" at bounding box center [87, 35] width 47 height 6
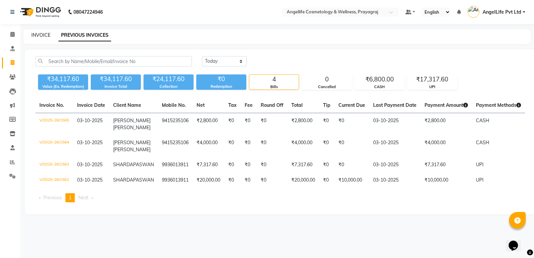
click at [39, 36] on link "INVOICE" at bounding box center [40, 35] width 19 height 6
select select "service"
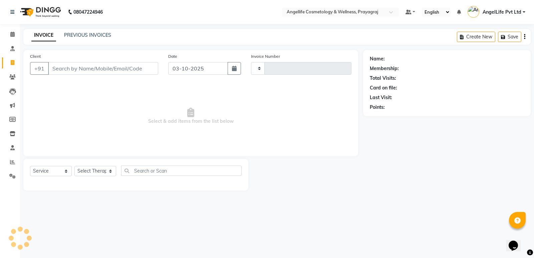
type input "1566"
select select "4531"
click at [12, 63] on icon at bounding box center [13, 62] width 4 height 5
select select "service"
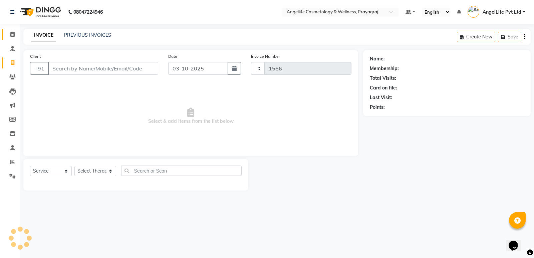
click at [6, 34] on link "Calendar" at bounding box center [10, 34] width 16 height 11
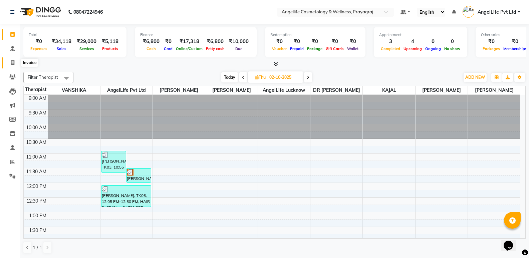
click at [14, 64] on icon at bounding box center [13, 62] width 4 height 5
select select "service"
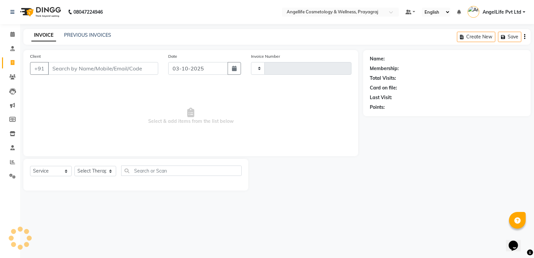
type input "1566"
select select "4531"
click at [90, 35] on link "PREVIOUS INVOICES" at bounding box center [87, 35] width 47 height 6
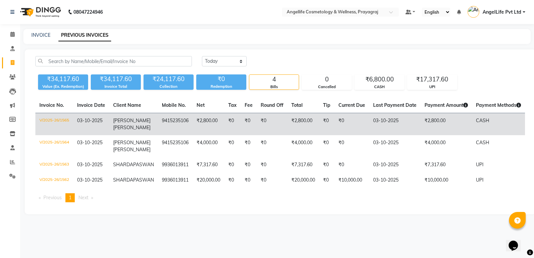
click at [158, 124] on td "9415235106" at bounding box center [175, 124] width 35 height 22
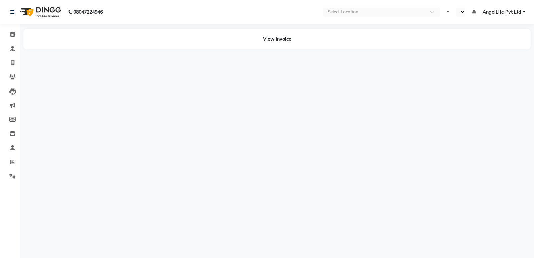
select select "en"
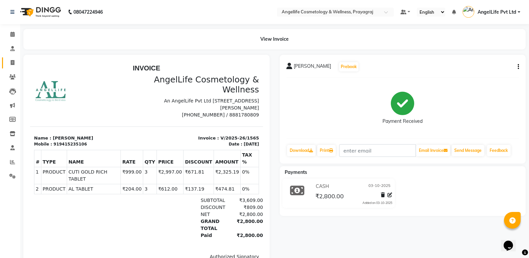
click at [14, 58] on link "Invoice" at bounding box center [10, 62] width 16 height 11
drag, startPoint x: 14, startPoint y: 58, endPoint x: 14, endPoint y: 62, distance: 4.7
click at [14, 58] on link "Invoice" at bounding box center [10, 62] width 16 height 11
select select "service"
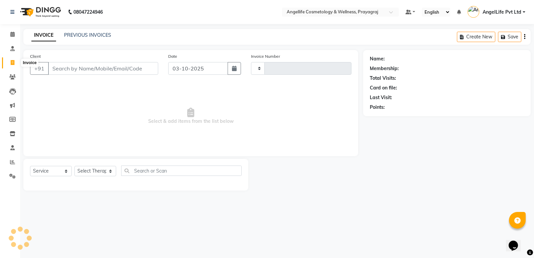
click at [14, 62] on icon at bounding box center [13, 62] width 4 height 5
select select "service"
type input "1566"
select select "4531"
click at [74, 35] on link "PREVIOUS INVOICES" at bounding box center [87, 35] width 47 height 6
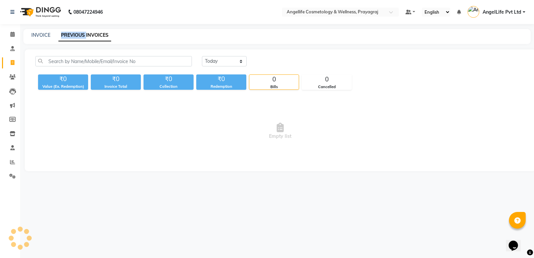
click at [74, 35] on link "PREVIOUS INVOICES" at bounding box center [84, 35] width 53 height 12
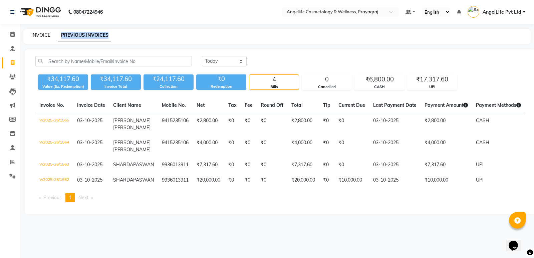
click at [38, 36] on link "INVOICE" at bounding box center [40, 35] width 19 height 6
select select "service"
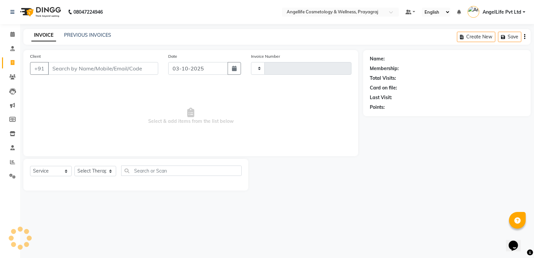
type input "1566"
select select "4531"
click at [71, 68] on input "Client" at bounding box center [103, 68] width 110 height 13
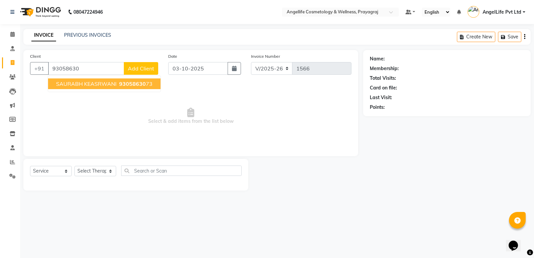
click at [82, 85] on span "SAURABH KEASRWANI" at bounding box center [86, 83] width 60 height 7
type input "9305863073"
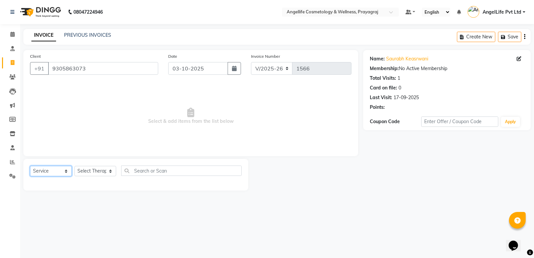
click at [57, 171] on select "Select Service Product Membership Package Voucher Prepaid Gift Card" at bounding box center [51, 171] width 42 height 10
click at [30, 166] on select "Select Service Product Membership Package Voucher Prepaid Gift Card" at bounding box center [51, 171] width 42 height 10
click at [53, 188] on div "Select Service Product Membership Package Voucher Prepaid Gift Card Select Ther…" at bounding box center [135, 175] width 225 height 32
click at [89, 169] on select "Select Therapist AngelLife Lucknow AngelLife Pvt Ltd DR [PERSON_NAME] [PERSON_N…" at bounding box center [95, 171] width 42 height 10
select select "26653"
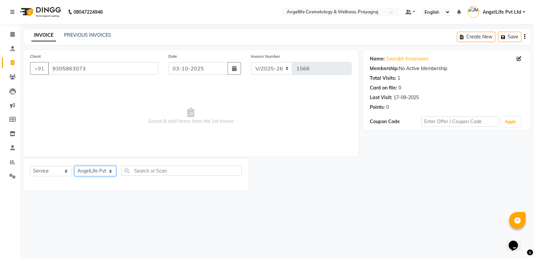
click at [74, 166] on select "Select Therapist AngelLife Lucknow AngelLife Pvt Ltd DR [PERSON_NAME] [PERSON_N…" at bounding box center [95, 171] width 42 height 10
drag, startPoint x: 90, startPoint y: 166, endPoint x: 100, endPoint y: 105, distance: 62.0
click at [91, 96] on span "Select & add items from the list below" at bounding box center [190, 116] width 321 height 67
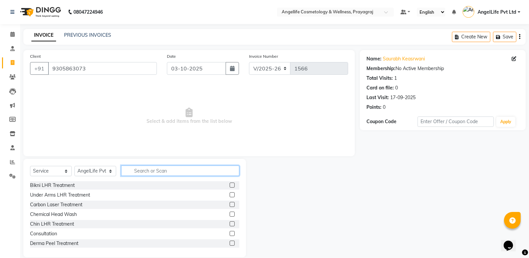
click at [145, 167] on input "text" at bounding box center [180, 171] width 118 height 10
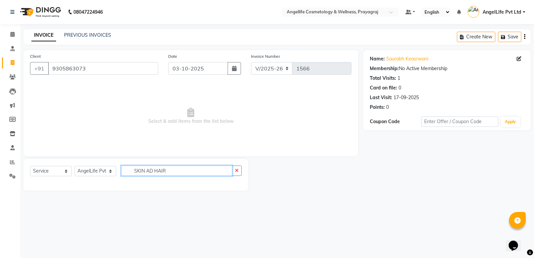
click at [149, 171] on input "SKIN AD HAIR" at bounding box center [176, 171] width 111 height 10
type input "SKIN AND HAIR"
click at [175, 172] on input "SKIN AND HAIR" at bounding box center [176, 171] width 111 height 10
drag, startPoint x: 162, startPoint y: 172, endPoint x: 138, endPoint y: 172, distance: 23.7
click at [138, 172] on input "SKIN AND HAIR" at bounding box center [176, 171] width 111 height 10
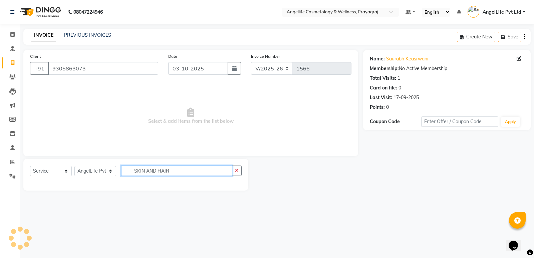
click at [138, 172] on input "SKIN AND HAIR" at bounding box center [176, 171] width 111 height 10
click at [173, 169] on input "SKIN AND HAIR" at bounding box center [176, 171] width 111 height 10
click at [176, 171] on input "SKIN AND HAIR" at bounding box center [176, 171] width 111 height 10
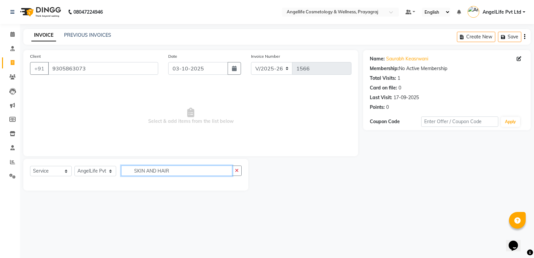
drag, startPoint x: 176, startPoint y: 171, endPoint x: 166, endPoint y: 171, distance: 9.7
click at [166, 171] on input "SKIN AND HAIR" at bounding box center [176, 171] width 111 height 10
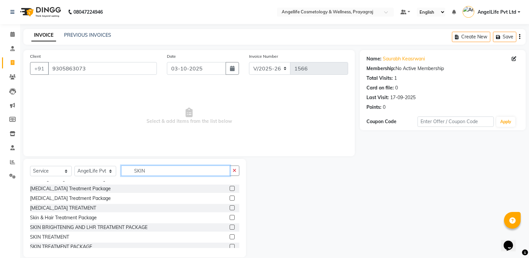
scroll to position [30, 0]
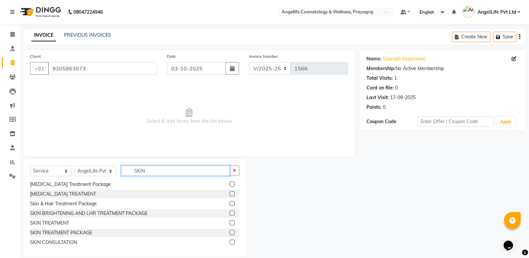
type input "SKIN"
click at [230, 203] on label at bounding box center [232, 203] width 5 height 5
click at [230, 203] on input "checkbox" at bounding box center [232, 204] width 4 height 4
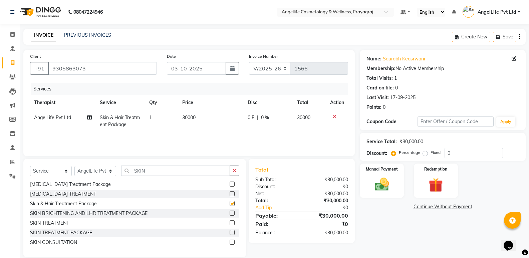
checkbox input "false"
click at [182, 116] on td "30000" at bounding box center [211, 121] width 66 height 22
select select "26653"
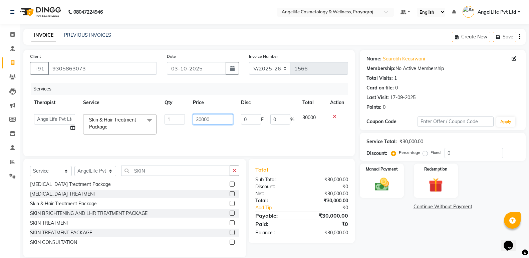
click at [198, 119] on input "30000" at bounding box center [213, 119] width 40 height 10
drag, startPoint x: 211, startPoint y: 119, endPoint x: 195, endPoint y: 121, distance: 16.2
click at [195, 121] on input "30000" at bounding box center [213, 119] width 40 height 10
type input "58000"
click at [209, 139] on div "Services Therapist Service Qty Price Disc Total Action AngelLife Lucknow AngelL…" at bounding box center [189, 116] width 318 height 67
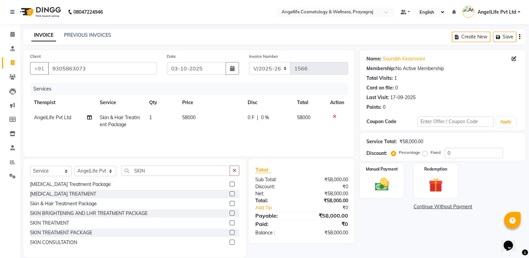
click at [247, 117] on td "0 F | 0 %" at bounding box center [268, 121] width 49 height 22
select select "26653"
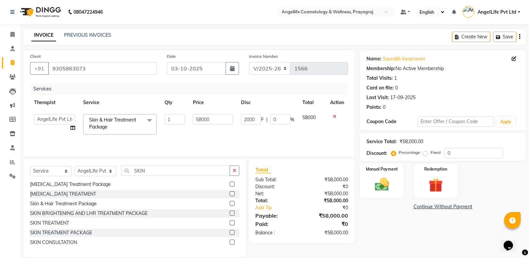
type input "20000"
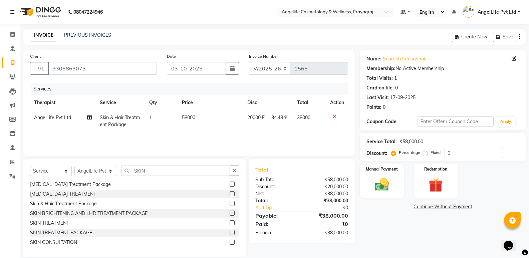
click at [245, 134] on div "Services Therapist Service Qty Price Disc Total Action AngelLife Pvt Ltd Skin &…" at bounding box center [189, 116] width 318 height 67
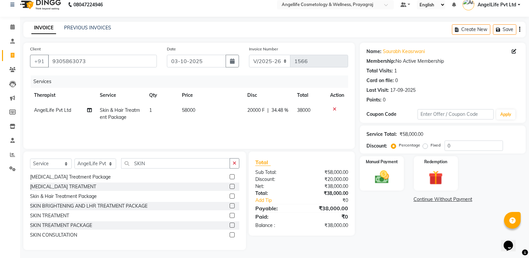
scroll to position [9, 0]
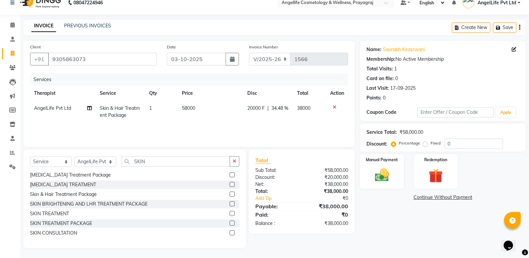
click at [420, 196] on link "Continue Without Payment" at bounding box center [442, 197] width 163 height 7
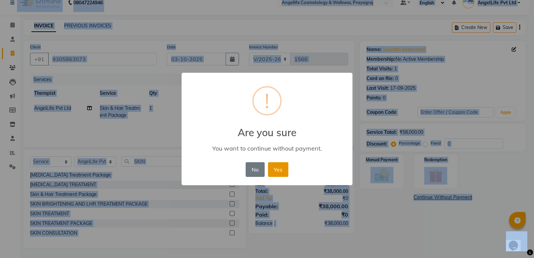
click at [278, 176] on button "Yes" at bounding box center [278, 169] width 20 height 15
click at [278, 176] on div "× ! Are you sure You want to continue without payment. No No Yes" at bounding box center [267, 129] width 534 height 258
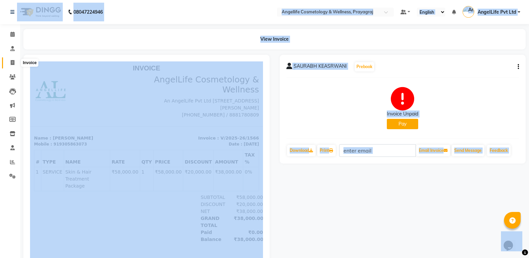
click at [10, 62] on span at bounding box center [13, 63] width 12 height 8
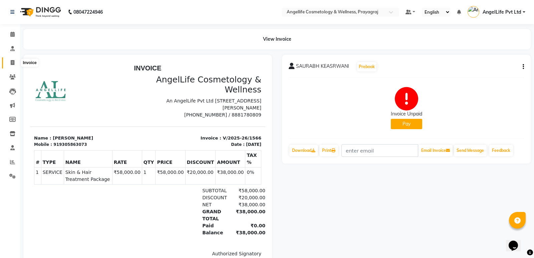
select select "service"
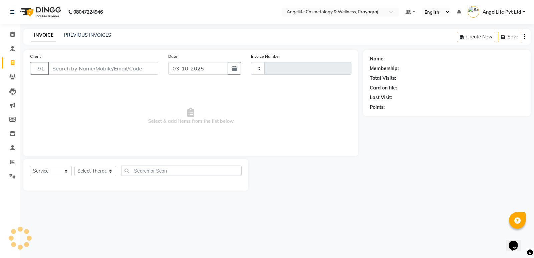
type input "1567"
select select "4531"
click at [79, 36] on link "PREVIOUS INVOICES" at bounding box center [87, 35] width 47 height 6
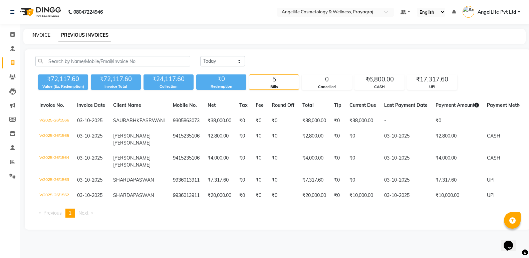
click at [43, 34] on link "INVOICE" at bounding box center [40, 35] width 19 height 6
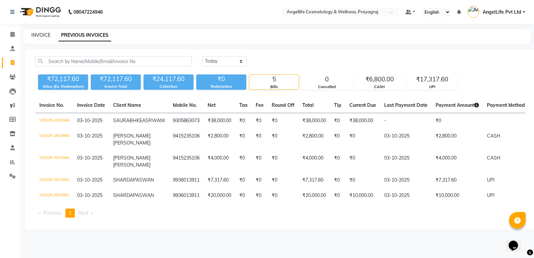
select select "4531"
select select "service"
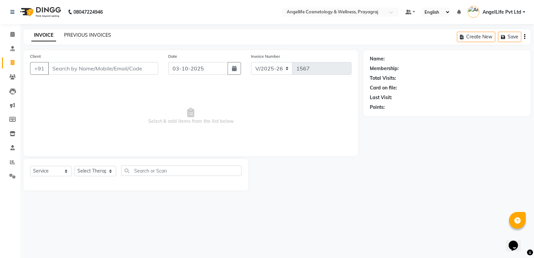
click at [95, 34] on link "PREVIOUS INVOICES" at bounding box center [87, 35] width 47 height 6
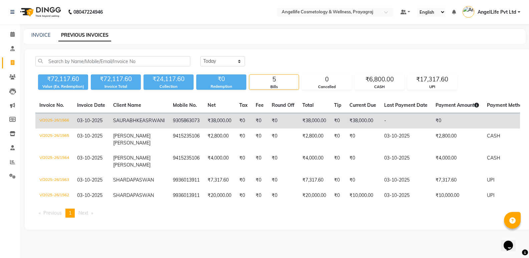
click at [61, 118] on td "V/2025-26/1566" at bounding box center [54, 121] width 38 height 16
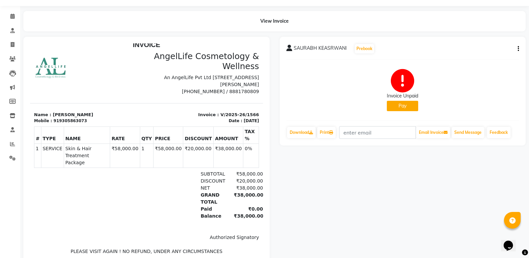
scroll to position [33, 0]
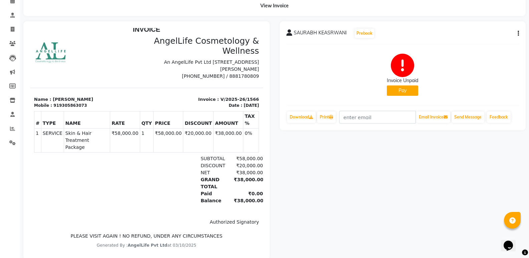
click at [406, 91] on button "Pay" at bounding box center [402, 90] width 31 height 10
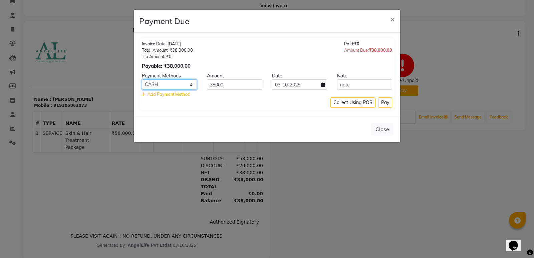
click at [176, 82] on select "CASH CARD ONLINE CUSTOM GPay PayTM PhonePe UPI NearBuy Loan BharatPay Cheque Mo…" at bounding box center [169, 84] width 55 height 10
select select "8"
click at [142, 79] on select "CASH CARD ONLINE CUSTOM GPay PayTM PhonePe UPI NearBuy Loan BharatPay Cheque Mo…" at bounding box center [169, 84] width 55 height 10
drag, startPoint x: 229, startPoint y: 84, endPoint x: 207, endPoint y: 83, distance: 22.0
click at [207, 83] on input "38000" at bounding box center [234, 84] width 55 height 10
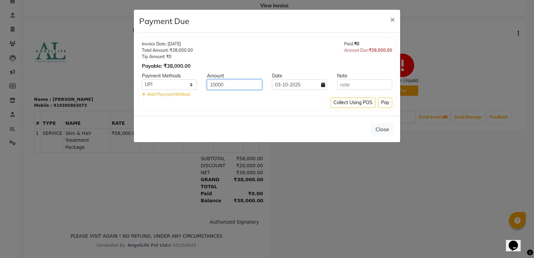
type input "10000"
click at [254, 100] on div "Collect Using POS Pay" at bounding box center [267, 102] width 250 height 10
click at [382, 102] on button "Pay" at bounding box center [385, 102] width 14 height 10
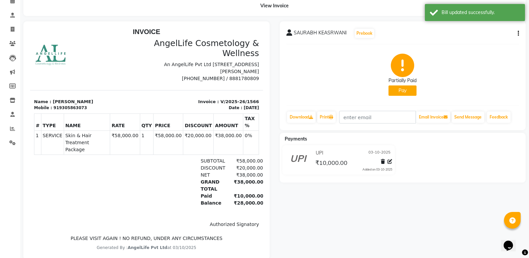
scroll to position [5, 0]
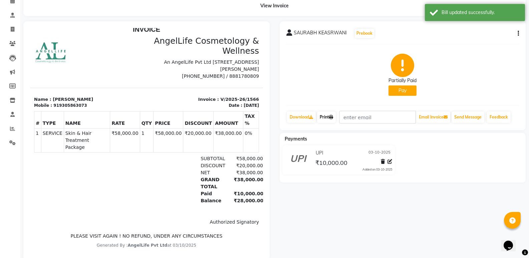
click at [322, 118] on link "Print" at bounding box center [326, 116] width 19 height 11
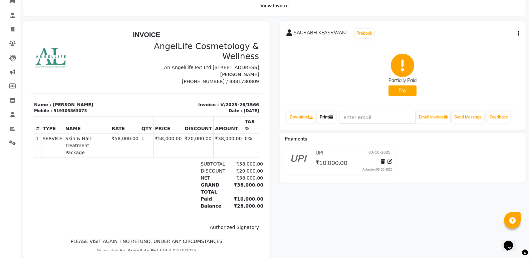
scroll to position [0, 0]
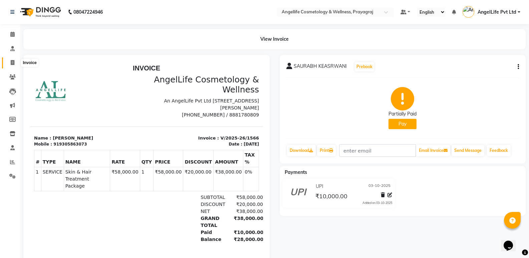
click at [12, 66] on span at bounding box center [13, 63] width 12 height 8
select select "service"
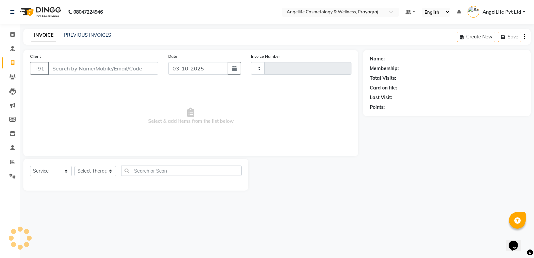
type input "1567"
select select "4531"
click at [85, 32] on link "PREVIOUS INVOICES" at bounding box center [87, 35] width 47 height 6
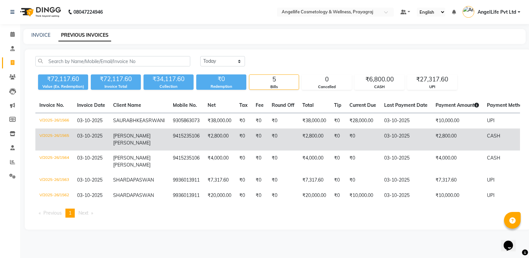
scroll to position [7, 0]
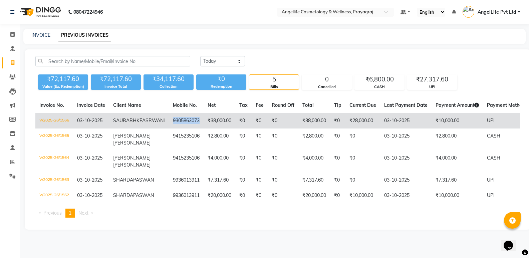
copy td "9305863073"
drag, startPoint x: 148, startPoint y: 111, endPoint x: 180, endPoint y: 116, distance: 32.4
click at [180, 116] on td "9305863073" at bounding box center [186, 121] width 35 height 16
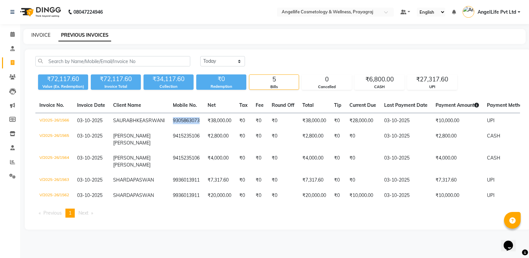
click at [35, 32] on link "INVOICE" at bounding box center [40, 35] width 19 height 6
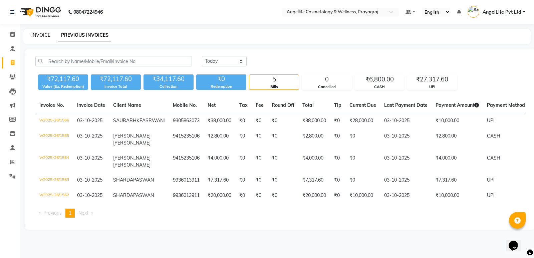
select select "service"
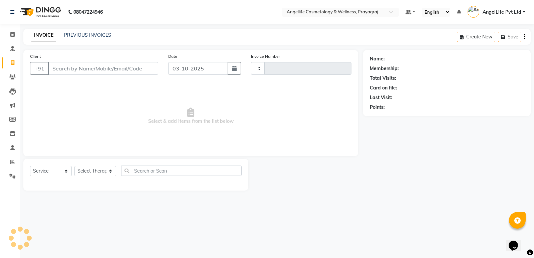
type input "1567"
select select "4531"
click at [75, 69] on input "Client" at bounding box center [103, 68] width 110 height 13
type input "9305863073"
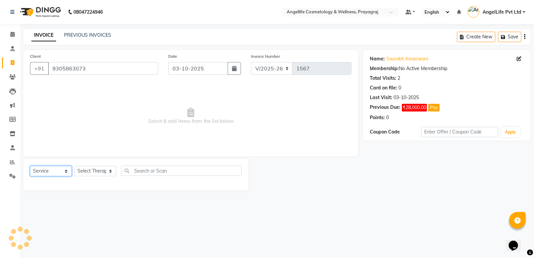
click at [56, 172] on select "Select Service Product Membership Package Voucher Prepaid Gift Card" at bounding box center [51, 171] width 42 height 10
select select "product"
click at [30, 166] on select "Select Service Product Membership Package Voucher Prepaid Gift Card" at bounding box center [51, 171] width 42 height 10
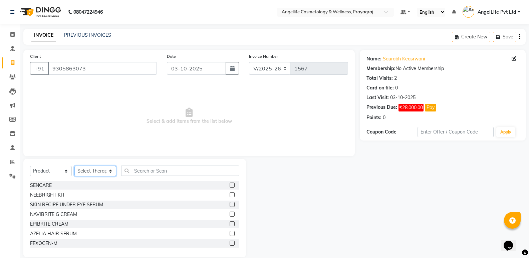
click at [92, 169] on select "Select Therapist AngelLife Lucknow AngelLife Pvt Ltd DR [PERSON_NAME] [PERSON_N…" at bounding box center [95, 171] width 42 height 10
select select "26653"
click at [74, 166] on select "Select Therapist AngelLife Lucknow AngelLife Pvt Ltd DR [PERSON_NAME] [PERSON_N…" at bounding box center [95, 171] width 42 height 10
click at [146, 165] on div "Select Service Product Membership Package Voucher Prepaid Gift Card Select Ther…" at bounding box center [134, 208] width 223 height 98
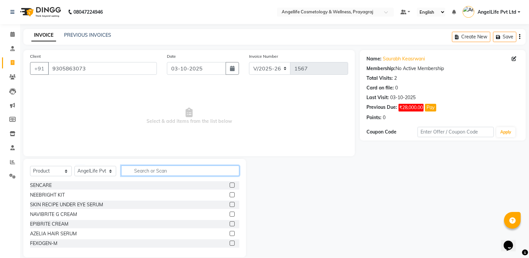
click at [146, 169] on input "text" at bounding box center [180, 171] width 118 height 10
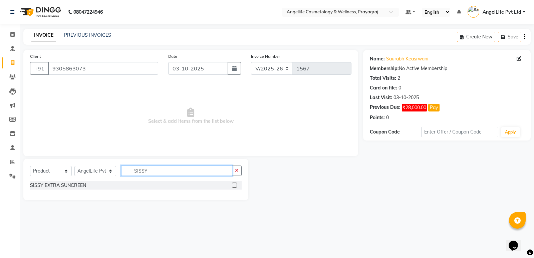
type input "SISSY"
click at [233, 185] on label at bounding box center [234, 185] width 5 height 5
click at [233, 185] on input "checkbox" at bounding box center [234, 185] width 4 height 4
click at [233, 185] on label at bounding box center [234, 185] width 5 height 5
click at [233, 185] on input "checkbox" at bounding box center [234, 185] width 4 height 4
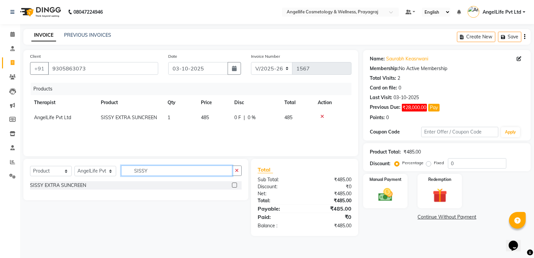
drag, startPoint x: 149, startPoint y: 171, endPoint x: 134, endPoint y: 174, distance: 15.1
click at [134, 174] on input "SISSY" at bounding box center [176, 171] width 111 height 10
drag, startPoint x: 153, startPoint y: 169, endPoint x: 133, endPoint y: 172, distance: 20.2
click at [133, 172] on input "SISSY" at bounding box center [176, 171] width 111 height 10
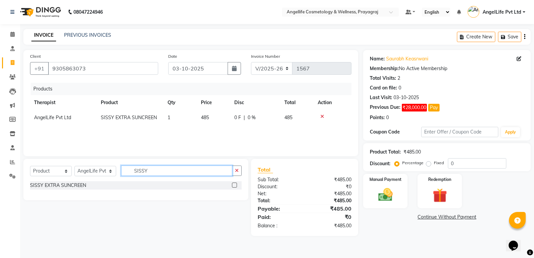
click at [133, 172] on input "SISSY" at bounding box center [176, 171] width 111 height 10
click at [234, 186] on label at bounding box center [234, 185] width 5 height 5
click at [234, 186] on input "checkbox" at bounding box center [234, 185] width 4 height 4
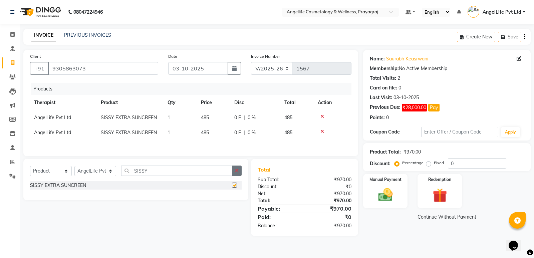
checkbox input "false"
click at [320, 131] on icon at bounding box center [322, 131] width 4 height 5
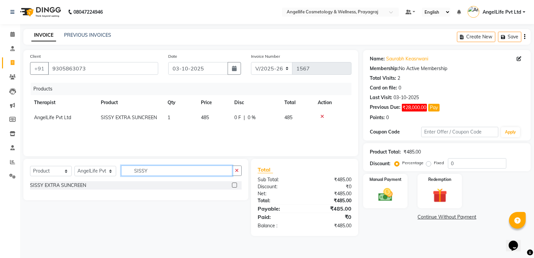
drag, startPoint x: 158, startPoint y: 172, endPoint x: 133, endPoint y: 172, distance: 24.7
click at [133, 172] on input "SISSY" at bounding box center [176, 171] width 111 height 10
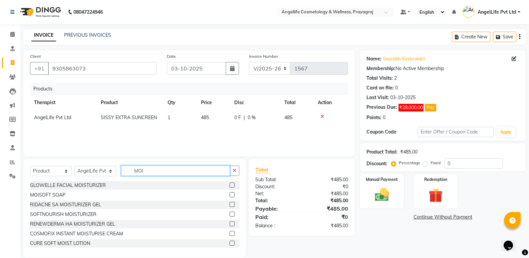
type input "MOI"
click at [230, 184] on label at bounding box center [232, 185] width 5 height 5
click at [230, 184] on input "checkbox" at bounding box center [232, 185] width 4 height 4
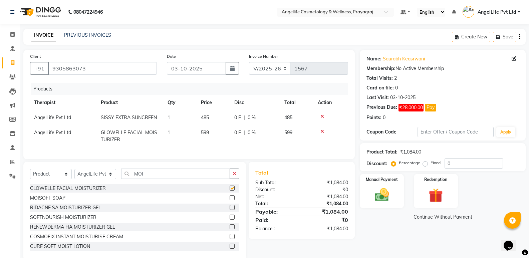
checkbox input "false"
drag, startPoint x: 146, startPoint y: 180, endPoint x: 132, endPoint y: 180, distance: 13.7
click at [132, 179] on input "MOI" at bounding box center [175, 174] width 109 height 10
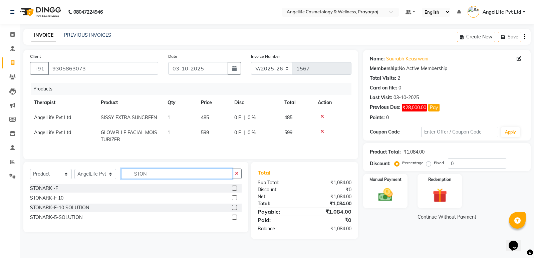
type input "STON"
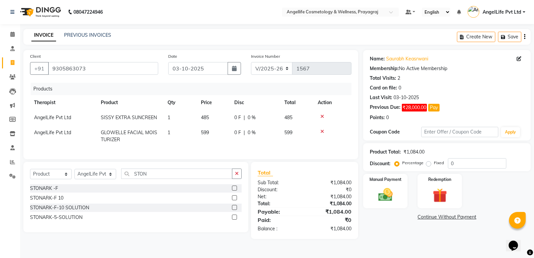
click at [234, 200] on label at bounding box center [234, 197] width 5 height 5
click at [234, 200] on input "checkbox" at bounding box center [234, 198] width 4 height 4
click at [234, 184] on div "Select Service Product Membership Package Voucher Prepaid Gift Card Select Ther…" at bounding box center [136, 177] width 212 height 16
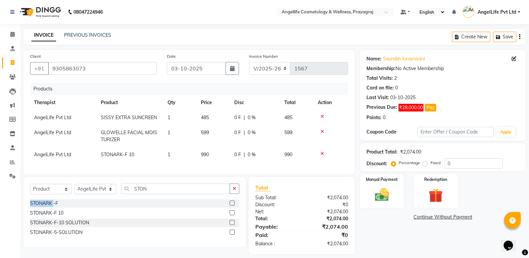
checkbox input "false"
drag, startPoint x: 146, startPoint y: 194, endPoint x: 134, endPoint y: 197, distance: 12.4
click at [134, 194] on input "STON" at bounding box center [175, 189] width 109 height 10
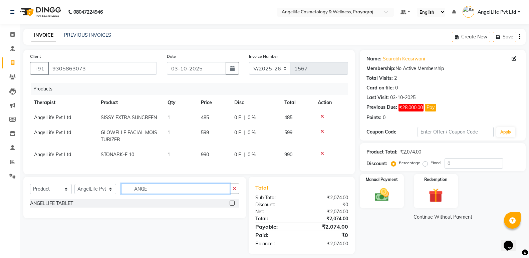
type input "ANGE"
click at [231, 206] on label at bounding box center [232, 203] width 5 height 5
click at [231, 206] on input "checkbox" at bounding box center [232, 203] width 4 height 4
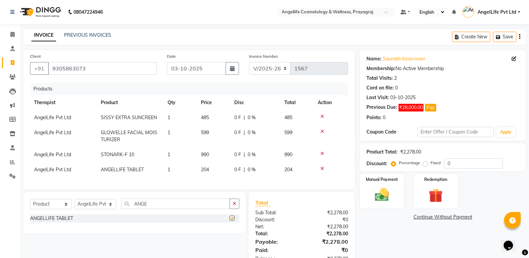
checkbox input "false"
click at [170, 170] on span "1" at bounding box center [169, 170] width 3 height 6
select select "26653"
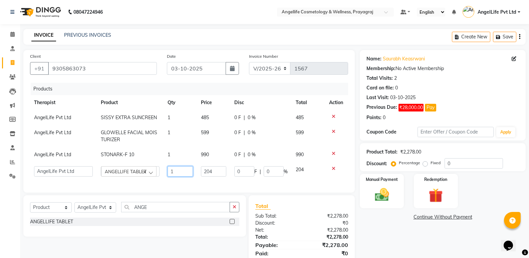
click at [170, 170] on input "1" at bounding box center [180, 171] width 25 height 10
type input "3"
click at [181, 239] on div "Select Service Product Membership Package Voucher Prepaid Gift Card Select Ther…" at bounding box center [132, 233] width 228 height 77
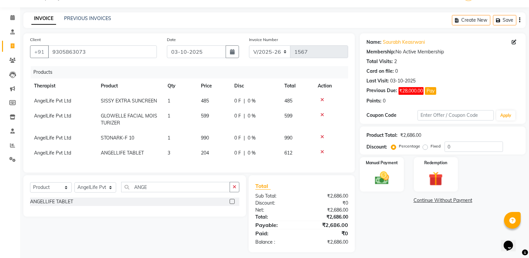
scroll to position [26, 0]
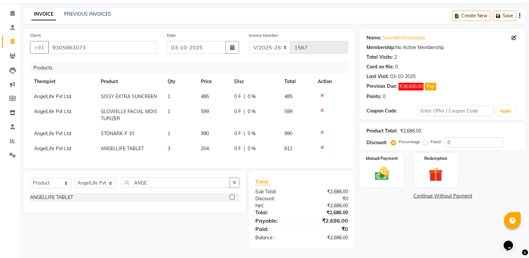
click at [258, 94] on div "0 F | 0 %" at bounding box center [255, 96] width 42 height 7
select select "26653"
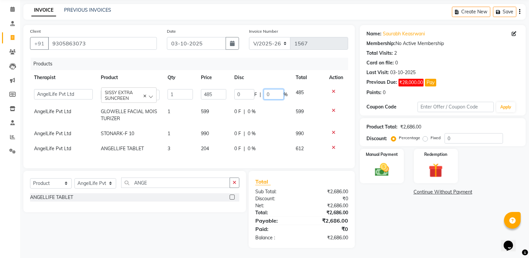
click at [276, 94] on input "0" at bounding box center [274, 94] width 20 height 10
type input "10"
click at [266, 130] on div "0 F | 0 %" at bounding box center [260, 133] width 53 height 7
select select "26653"
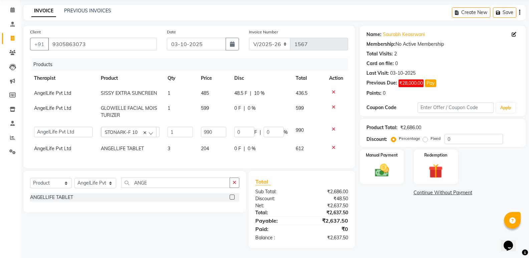
click at [250, 107] on span "0 %" at bounding box center [252, 108] width 8 height 7
select select "26653"
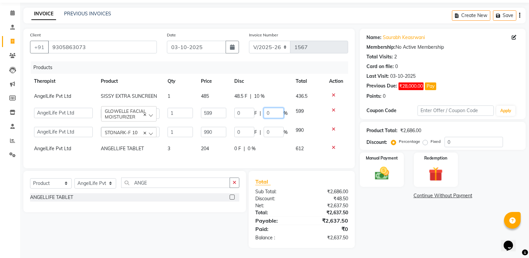
click at [272, 108] on input "0" at bounding box center [274, 113] width 20 height 10
type input "10"
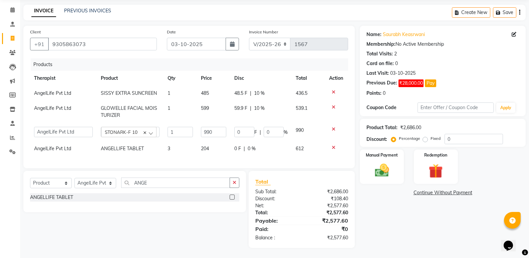
click at [287, 141] on td "0 F | 0 %" at bounding box center [260, 148] width 61 height 15
drag, startPoint x: 287, startPoint y: 141, endPoint x: 280, endPoint y: 135, distance: 9.4
click at [287, 141] on td "0 F | 0 %" at bounding box center [260, 148] width 61 height 15
select select "26653"
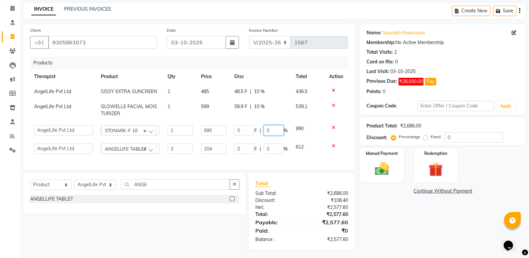
click at [276, 130] on input "0" at bounding box center [274, 130] width 20 height 10
type input "10"
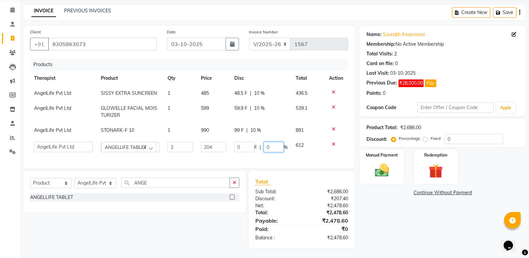
click at [277, 152] on td "0 F | 0 %" at bounding box center [260, 147] width 61 height 18
type input "20"
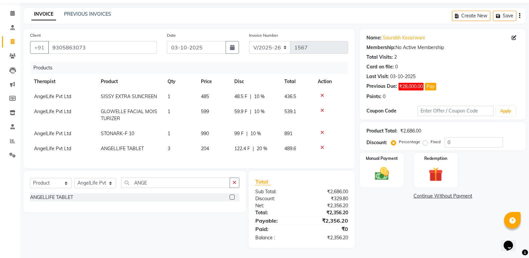
click at [261, 152] on div "Products Therapist Product Qty Price Disc Total Action AngelLife Pvt Ltd SISSY …" at bounding box center [189, 112] width 318 height 100
click at [261, 104] on td "59.9 F | 10 %" at bounding box center [255, 115] width 50 height 22
select select "26653"
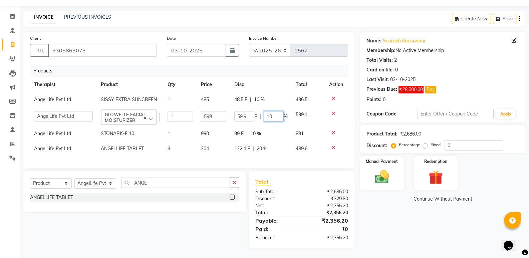
click at [273, 111] on input "10" at bounding box center [274, 116] width 20 height 10
type input "1"
type input "20"
click at [307, 153] on div "Products Therapist Product Qty Price Disc Total Action AngelLife Pvt Ltd SISSY …" at bounding box center [189, 113] width 318 height 97
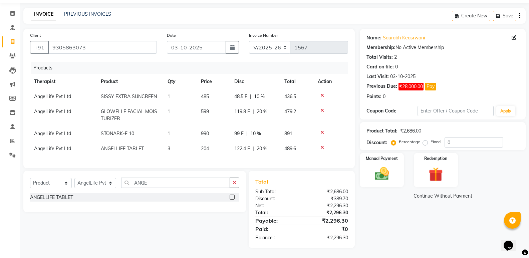
scroll to position [26, 0]
click at [421, 193] on link "Continue Without Payment" at bounding box center [442, 196] width 163 height 7
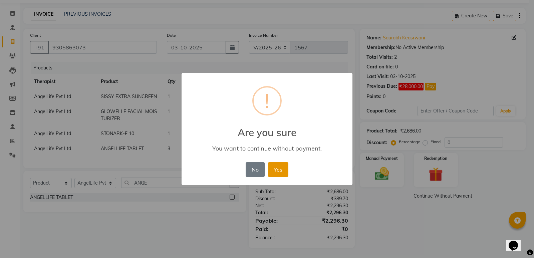
click at [271, 168] on button "Yes" at bounding box center [278, 169] width 20 height 15
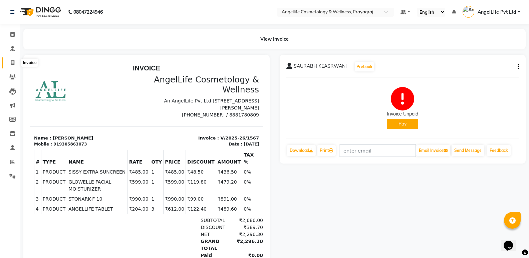
click at [13, 64] on icon at bounding box center [13, 62] width 4 height 5
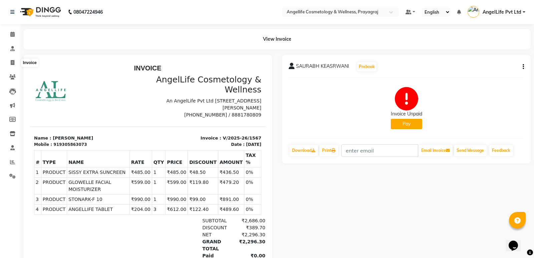
select select "4531"
select select "service"
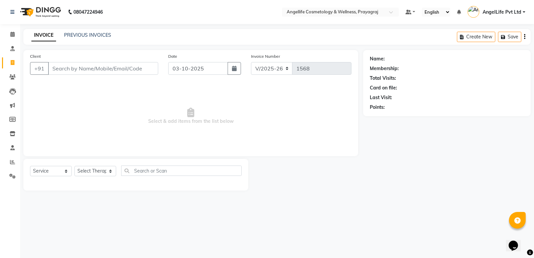
click at [60, 69] on input "Client" at bounding box center [103, 68] width 110 height 13
click at [54, 67] on input "Client" at bounding box center [103, 68] width 110 height 13
type input "A"
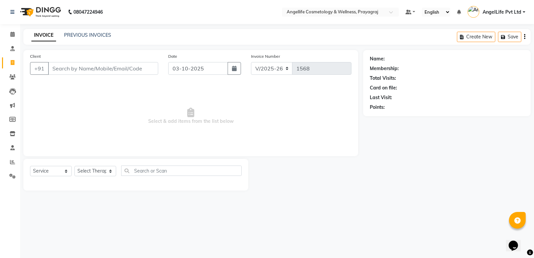
click at [54, 68] on input "Client" at bounding box center [103, 68] width 110 height 13
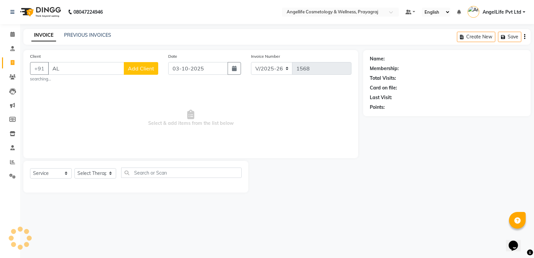
type input "A"
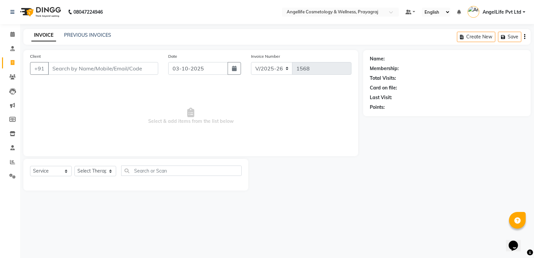
click at [56, 69] on input "Client" at bounding box center [103, 68] width 110 height 13
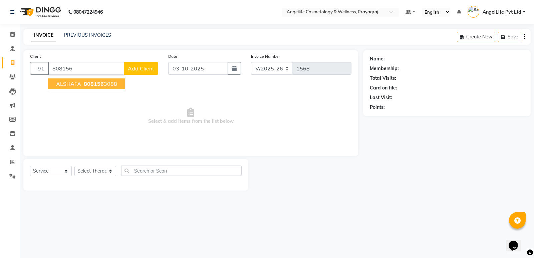
click at [60, 83] on span "ALSHAFA" at bounding box center [68, 83] width 25 height 7
type input "8081563088"
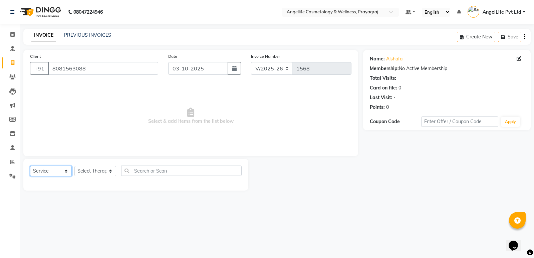
click at [41, 168] on select "Select Service Product Membership Package Voucher Prepaid Gift Card" at bounding box center [51, 171] width 42 height 10
click at [30, 166] on select "Select Service Product Membership Package Voucher Prepaid Gift Card" at bounding box center [51, 171] width 42 height 10
click at [91, 172] on select "Select Therapist AngelLife Lucknow AngelLife Pvt Ltd DR SWATI KAJAL PREETI KESA…" at bounding box center [95, 171] width 42 height 10
select select "26653"
click at [74, 166] on select "Select Therapist AngelLife Lucknow AngelLife Pvt Ltd DR SWATI KAJAL PREETI KESA…" at bounding box center [95, 171] width 42 height 10
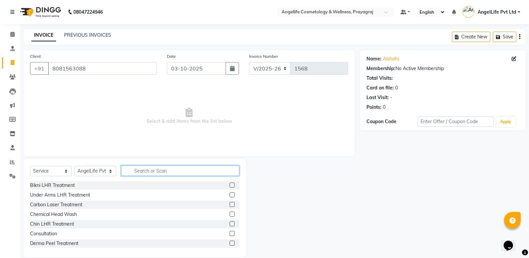
click at [134, 171] on input "text" at bounding box center [180, 171] width 118 height 10
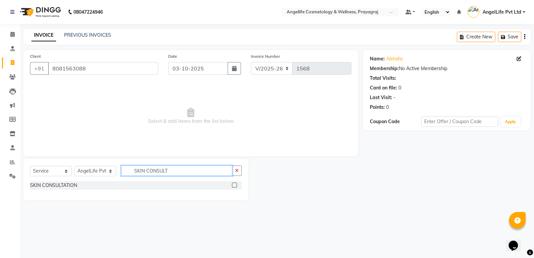
type input "SKIN CONSULT"
click at [236, 186] on label at bounding box center [234, 185] width 5 height 5
click at [236, 186] on input "checkbox" at bounding box center [234, 185] width 4 height 4
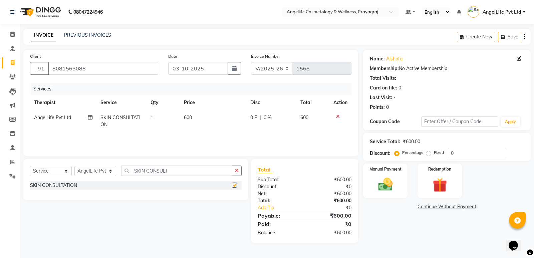
checkbox input "false"
click at [241, 132] on td "600" at bounding box center [213, 121] width 66 height 22
select select "26653"
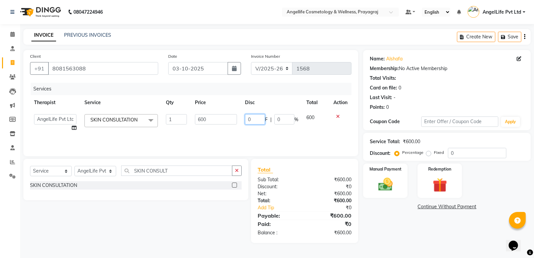
click at [255, 120] on input "0" at bounding box center [255, 119] width 20 height 10
type input "0"
type input "300"
click at [408, 242] on div "Name: Alshafa Membership: No Active Membership Total Visits: Card on file: 0 La…" at bounding box center [449, 146] width 173 height 193
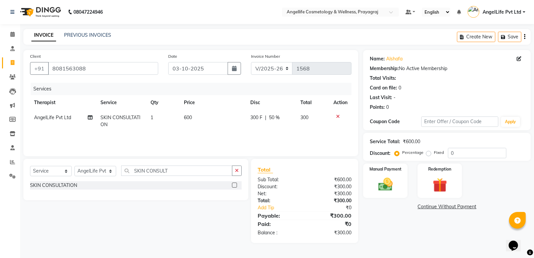
click at [434, 208] on link "Continue Without Payment" at bounding box center [446, 206] width 165 height 7
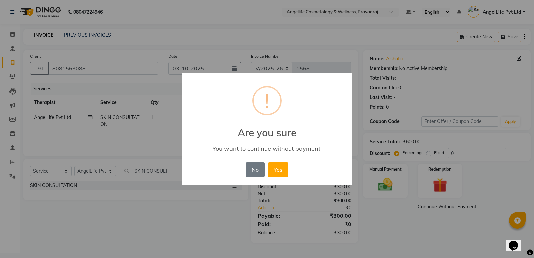
click at [421, 233] on div "× ! Are you sure You want to continue without payment. No No Yes" at bounding box center [267, 129] width 534 height 258
click at [260, 168] on button "No" at bounding box center [255, 169] width 19 height 15
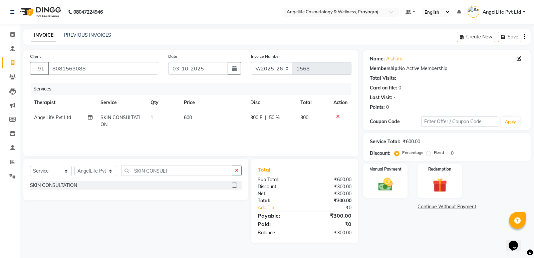
click at [436, 204] on link "Continue Without Payment" at bounding box center [446, 206] width 165 height 7
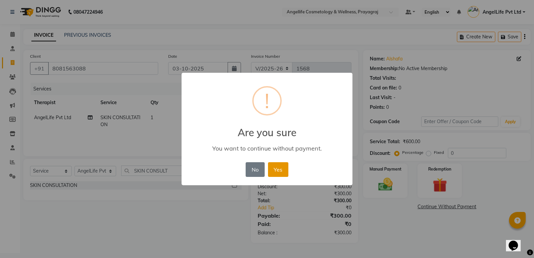
click at [278, 173] on button "Yes" at bounding box center [278, 169] width 20 height 15
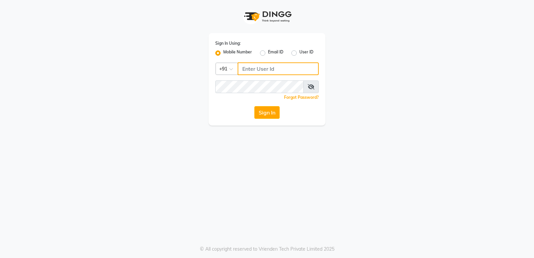
type input "9506660055"
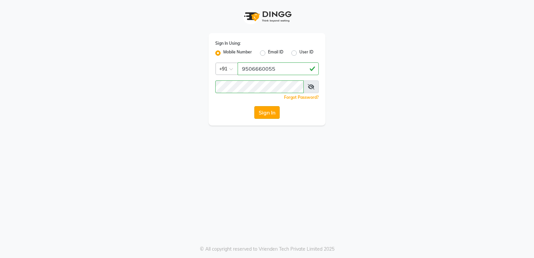
click at [267, 113] on button "Sign In" at bounding box center [266, 112] width 25 height 13
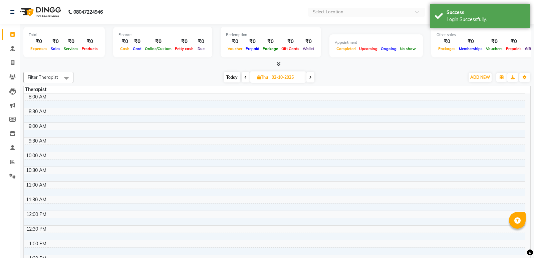
select select "en"
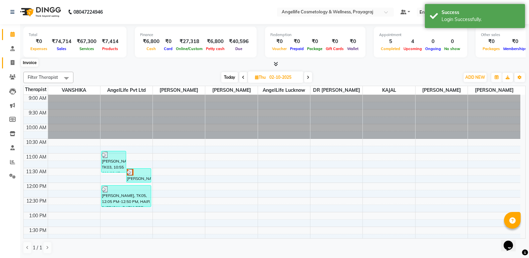
click at [13, 62] on icon at bounding box center [13, 62] width 4 height 5
select select "service"
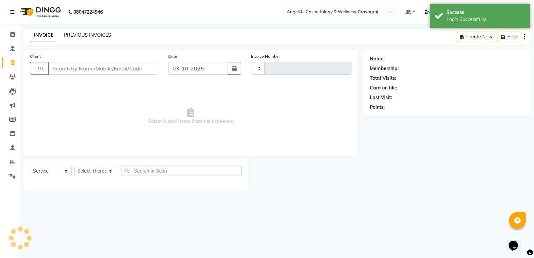
type input "1569"
click at [77, 37] on link "PREVIOUS INVOICES" at bounding box center [87, 35] width 47 height 6
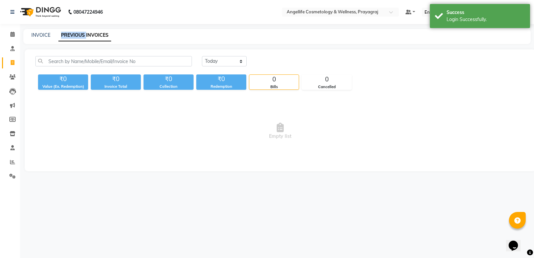
click at [77, 37] on link "PREVIOUS INVOICES" at bounding box center [84, 35] width 53 height 12
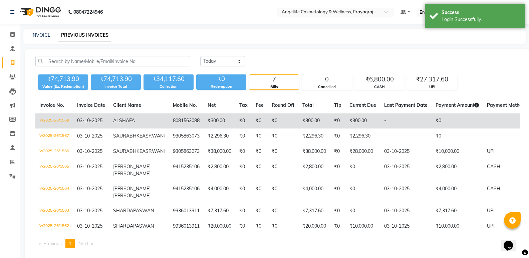
click at [380, 118] on td "-" at bounding box center [405, 121] width 51 height 16
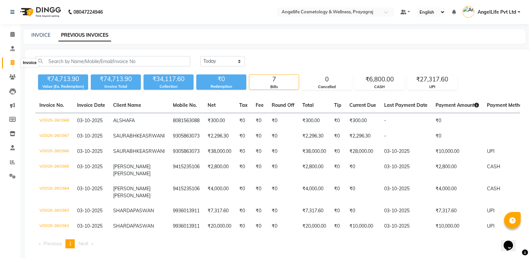
click at [9, 64] on span at bounding box center [13, 63] width 12 height 8
select select "service"
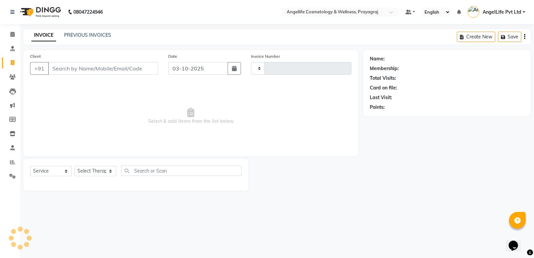
click at [9, 64] on span at bounding box center [13, 63] width 12 height 8
select select "service"
type input "1569"
select select "4531"
click at [84, 34] on link "PREVIOUS INVOICES" at bounding box center [87, 35] width 47 height 6
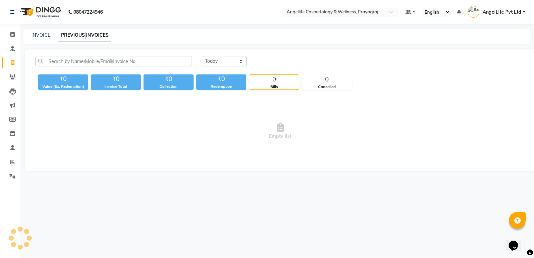
click at [84, 34] on link "PREVIOUS INVOICES" at bounding box center [84, 35] width 53 height 12
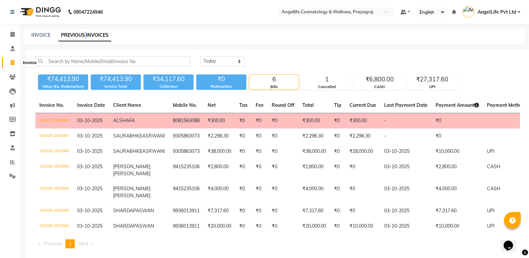
click at [13, 62] on icon at bounding box center [13, 62] width 4 height 5
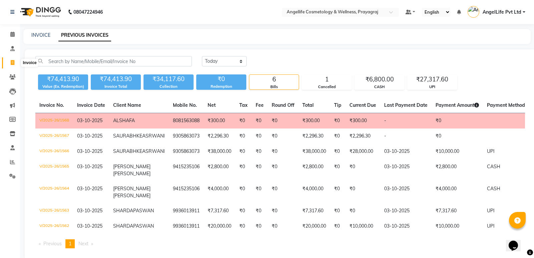
select select "4531"
select select "service"
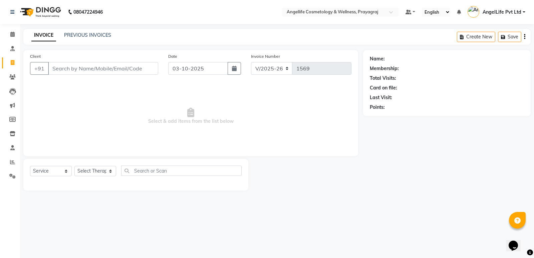
click at [56, 71] on input "Client" at bounding box center [103, 68] width 110 height 13
click at [54, 70] on input "Client" at bounding box center [103, 68] width 110 height 13
click at [101, 35] on link "PREVIOUS INVOICES" at bounding box center [87, 35] width 47 height 6
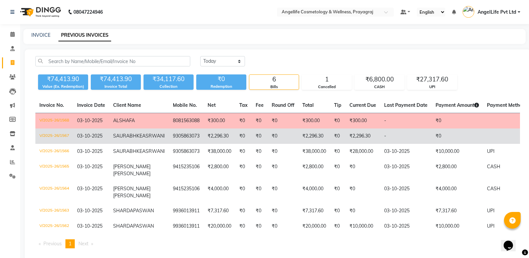
click at [270, 138] on td "₹0" at bounding box center [283, 135] width 31 height 15
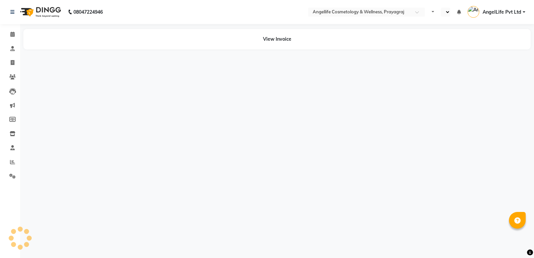
select select "en"
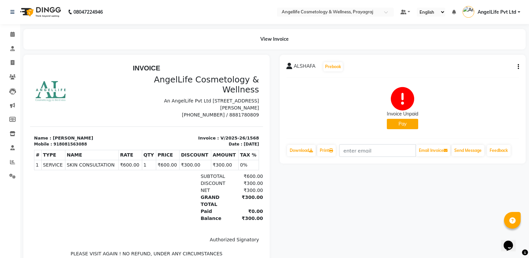
click at [518, 67] on icon "button" at bounding box center [518, 67] width 1 height 0
click at [481, 51] on div "Cancel Invoice" at bounding box center [485, 54] width 46 height 8
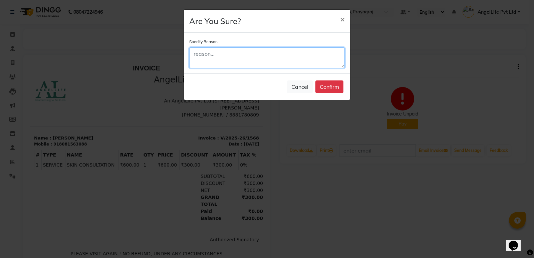
click at [218, 60] on textarea at bounding box center [267, 57] width 156 height 21
type textarea "F"
type textarea "FA"
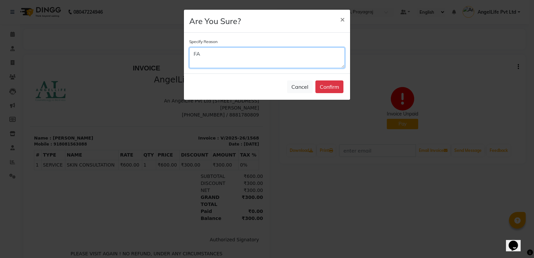
type textarea "FAE"
type textarea "FA"
type textarea "FAK"
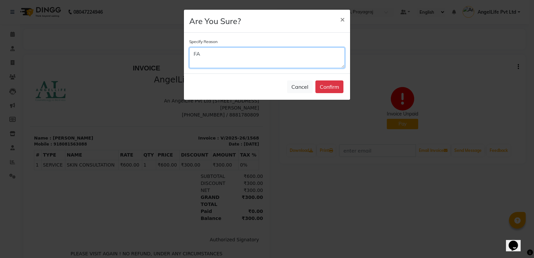
type textarea "FAK"
type textarea "FAKE"
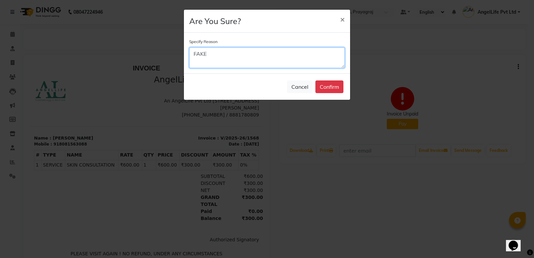
type textarea "FAKE"
type textarea "FAK"
type textarea "FA"
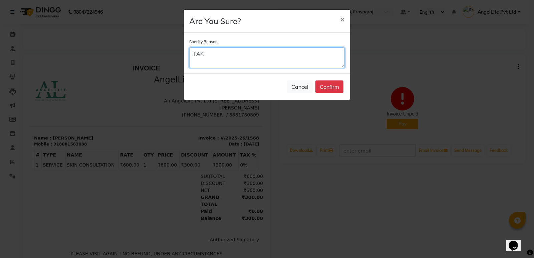
type textarea "FA"
type textarea "F"
type textarea "C"
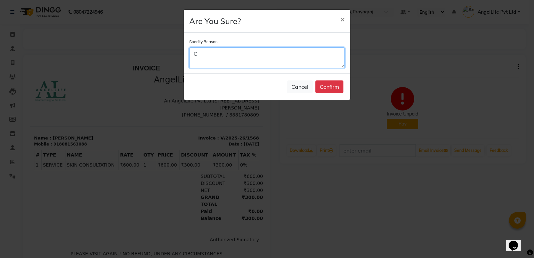
type textarea "CA"
type textarea "CAN"
type textarea "CANC"
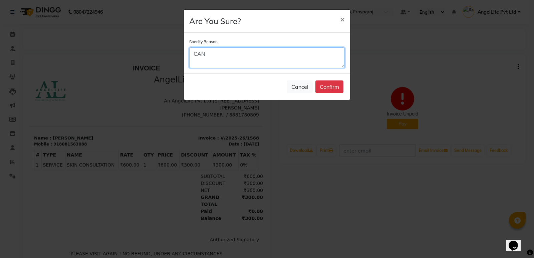
type textarea "CANC"
type textarea "CANCE"
type textarea "CANCEL"
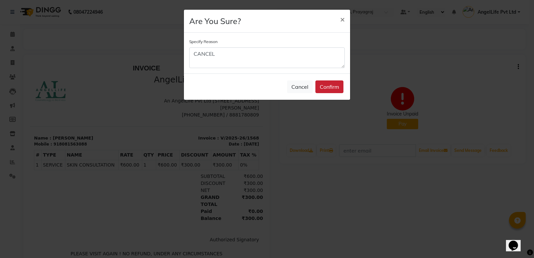
click at [329, 87] on button "Confirm" at bounding box center [329, 86] width 28 height 13
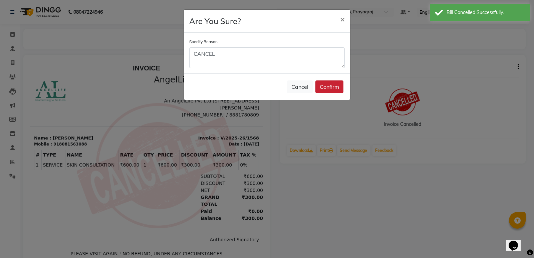
click at [329, 91] on button "Confirm" at bounding box center [329, 86] width 28 height 13
click at [343, 18] on span "×" at bounding box center [342, 19] width 5 height 10
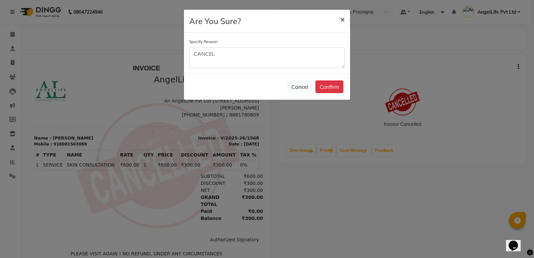
click at [342, 18] on span "×" at bounding box center [342, 19] width 5 height 10
click at [300, 84] on button "Cancel" at bounding box center [300, 86] width 26 height 13
click at [299, 87] on button "Cancel" at bounding box center [300, 86] width 26 height 13
click at [343, 19] on span "×" at bounding box center [342, 19] width 5 height 10
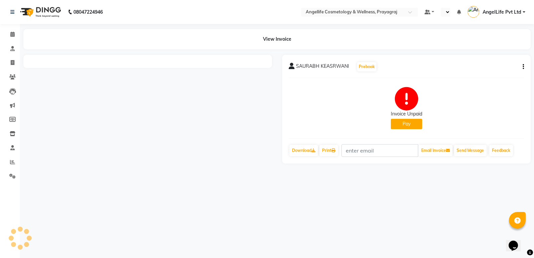
select select "en"
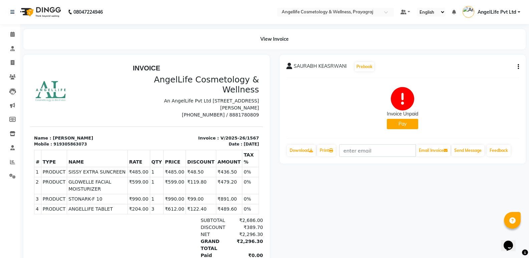
click at [518, 67] on icon "button" at bounding box center [518, 67] width 1 height 0
click at [502, 68] on div "Edit Invoice" at bounding box center [491, 67] width 33 height 8
select select "service"
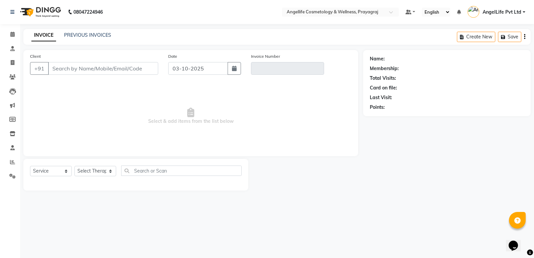
type input "9305863073"
type input "V/2025-26/1567"
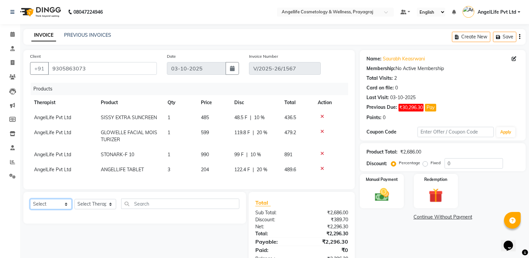
click at [56, 208] on select "Select Service Product Membership Package Voucher Prepaid Gift Card" at bounding box center [51, 204] width 42 height 10
select select "product"
click at [30, 204] on select "Select Service Product Membership Package Voucher Prepaid Gift Card" at bounding box center [51, 204] width 42 height 10
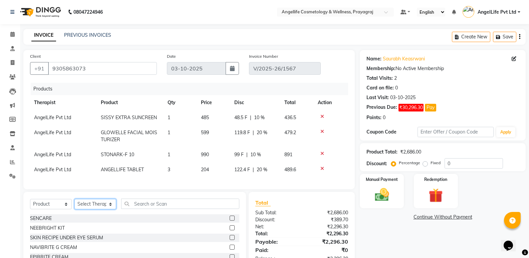
click at [97, 206] on select "Select Therapist AngelLife Lucknow AngelLife Pvt Ltd DR [PERSON_NAME] [PERSON_N…" at bounding box center [95, 204] width 42 height 10
select select "26653"
click at [74, 204] on select "Select Therapist AngelLife Lucknow AngelLife Pvt Ltd DR [PERSON_NAME] [PERSON_N…" at bounding box center [95, 204] width 42 height 10
click at [139, 209] on input "text" at bounding box center [180, 204] width 118 height 10
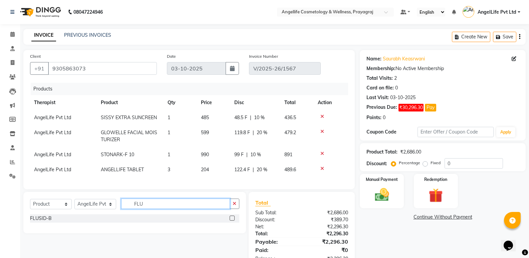
type input "FLU"
click at [232, 221] on label at bounding box center [232, 218] width 5 height 5
click at [232, 221] on input "checkbox" at bounding box center [232, 218] width 4 height 4
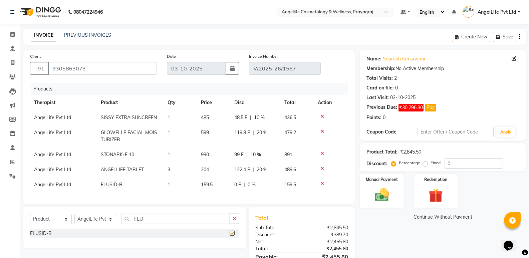
checkbox input "false"
click at [223, 186] on td "159.5" at bounding box center [213, 184] width 33 height 15
select select "26653"
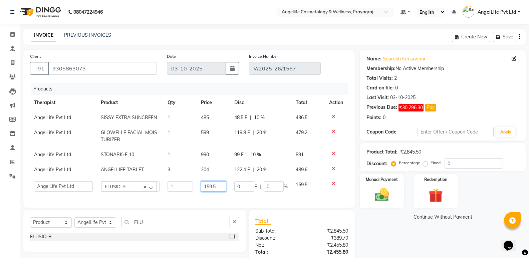
click at [221, 187] on input "159.5" at bounding box center [213, 186] width 25 height 10
type input "142"
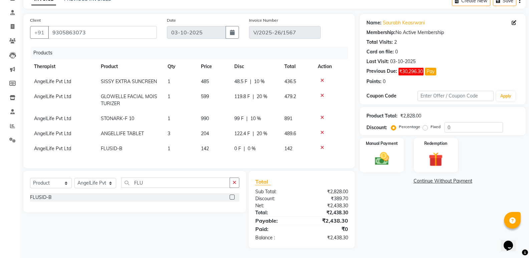
scroll to position [41, 0]
click at [406, 216] on div "Name: Saurabh Keasrwani Membership: No Active Membership Total Visits: 2 Card o…" at bounding box center [445, 131] width 171 height 234
click at [234, 147] on span "0 F" at bounding box center [237, 148] width 7 height 7
select select "26653"
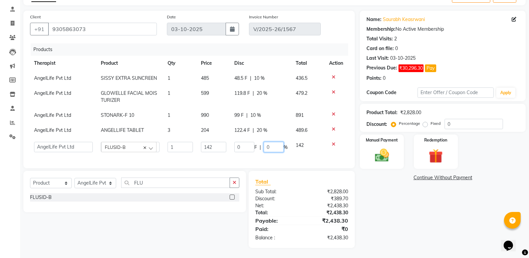
click at [272, 142] on input "0" at bounding box center [274, 147] width 20 height 10
type input "0"
type input "10"
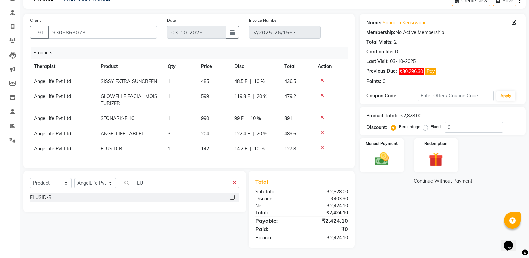
scroll to position [41, 0]
click at [441, 226] on div "Name: Saurabh Keasrwani Membership: No Active Membership Total Visits: 2 Card o…" at bounding box center [445, 131] width 171 height 234
click at [439, 178] on link "Continue Without Payment" at bounding box center [442, 181] width 163 height 7
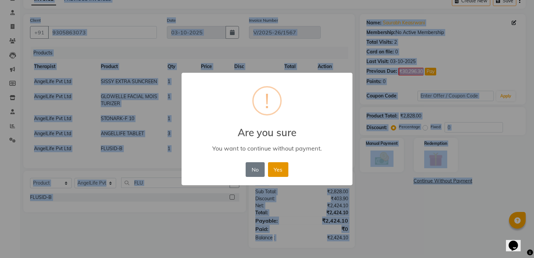
click at [278, 167] on button "Yes" at bounding box center [278, 169] width 20 height 15
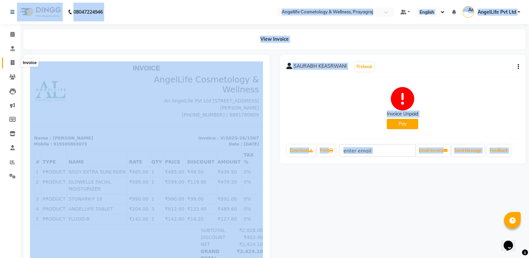
click at [13, 62] on icon at bounding box center [13, 62] width 4 height 5
select select "service"
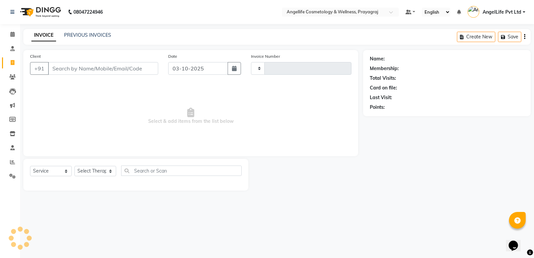
type input "1569"
select select "4531"
click at [99, 37] on link "PREVIOUS INVOICES" at bounding box center [87, 35] width 47 height 6
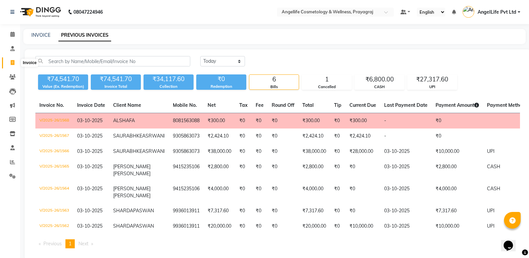
click at [12, 64] on icon at bounding box center [13, 62] width 4 height 5
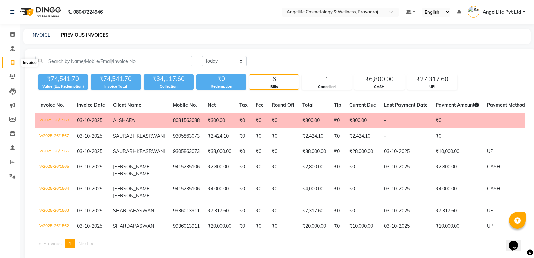
select select "service"
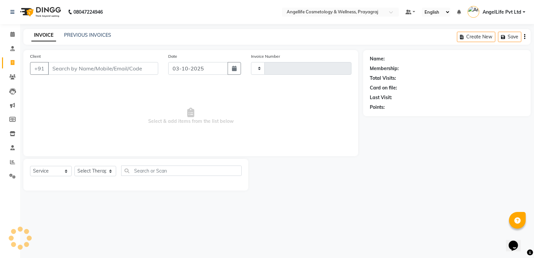
type input "1569"
select select "4531"
click at [13, 76] on icon at bounding box center [12, 76] width 6 height 5
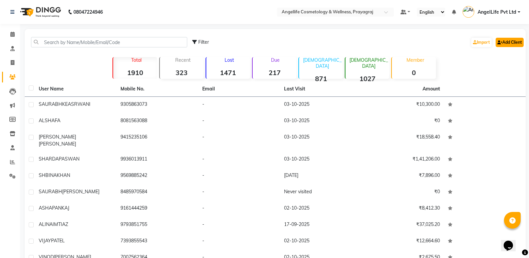
click at [506, 42] on link "Add Client" at bounding box center [510, 42] width 28 height 9
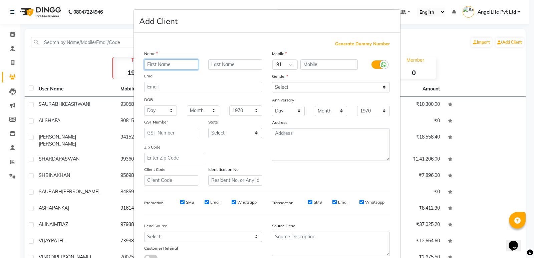
click at [170, 65] on input "text" at bounding box center [171, 64] width 54 height 10
click at [456, 51] on ngb-modal-window "Add Client Generate Dummy Number Name Email DOB Day 01 02 03 04 05 06 07 08 09 …" at bounding box center [267, 129] width 534 height 258
click at [455, 48] on ngb-modal-window "Add Client Generate Dummy Number Name Email DOB Day 01 02 03 04 05 06 07 08 09 …" at bounding box center [267, 129] width 534 height 258
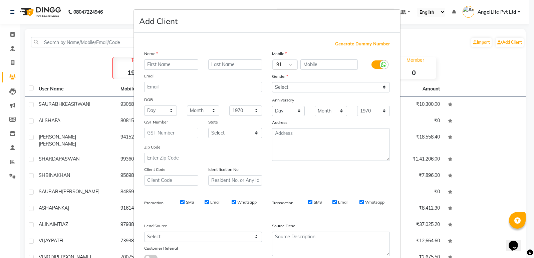
click at [455, 48] on ngb-modal-window "Add Client Generate Dummy Number Name Email DOB Day 01 02 03 04 05 06 07 08 09 …" at bounding box center [267, 129] width 534 height 258
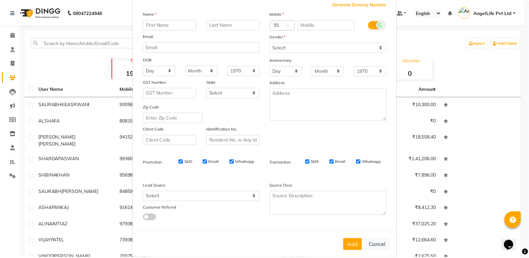
scroll to position [50, 0]
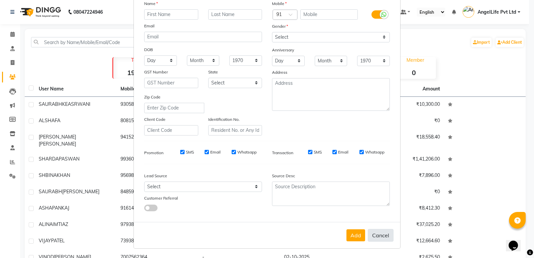
click at [377, 234] on button "Cancel" at bounding box center [381, 235] width 26 height 13
select select
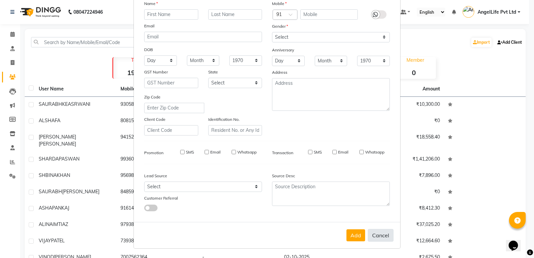
select select
checkbox input "false"
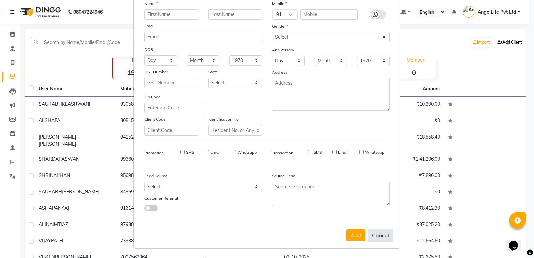
checkbox input "false"
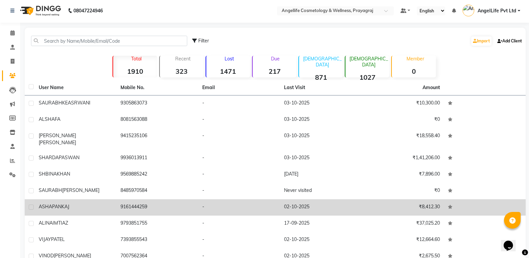
scroll to position [0, 0]
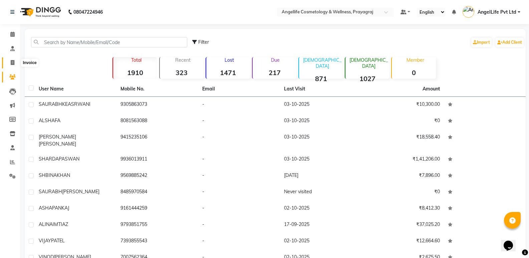
click at [11, 64] on icon at bounding box center [13, 62] width 4 height 5
select select "service"
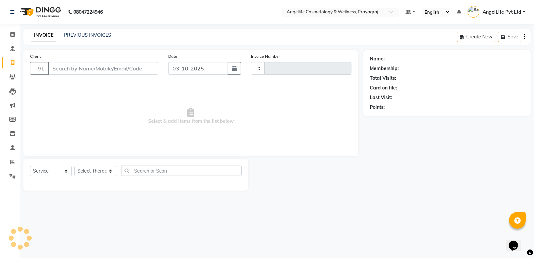
type input "1569"
select select "4531"
click at [96, 35] on link "PREVIOUS INVOICES" at bounding box center [87, 35] width 47 height 6
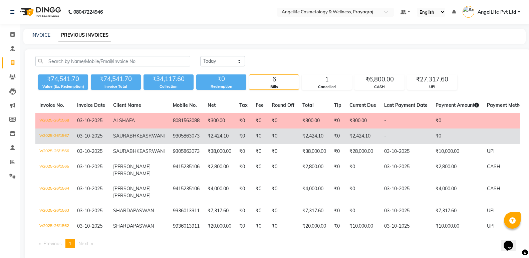
click at [142, 136] on td "SAURABH KEASRWANI" at bounding box center [139, 135] width 60 height 15
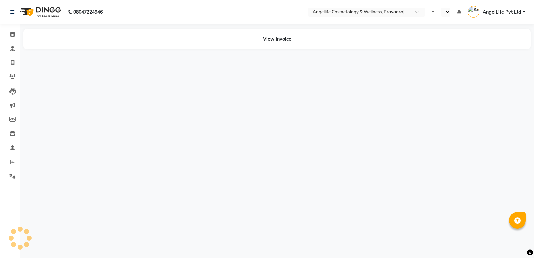
select select "en"
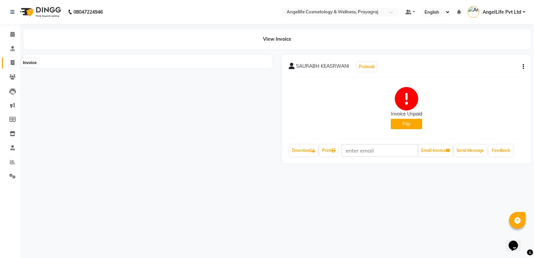
click at [11, 64] on icon at bounding box center [13, 62] width 4 height 5
select select "service"
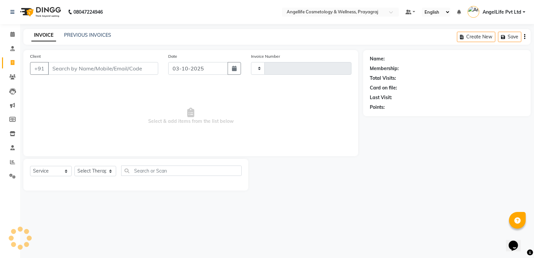
type input "1569"
select select "4531"
click at [78, 36] on link "PREVIOUS INVOICES" at bounding box center [87, 35] width 47 height 6
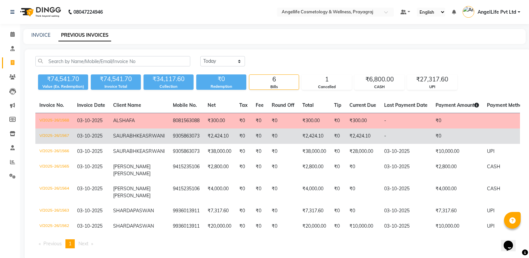
click at [204, 144] on td "₹2,424.10" at bounding box center [220, 135] width 32 height 15
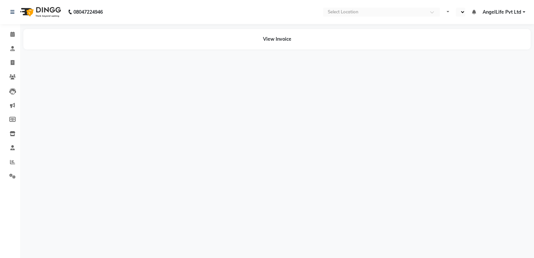
select select "en"
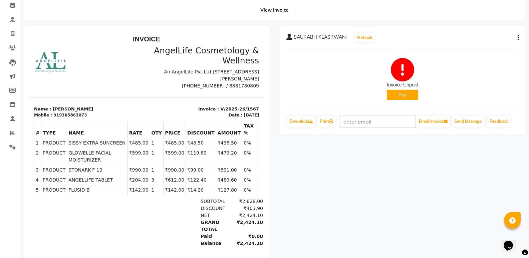
scroll to position [23, 0]
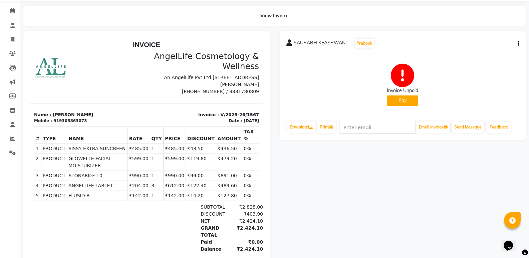
click at [401, 98] on button "Pay" at bounding box center [402, 100] width 31 height 10
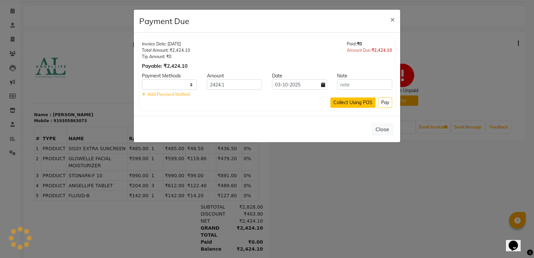
select select "1"
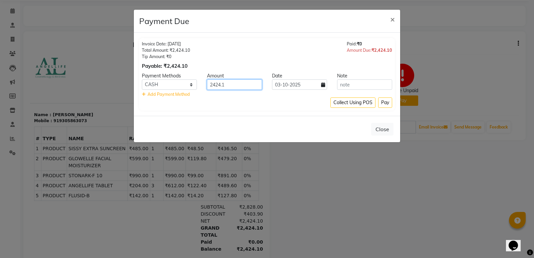
click at [226, 86] on input "2424.1" at bounding box center [234, 84] width 55 height 10
type input "2424"
click at [176, 85] on select "CASH CARD ONLINE CUSTOM GPay PayTM PhonePe UPI NearBuy Loan BharatPay Cheque Mo…" at bounding box center [169, 84] width 55 height 10
select select "8"
click at [142, 79] on select "CASH CARD ONLINE CUSTOM GPay PayTM PhonePe UPI NearBuy Loan BharatPay Cheque Mo…" at bounding box center [169, 84] width 55 height 10
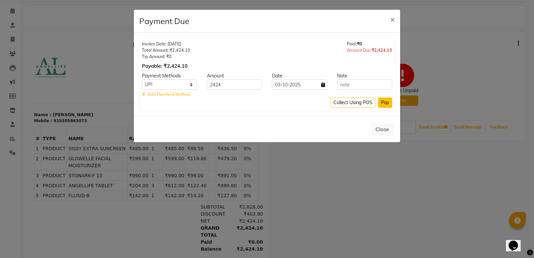
click at [381, 105] on button "Pay" at bounding box center [385, 102] width 14 height 10
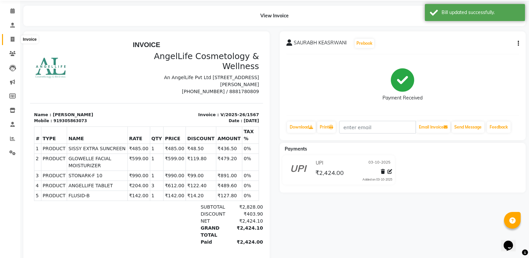
click at [14, 39] on icon at bounding box center [13, 39] width 4 height 5
select select "service"
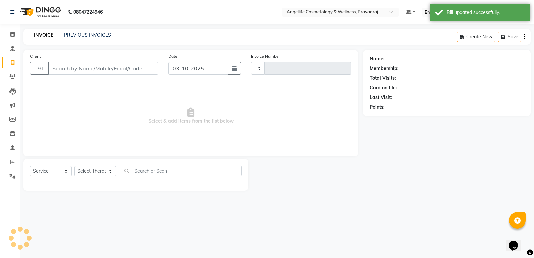
type input "1569"
select select "4531"
click at [80, 35] on link "PREVIOUS INVOICES" at bounding box center [87, 35] width 47 height 6
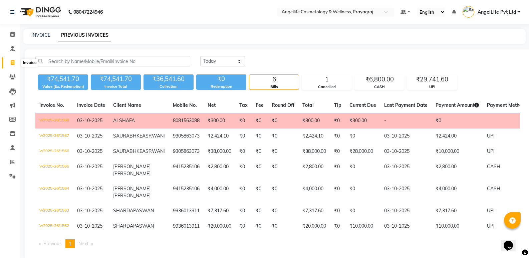
click at [11, 62] on icon at bounding box center [13, 62] width 4 height 5
select select "service"
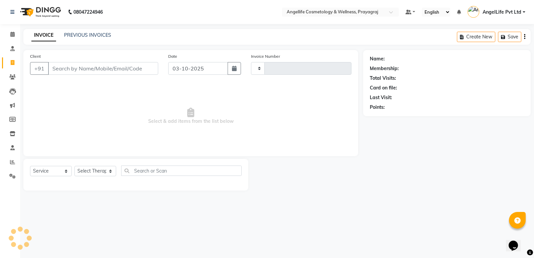
type input "1569"
select select "4531"
click at [15, 75] on icon at bounding box center [12, 76] width 6 height 5
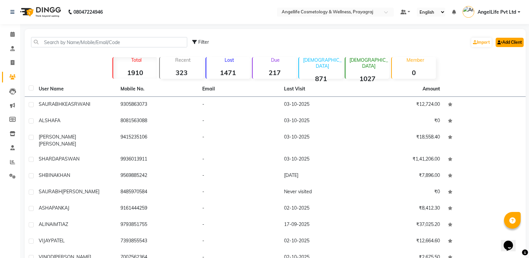
click at [508, 46] on link "Add Client" at bounding box center [510, 42] width 28 height 9
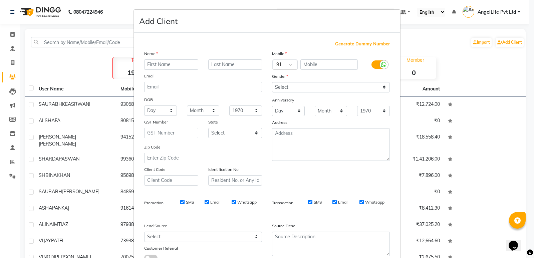
click at [166, 63] on input "text" at bounding box center [171, 64] width 54 height 10
type input "MUSKAN"
click at [313, 65] on input "text" at bounding box center [329, 64] width 58 height 10
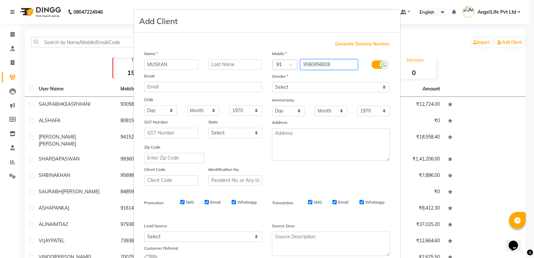
type input "9580956828"
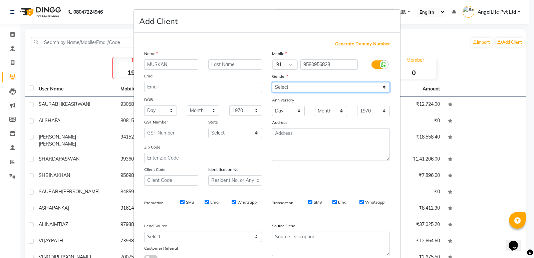
click at [310, 89] on select "Select [DEMOGRAPHIC_DATA] [DEMOGRAPHIC_DATA] Other Prefer Not To Say" at bounding box center [331, 87] width 118 height 10
select select "[DEMOGRAPHIC_DATA]"
click at [272, 82] on select "Select [DEMOGRAPHIC_DATA] [DEMOGRAPHIC_DATA] Other Prefer Not To Say" at bounding box center [331, 87] width 118 height 10
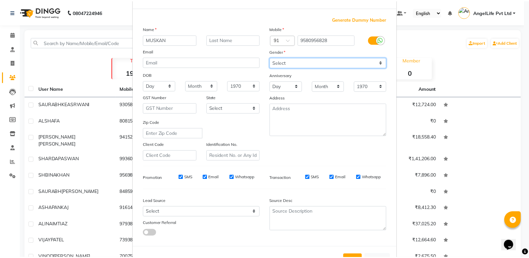
scroll to position [50, 0]
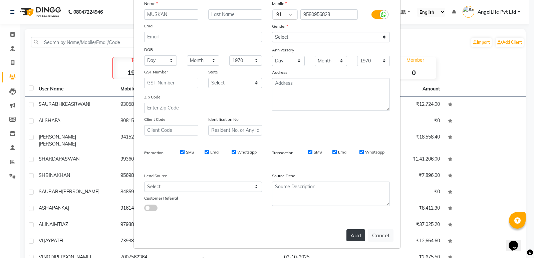
click at [353, 239] on button "Add" at bounding box center [355, 235] width 19 height 12
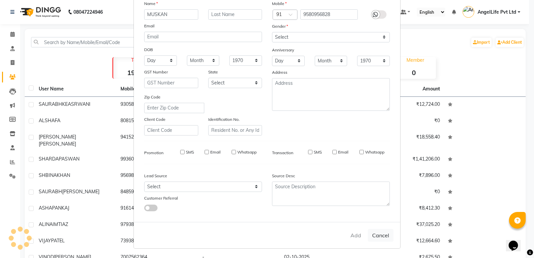
select select
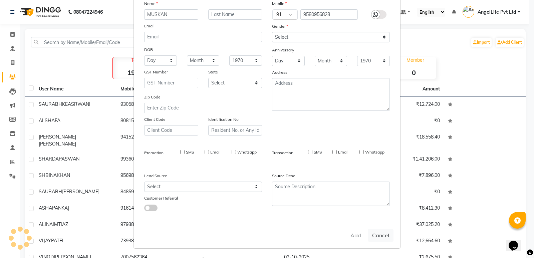
select select
checkbox input "false"
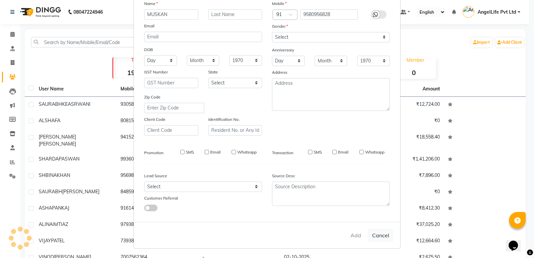
checkbox input "false"
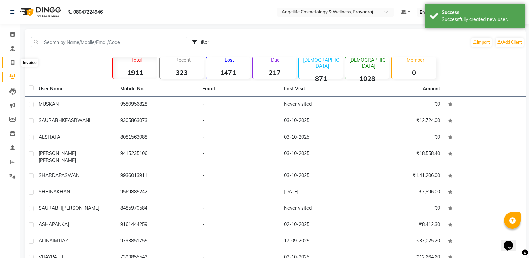
click at [12, 60] on icon at bounding box center [13, 62] width 4 height 5
select select "service"
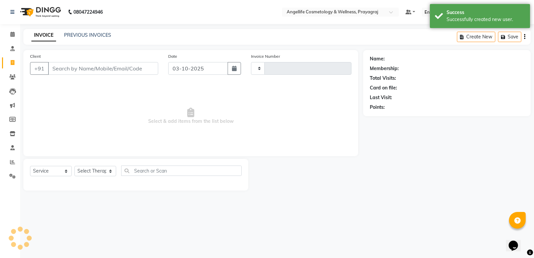
type input "1569"
select select "4531"
click at [69, 69] on input "Client" at bounding box center [103, 68] width 110 height 13
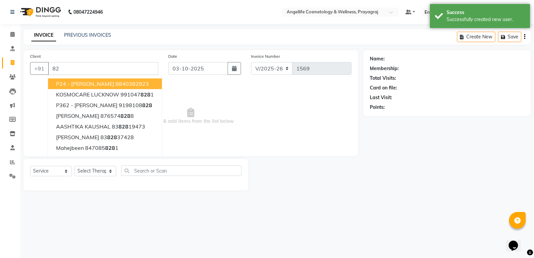
type input "8"
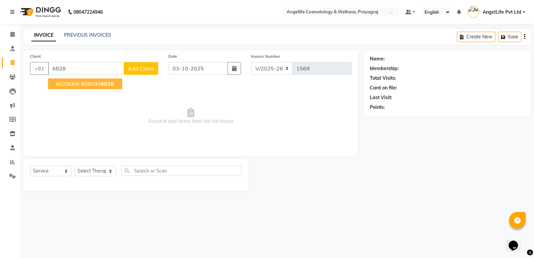
click at [64, 81] on span "MUSKAN" at bounding box center [67, 83] width 23 height 7
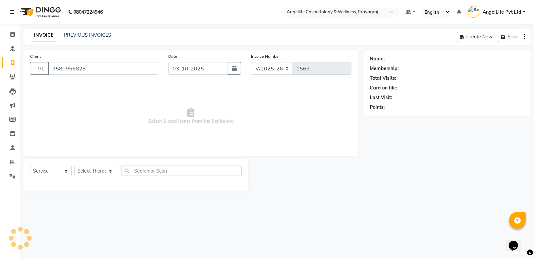
type input "9580956828"
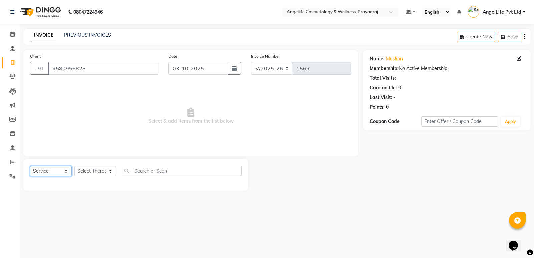
click at [46, 171] on select "Select Service Product Membership Package Voucher Prepaid Gift Card" at bounding box center [51, 171] width 42 height 10
select select "product"
click at [30, 166] on select "Select Service Product Membership Package Voucher Prepaid Gift Card" at bounding box center [51, 171] width 42 height 10
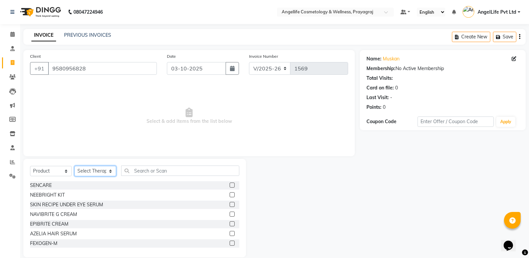
click at [93, 169] on select "Select Therapist AngelLife Lucknow AngelLife Pvt Ltd DR [PERSON_NAME] [PERSON_N…" at bounding box center [95, 171] width 42 height 10
select select "26653"
click at [74, 166] on select "Select Therapist AngelLife Lucknow AngelLife Pvt Ltd DR [PERSON_NAME] [PERSON_N…" at bounding box center [95, 171] width 42 height 10
click at [133, 171] on input "text" at bounding box center [180, 171] width 118 height 10
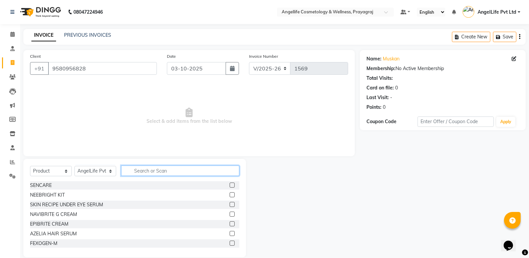
click at [133, 171] on input "text" at bounding box center [180, 171] width 118 height 10
type input "ME"
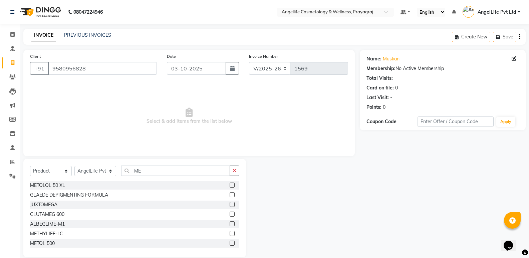
click at [230, 243] on label at bounding box center [232, 243] width 5 height 5
click at [230, 243] on input "checkbox" at bounding box center [232, 243] width 4 height 4
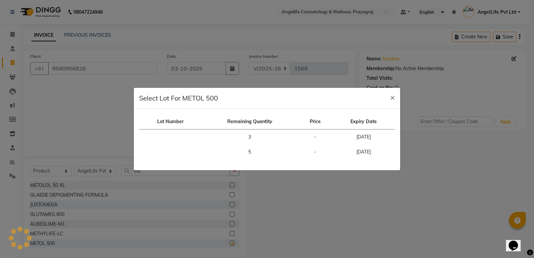
checkbox input "false"
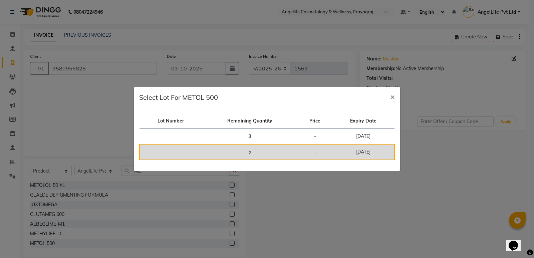
click at [255, 154] on td "5" at bounding box center [250, 152] width 96 height 16
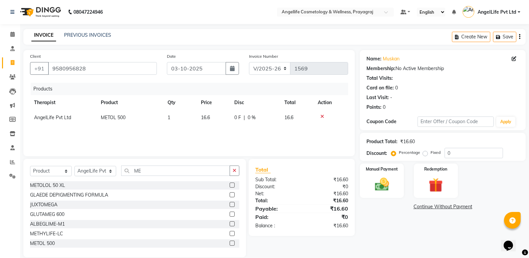
click at [204, 126] on div "Products Therapist Product Qty Price Disc Total Action AngelLife Pvt Ltd METOL …" at bounding box center [189, 116] width 318 height 67
click at [230, 115] on td "16.6" at bounding box center [213, 117] width 33 height 15
select select "26653"
click at [238, 173] on button "button" at bounding box center [235, 171] width 10 height 10
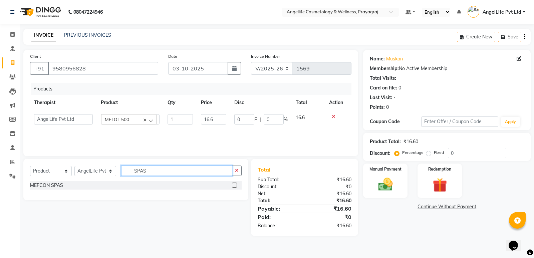
type input "SPAS"
click at [235, 186] on label at bounding box center [234, 185] width 5 height 5
click at [235, 186] on input "checkbox" at bounding box center [234, 185] width 4 height 4
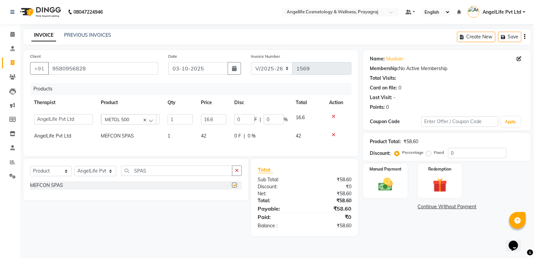
checkbox input "false"
click at [332, 115] on icon at bounding box center [334, 116] width 4 height 5
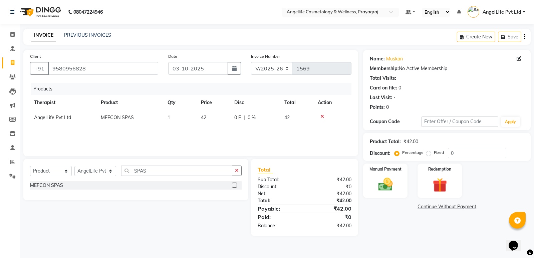
click at [217, 124] on td "42" at bounding box center [213, 117] width 33 height 15
select select "26653"
click at [213, 119] on input "42" at bounding box center [213, 119] width 25 height 10
type input "4"
type input "30"
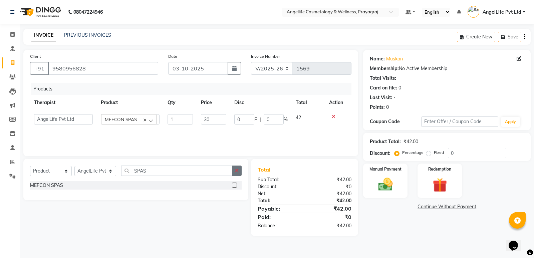
click at [238, 167] on button "button" at bounding box center [237, 171] width 10 height 10
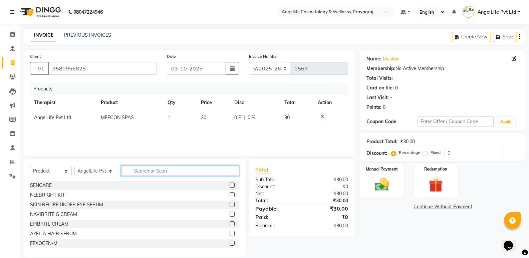
click at [222, 173] on input "text" at bounding box center [180, 171] width 118 height 10
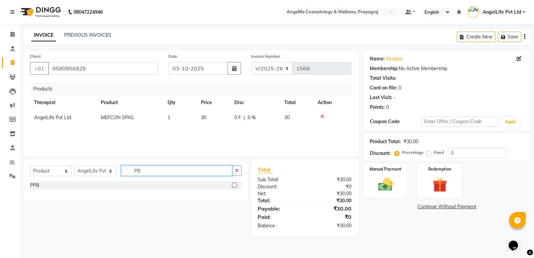
type input "PB"
click at [233, 185] on label at bounding box center [234, 185] width 5 height 5
click at [233, 185] on input "checkbox" at bounding box center [234, 185] width 4 height 4
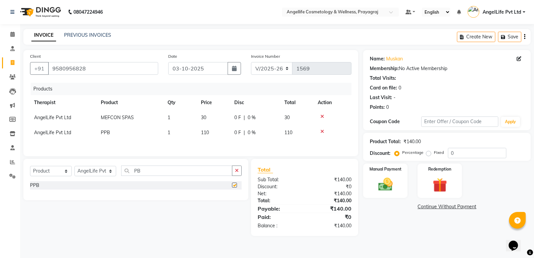
checkbox input "false"
click at [181, 132] on td "1" at bounding box center [180, 132] width 33 height 15
select select "26653"
click at [216, 133] on input "110" at bounding box center [213, 134] width 25 height 10
type input "120"
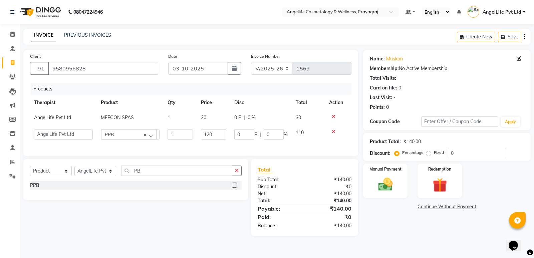
click at [209, 235] on div "Select Service Product Membership Package Voucher Prepaid Gift Card Select Ther…" at bounding box center [133, 197] width 230 height 77
click at [239, 171] on button "button" at bounding box center [237, 171] width 10 height 10
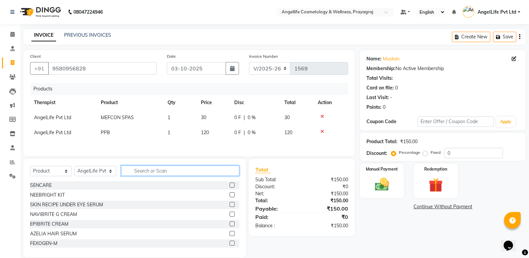
click at [226, 169] on input "text" at bounding box center [180, 171] width 118 height 10
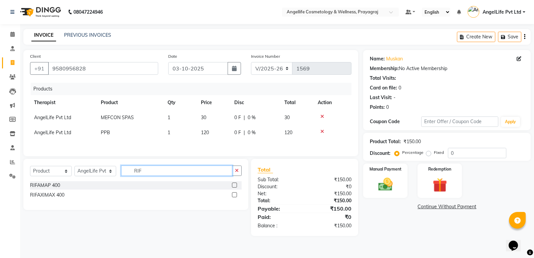
type input "RIF"
click at [236, 186] on label at bounding box center [234, 185] width 5 height 5
click at [236, 186] on input "checkbox" at bounding box center [234, 185] width 4 height 4
click at [236, 186] on label at bounding box center [234, 185] width 5 height 5
click at [236, 186] on input "checkbox" at bounding box center [234, 185] width 4 height 4
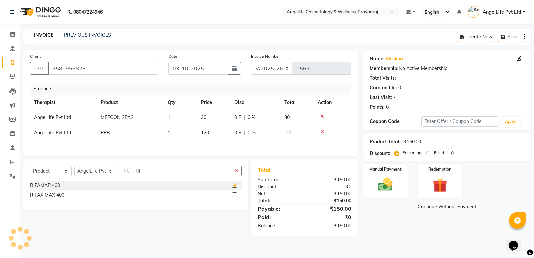
checkbox input "false"
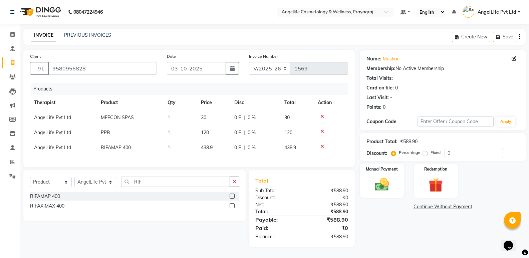
click at [218, 149] on td "438.9" at bounding box center [213, 147] width 33 height 15
select select "26653"
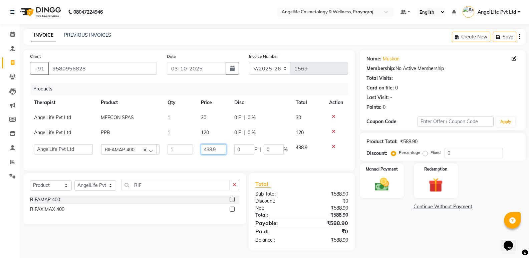
click at [219, 150] on input "438.9" at bounding box center [213, 149] width 25 height 10
type input "4"
type input "319"
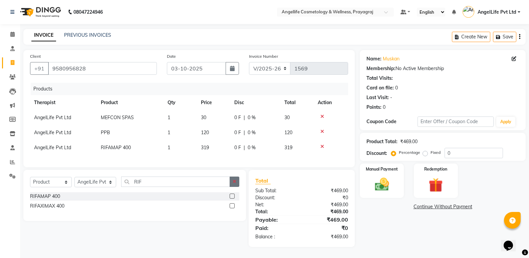
click at [236, 187] on button "button" at bounding box center [235, 182] width 10 height 10
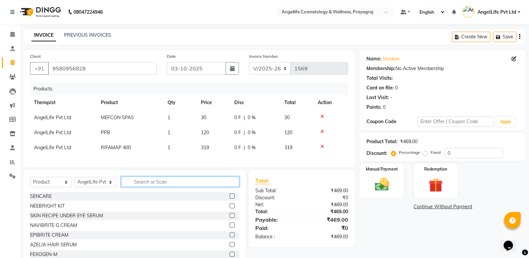
click at [220, 187] on input "text" at bounding box center [180, 182] width 118 height 10
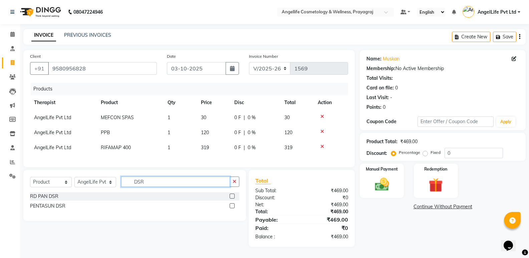
type input "DSR"
click at [230, 199] on label at bounding box center [232, 196] width 5 height 5
click at [230, 199] on input "checkbox" at bounding box center [232, 196] width 4 height 4
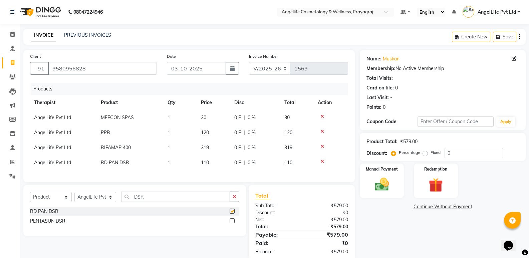
checkbox input "false"
click at [214, 166] on td "110" at bounding box center [213, 162] width 33 height 15
select select "26653"
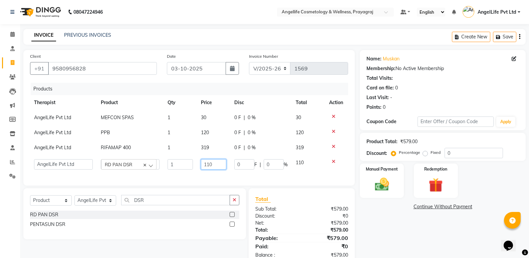
click at [217, 165] on input "110" at bounding box center [213, 164] width 25 height 10
type input "130"
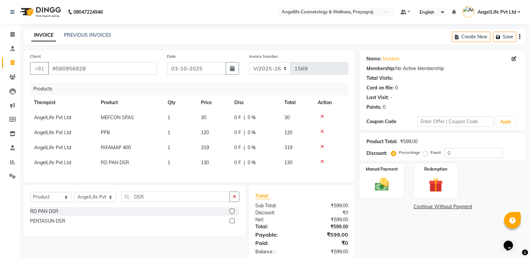
click at [378, 231] on div "Name: [PERSON_NAME] Membership: No Active Membership Total Visits: Card on file…" at bounding box center [445, 156] width 171 height 212
click at [235, 199] on icon "button" at bounding box center [235, 196] width 4 height 5
click at [230, 202] on input "text" at bounding box center [175, 197] width 109 height 10
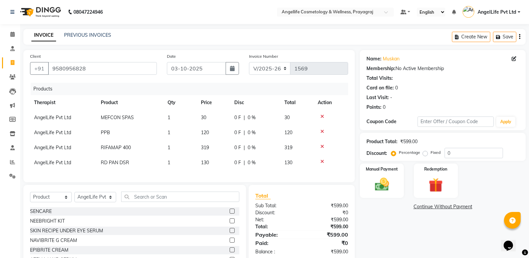
click at [141, 130] on td "PPB" at bounding box center [130, 132] width 67 height 15
select select "26653"
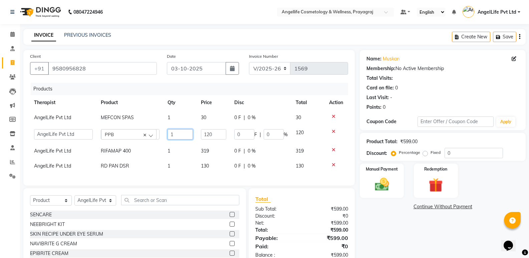
click at [181, 132] on input "1" at bounding box center [180, 134] width 25 height 10
type input "2"
click at [386, 221] on div "Name: [PERSON_NAME] Membership: No Active Membership Total Visits: Card on file…" at bounding box center [445, 168] width 171 height 237
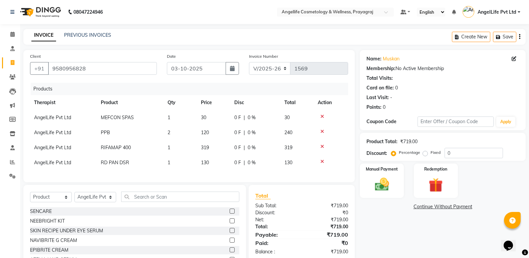
scroll to position [33, 0]
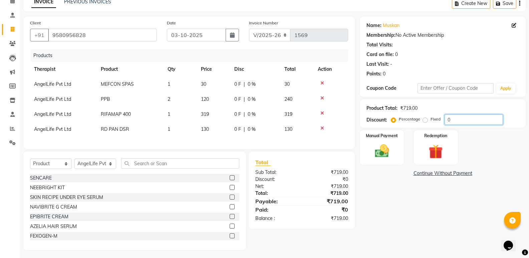
click at [467, 118] on input "0" at bounding box center [474, 119] width 58 height 10
click at [409, 229] on div "Name: [PERSON_NAME] Membership: No Active Membership Total Visits: Card on file…" at bounding box center [445, 133] width 171 height 233
click at [464, 117] on input "010" at bounding box center [474, 119] width 58 height 10
type input "0"
type input "10"
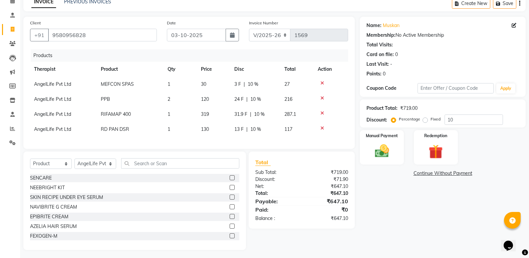
click at [395, 220] on div "Name: [PERSON_NAME] Membership: No Active Membership Total Visits: Card on file…" at bounding box center [445, 133] width 171 height 233
click at [94, 2] on link "PREVIOUS INVOICES" at bounding box center [87, 2] width 47 height 6
click at [448, 173] on link "Continue Without Payment" at bounding box center [442, 173] width 163 height 7
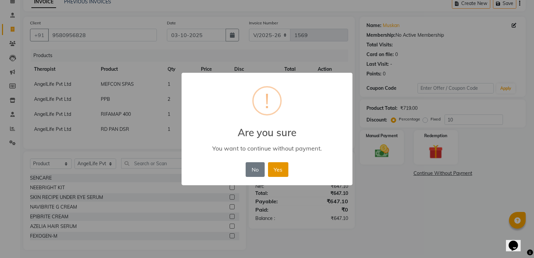
click at [276, 173] on button "Yes" at bounding box center [278, 169] width 20 height 15
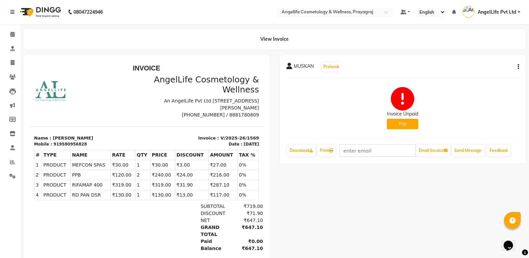
click at [407, 122] on button "Pay" at bounding box center [402, 124] width 31 height 10
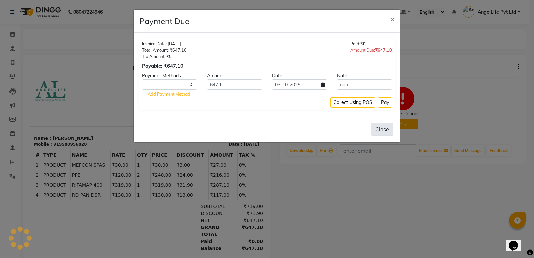
select select "1"
click at [384, 106] on button "Pay" at bounding box center [385, 102] width 14 height 10
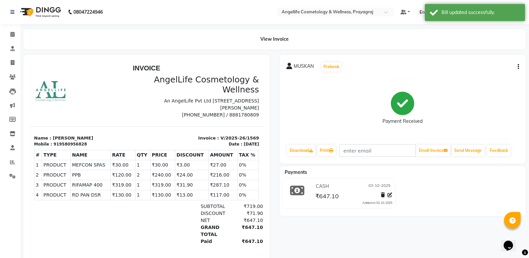
scroll to position [5, 0]
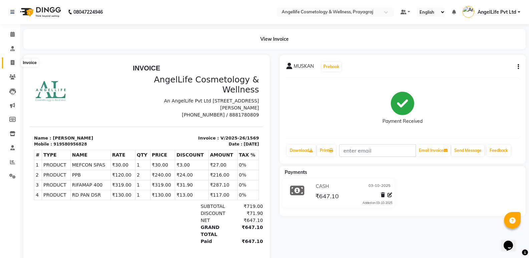
click at [12, 62] on icon at bounding box center [13, 62] width 4 height 5
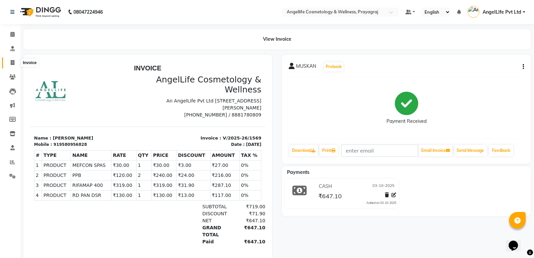
select select "service"
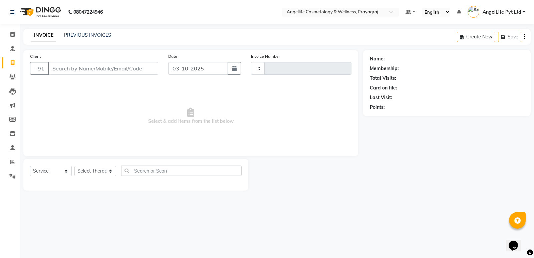
type input "1570"
select select "4531"
click at [87, 36] on link "PREVIOUS INVOICES" at bounding box center [87, 35] width 47 height 6
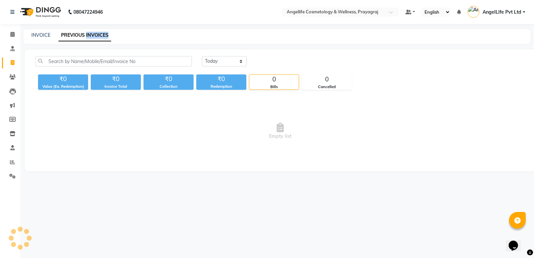
click at [87, 36] on link "PREVIOUS INVOICES" at bounding box center [84, 35] width 53 height 12
